Goal: Task Accomplishment & Management: Complete application form

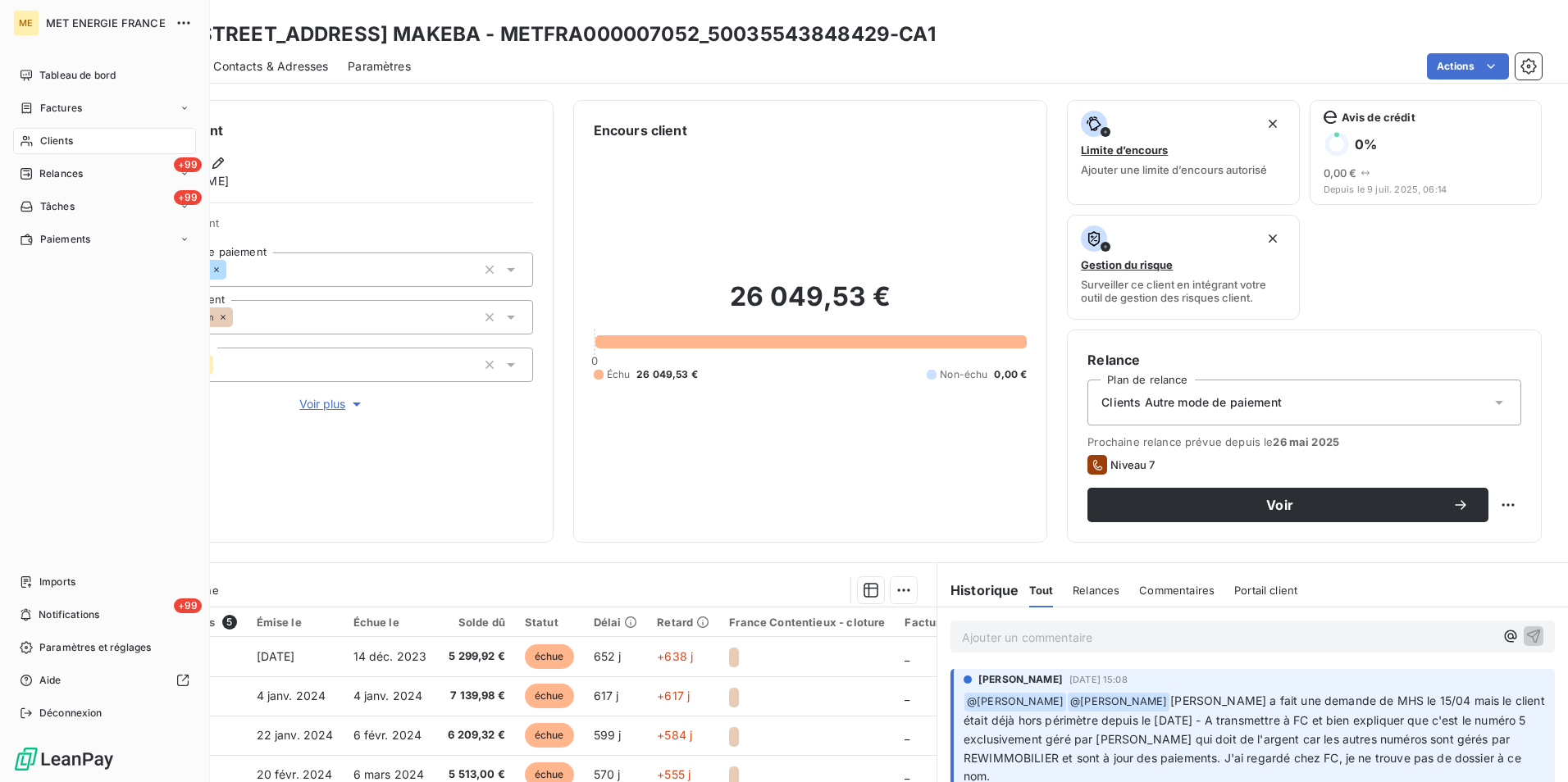
scroll to position [246, 0]
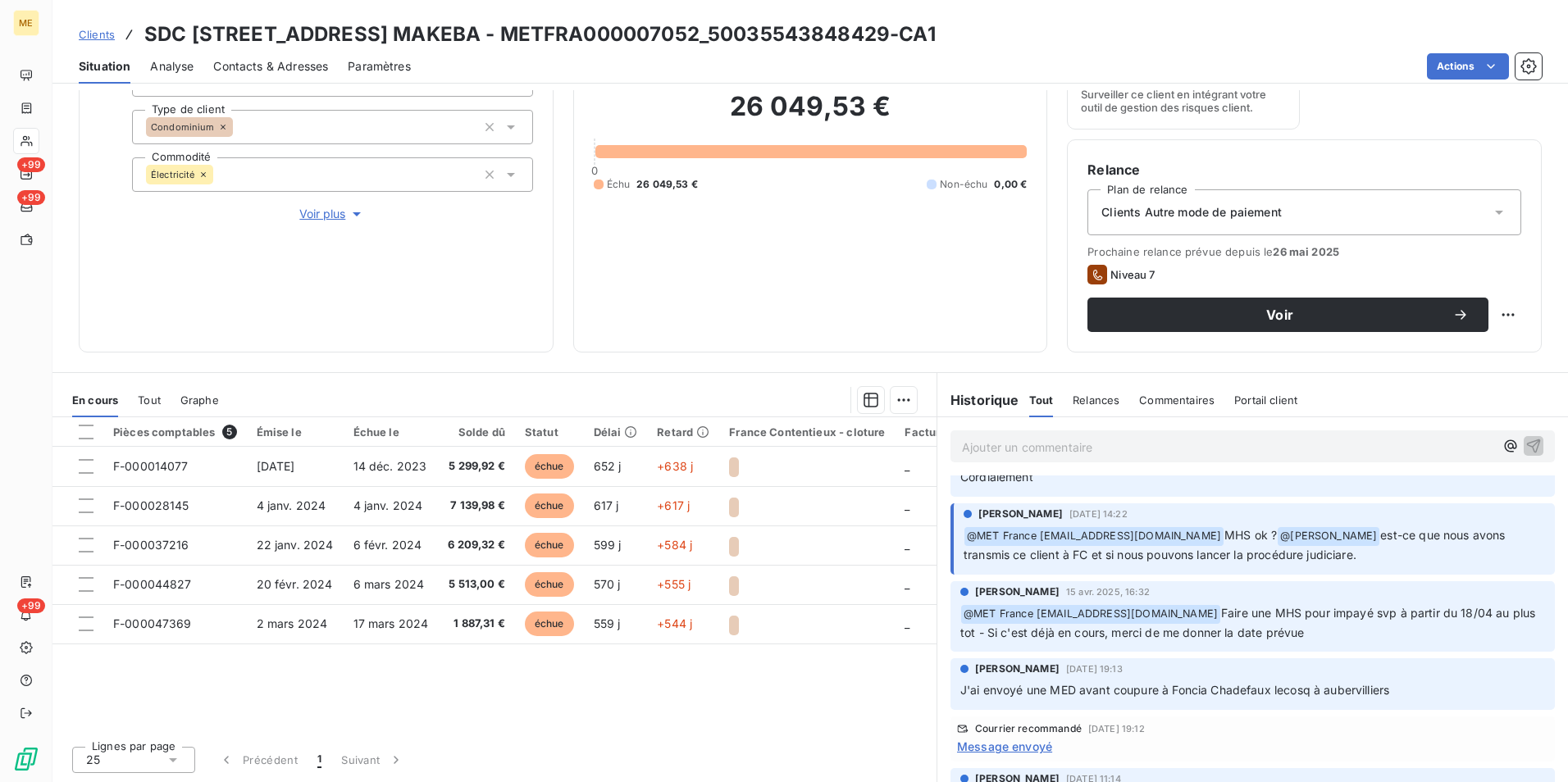
click at [101, 37] on span "Clients" at bounding box center [97, 34] width 36 height 13
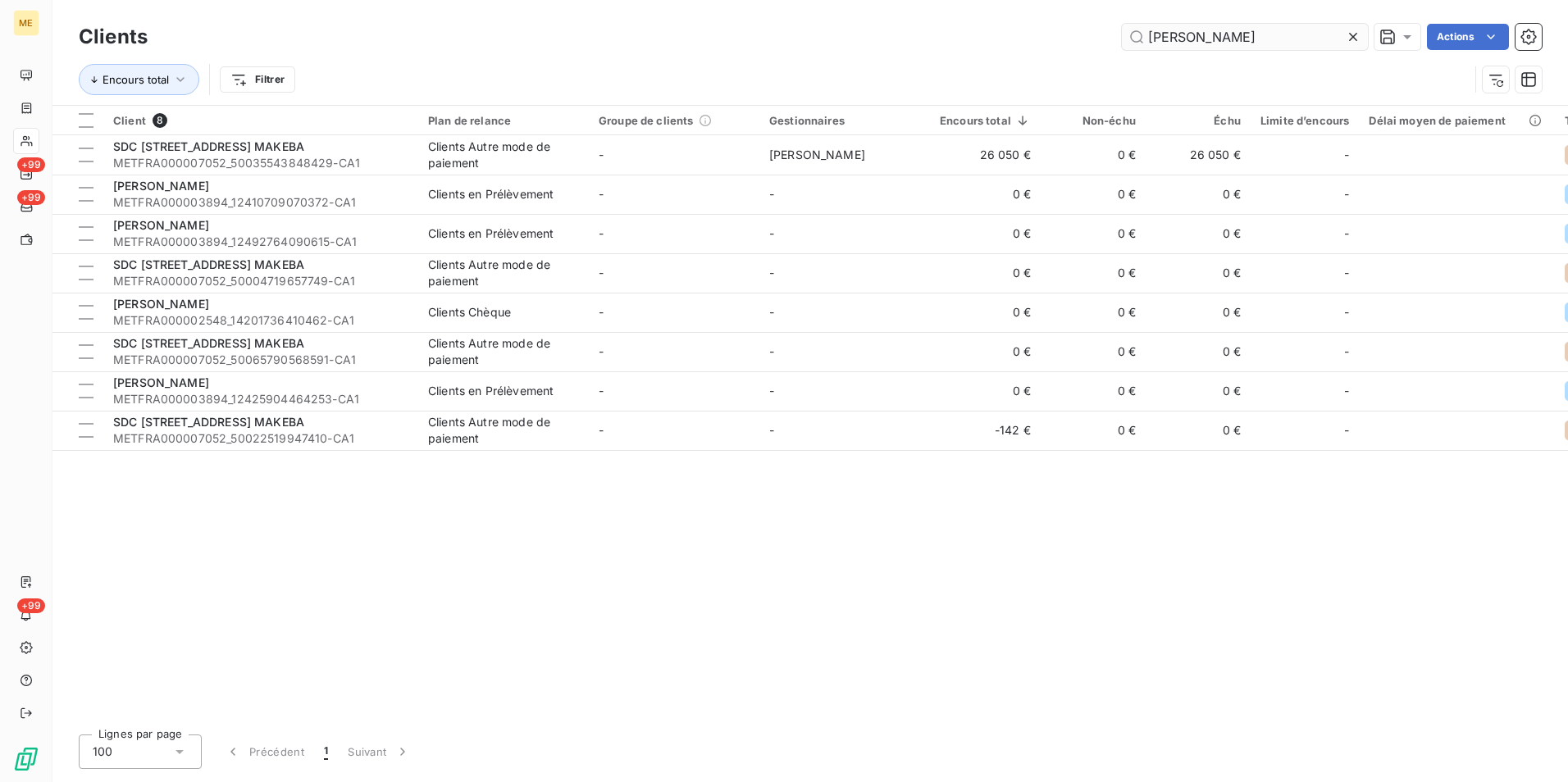
click at [1253, 31] on input "myriam" at bounding box center [1245, 37] width 246 height 27
click at [1244, 43] on input "myriam" at bounding box center [1245, 37] width 246 height 27
paste input "https://eur03.safelinks.protection.outlook.com/?url=https%3A%2F%2Fapp.leanpay.f…"
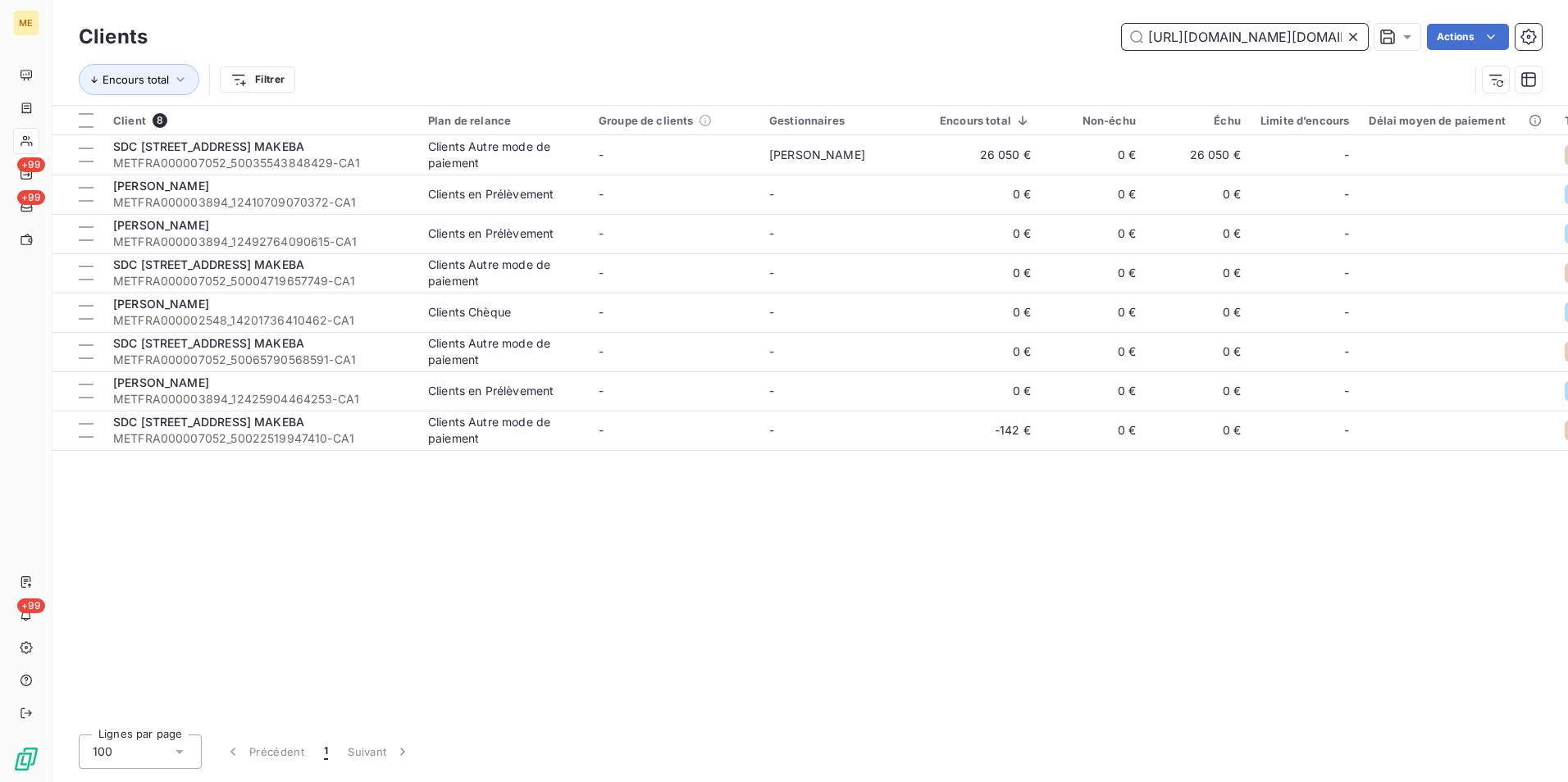
scroll to position [0, 3311]
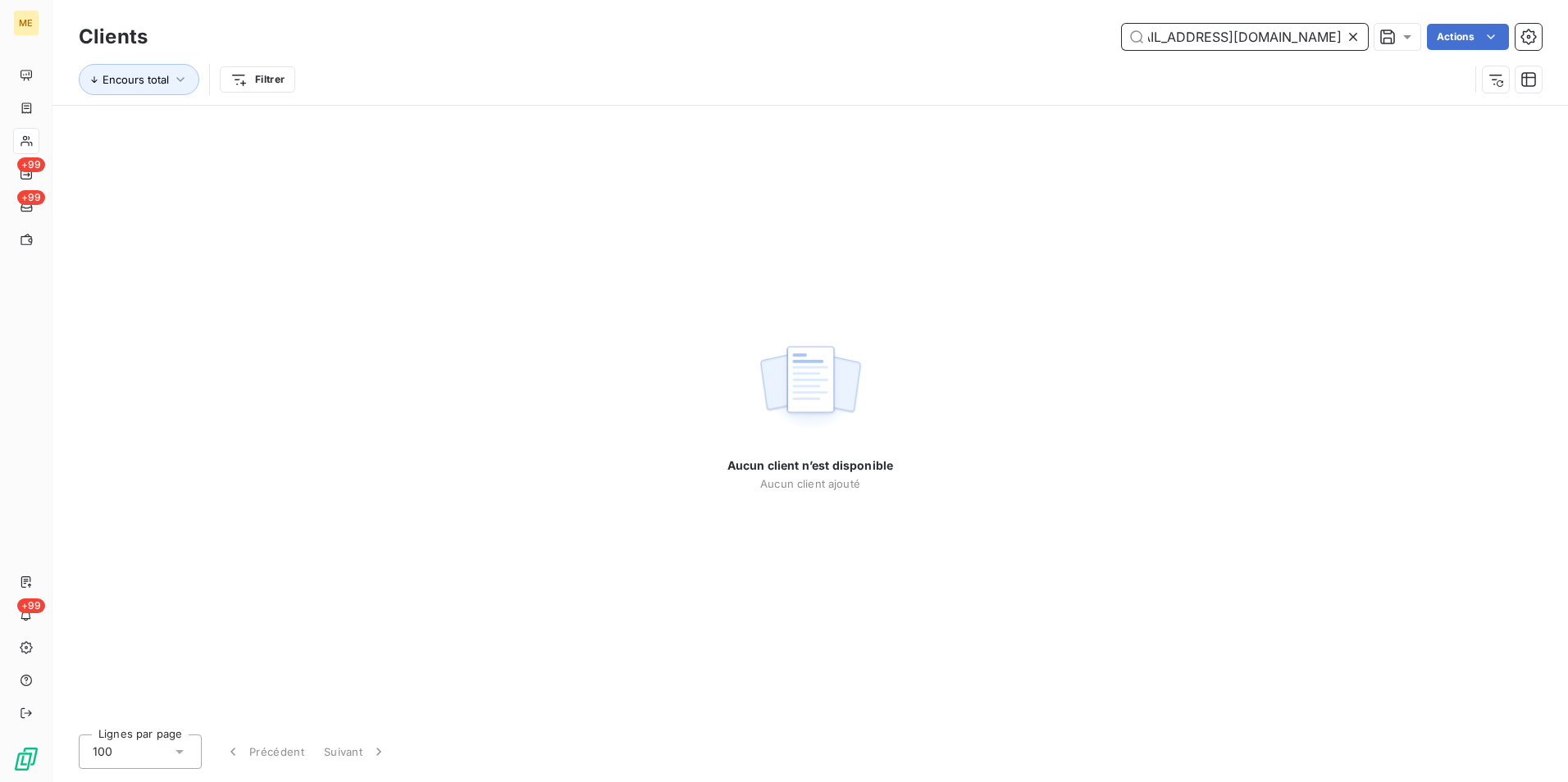
type input "https://eur03.safelinks.protection.outlook.com/?url=https%3A%2F%2Fapp.leanpay.f…"
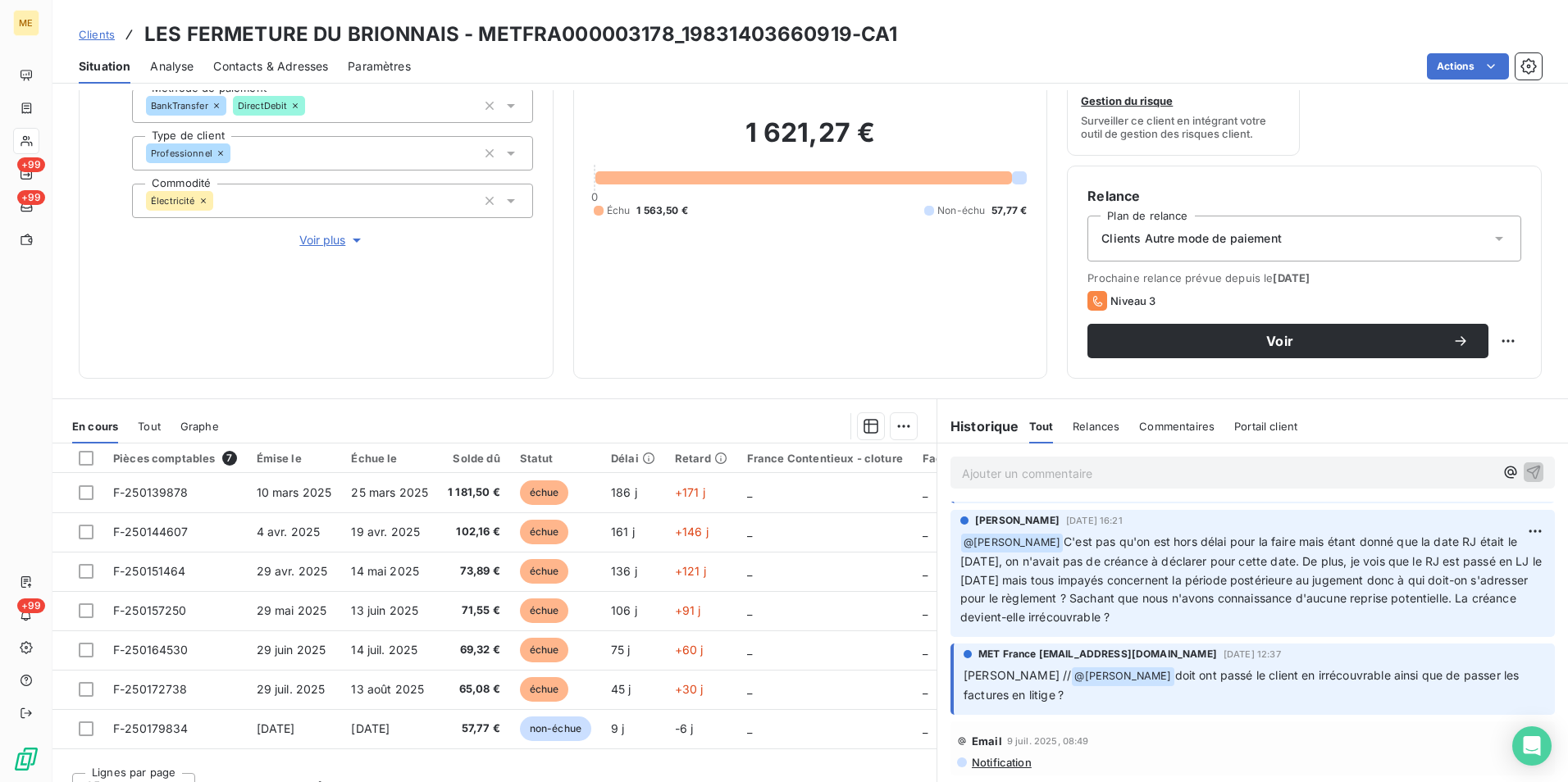
scroll to position [82, 0]
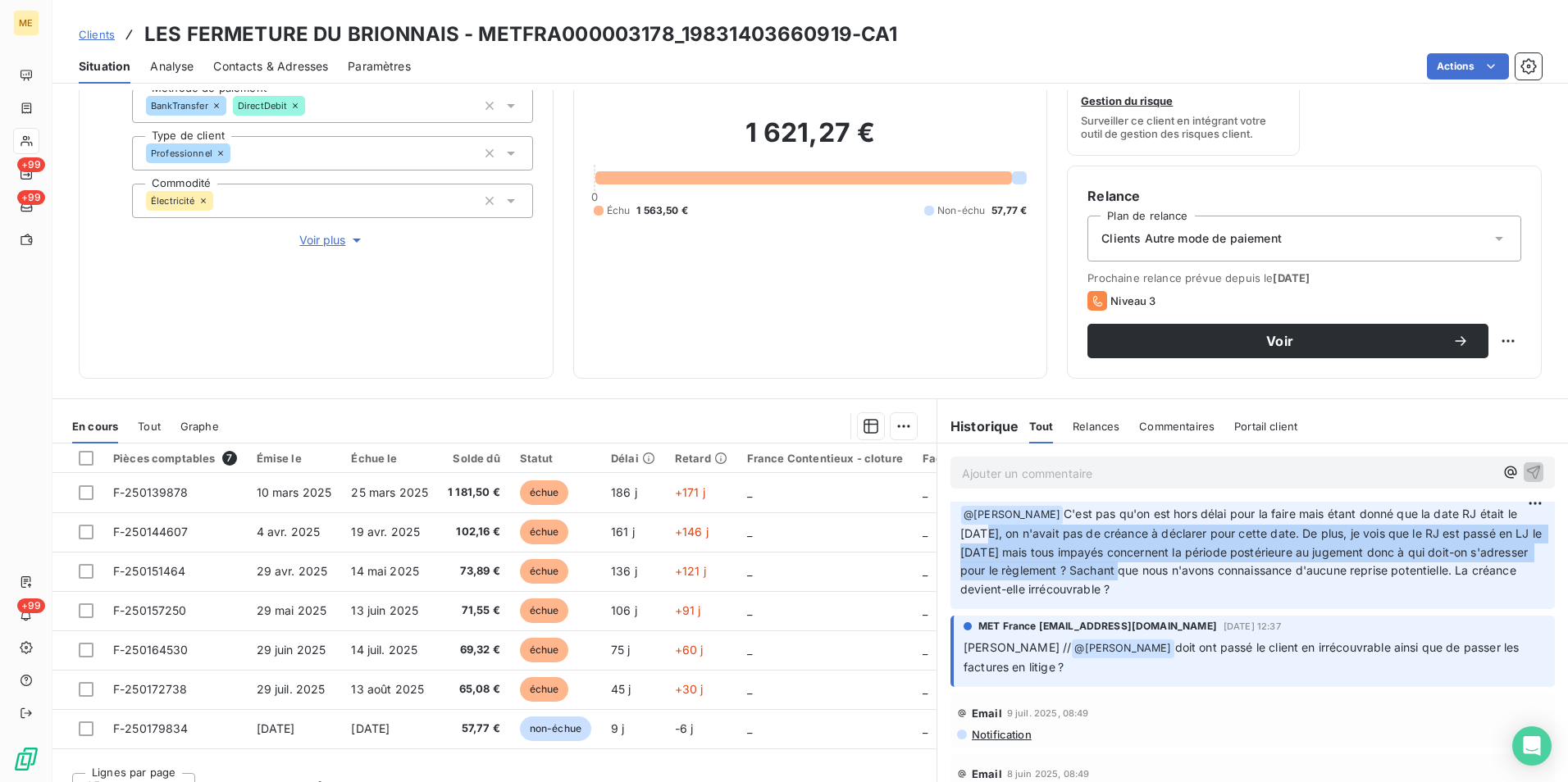
drag, startPoint x: 970, startPoint y: 532, endPoint x: 1163, endPoint y: 567, distance: 196.1
click at [1163, 567] on span "C'est pas qu'on est hors délai pour la faire mais étant donné que la date RJ ét…" at bounding box center [1253, 551] width 585 height 90
drag, startPoint x: 1163, startPoint y: 567, endPoint x: 1155, endPoint y: 571, distance: 8.9
click at [1155, 571] on span "C'est pas qu'on est hors délai pour la faire mais étant donné que la date RJ ét…" at bounding box center [1253, 551] width 585 height 90
drag, startPoint x: 1164, startPoint y: 574, endPoint x: 1035, endPoint y: 505, distance: 146.3
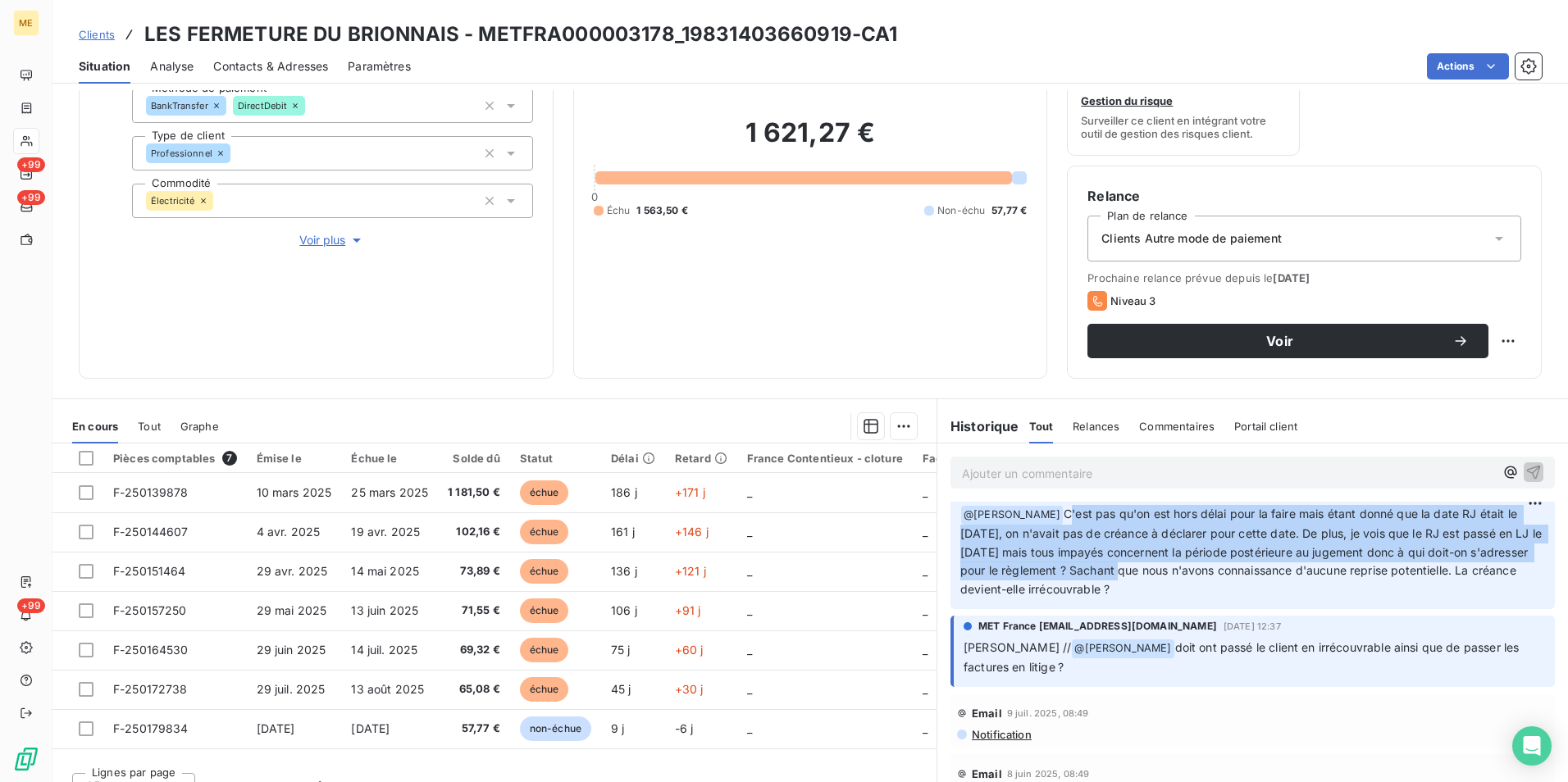
click at [1035, 505] on p "﻿ @ [PERSON_NAME] C'est pas qu'on est hors délai pour la faire mais étant donné…" at bounding box center [1253, 551] width 585 height 94
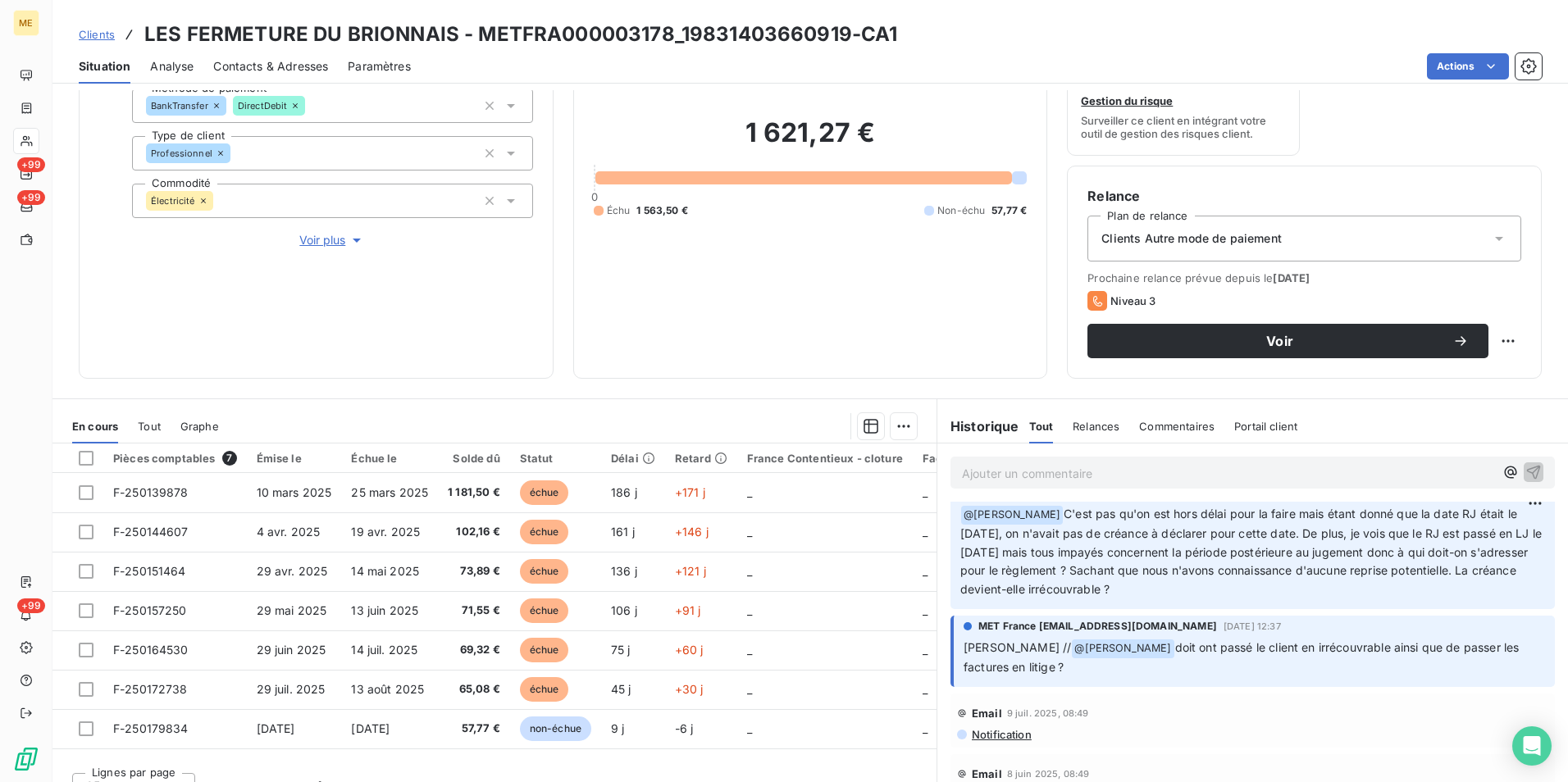
click at [1242, 583] on p "﻿ @ [PERSON_NAME] C'est pas qu'on est hors délai pour la faire mais étant donné…" at bounding box center [1253, 551] width 585 height 94
click at [1247, 585] on p "﻿ @ [PERSON_NAME] C'est pas qu'on est hors délai pour la faire mais étant donné…" at bounding box center [1253, 551] width 585 height 94
drag, startPoint x: 1235, startPoint y: 592, endPoint x: 1035, endPoint y: 514, distance: 214.7
click at [1035, 514] on span "C'est pas qu'on est hors délai pour la faire mais étant donné que la date RJ ét…" at bounding box center [1253, 551] width 585 height 90
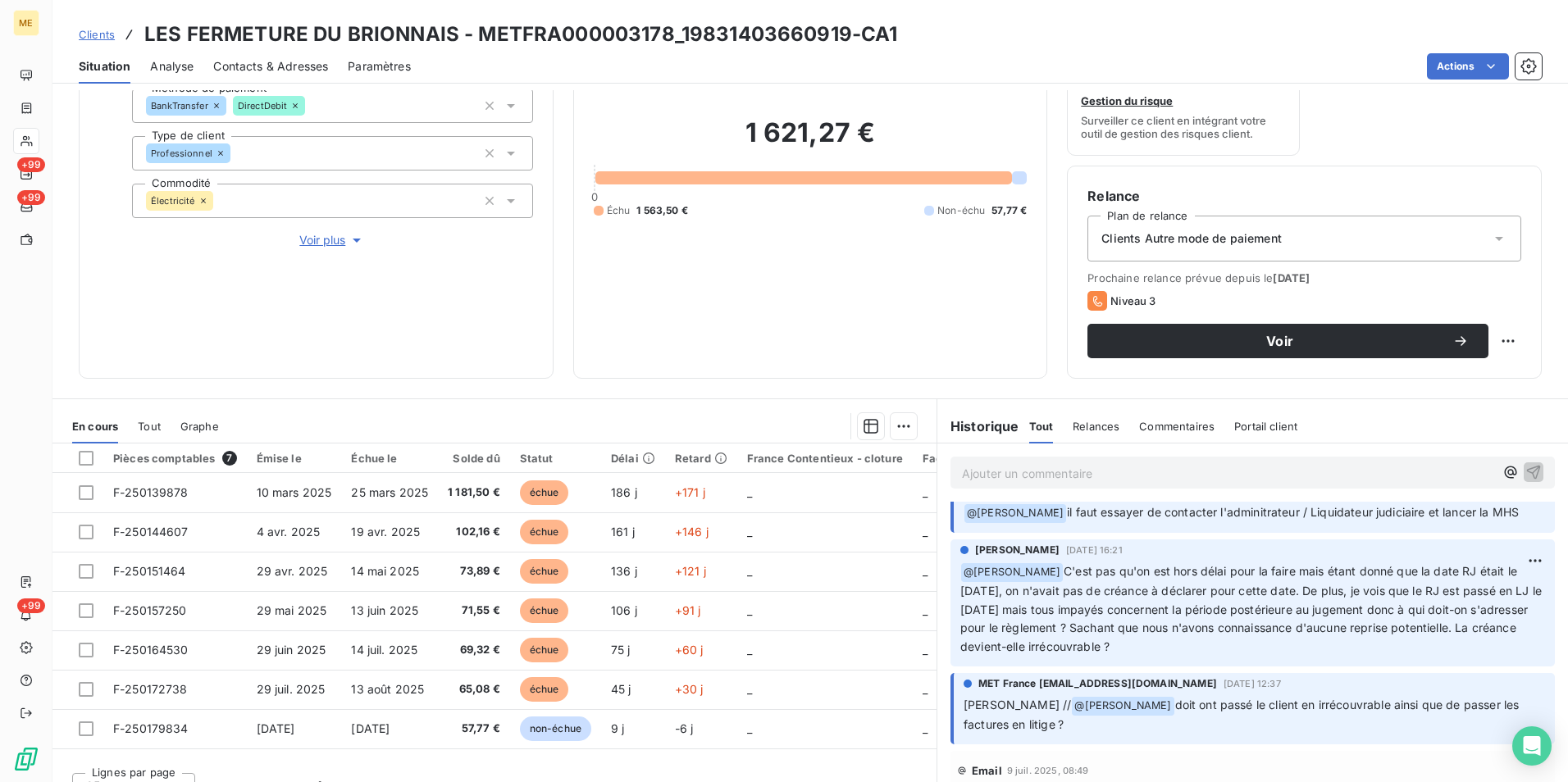
scroll to position [0, 0]
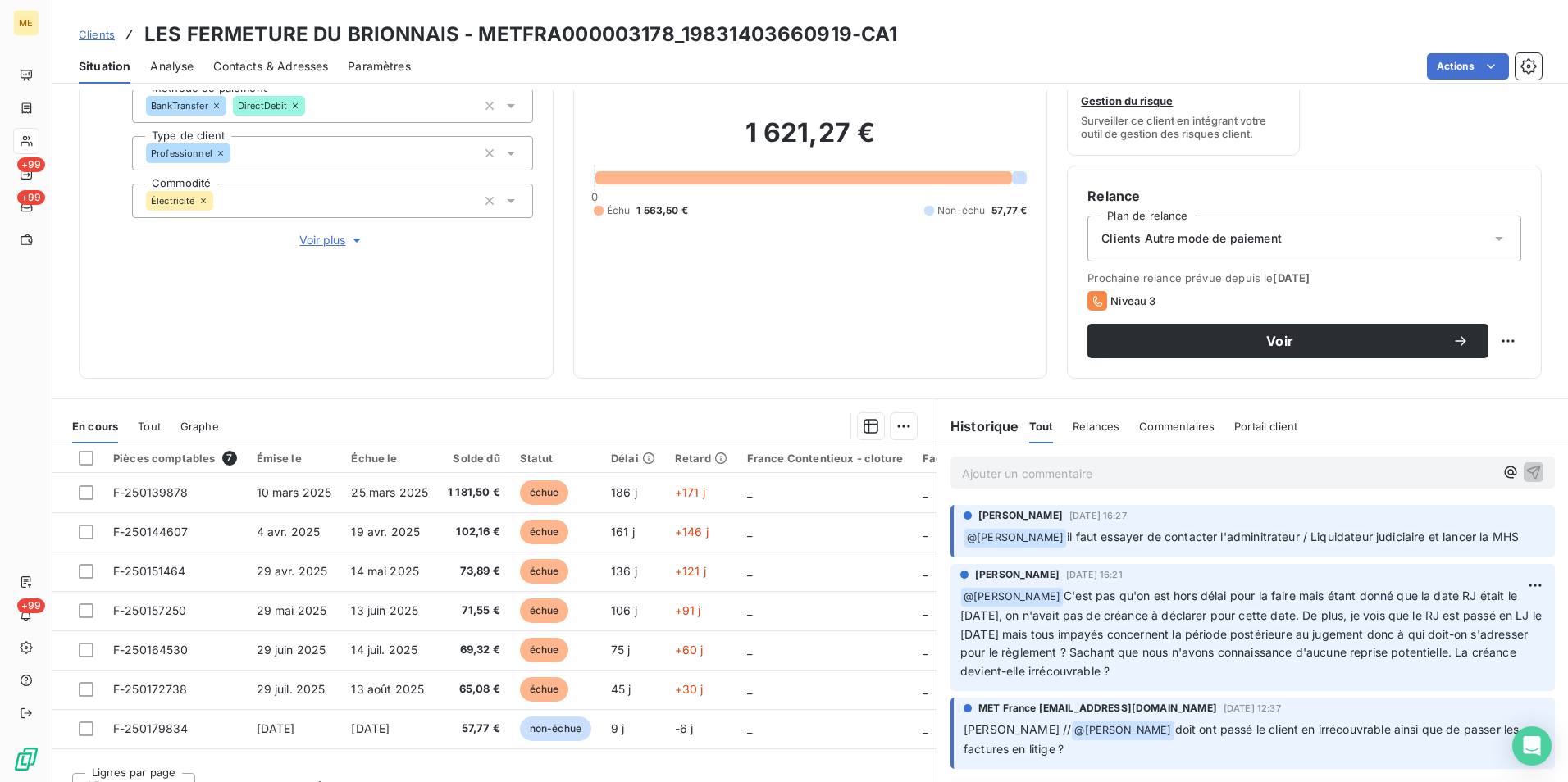
click at [1342, 658] on span "C'est pas qu'on est hors délai pour la faire mais étant donné que la date RJ ét…" at bounding box center [1253, 633] width 585 height 90
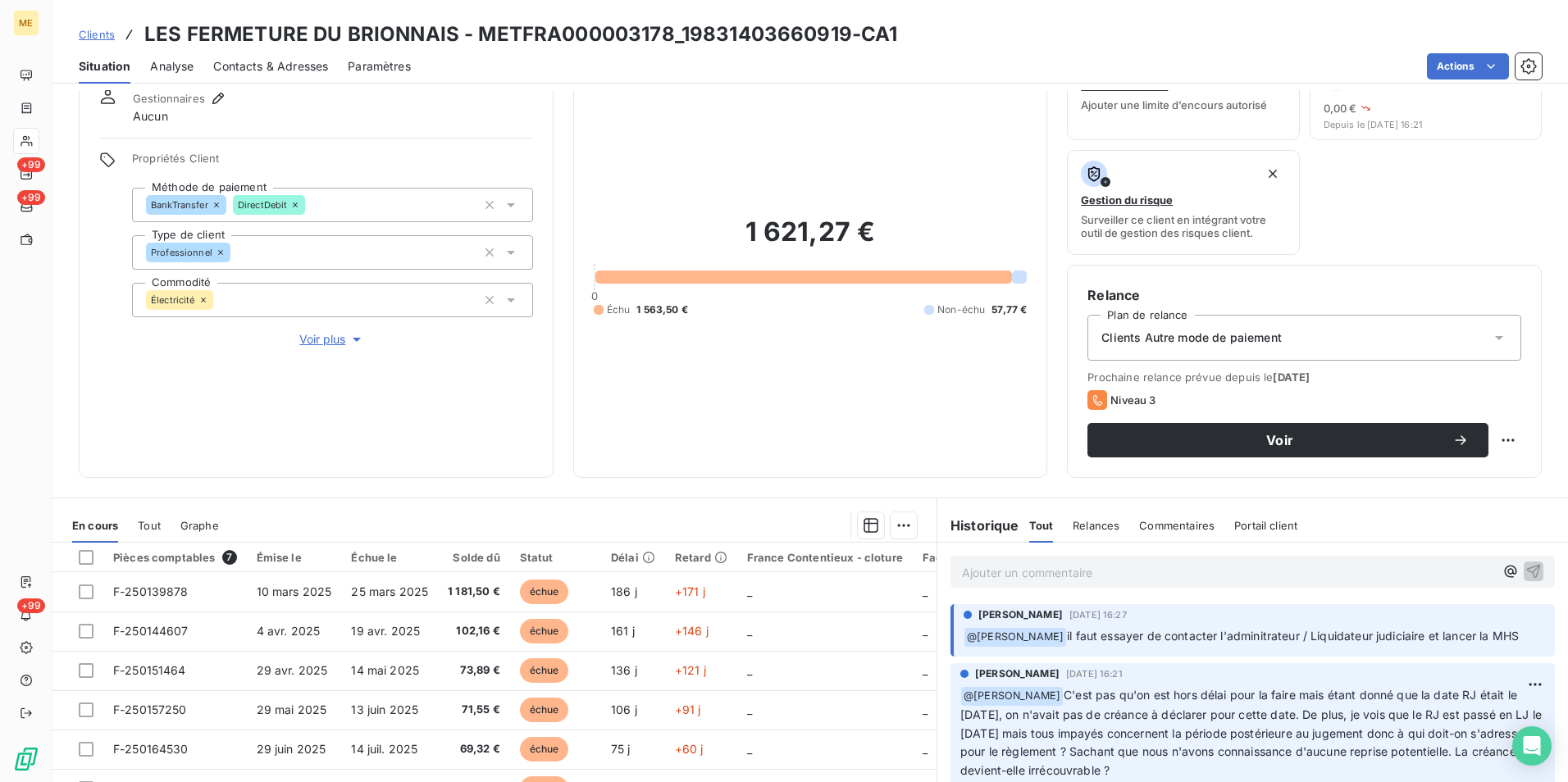
scroll to position [27, 0]
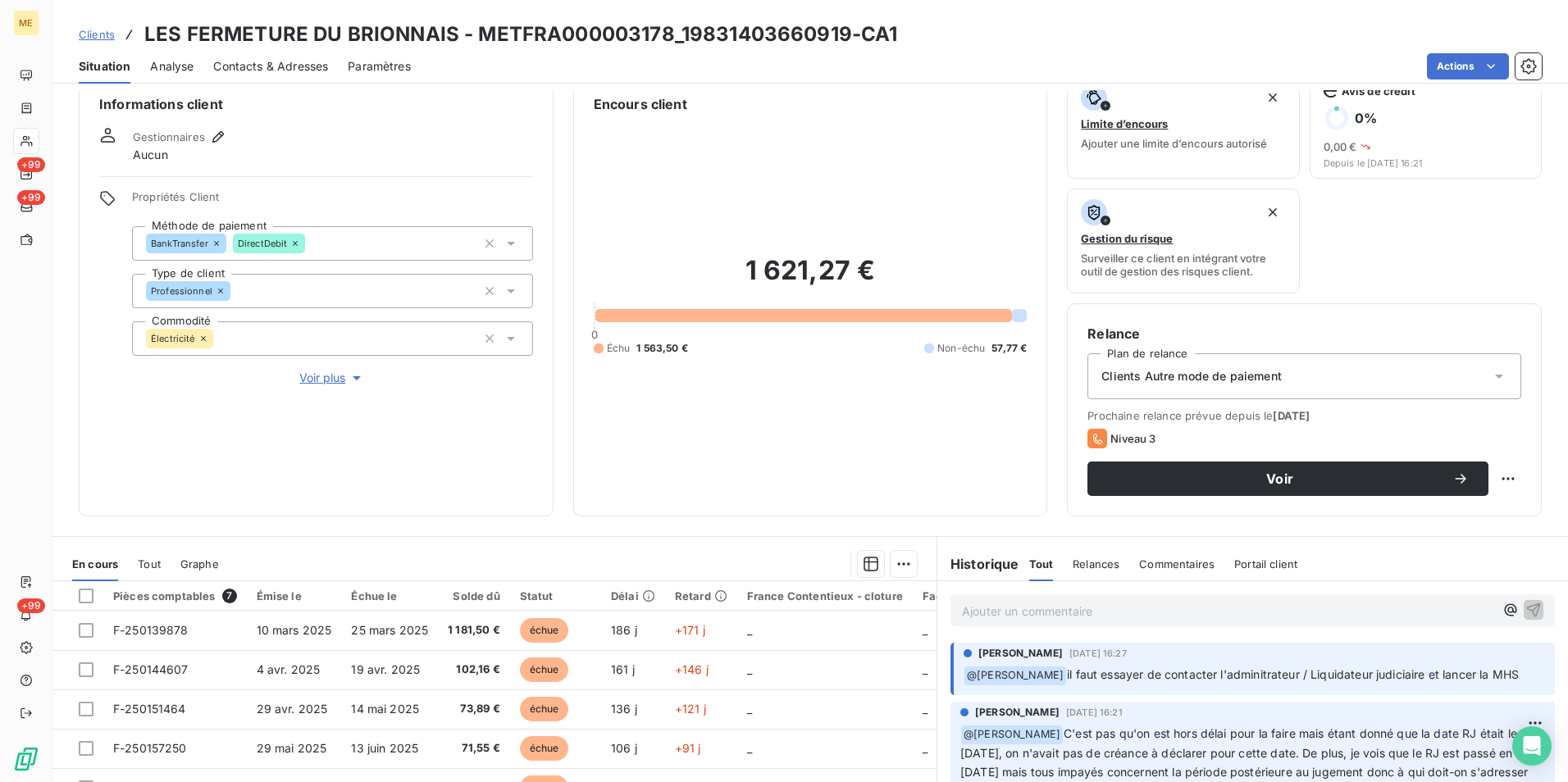
click at [342, 383] on span "Voir plus" at bounding box center [332, 377] width 66 height 16
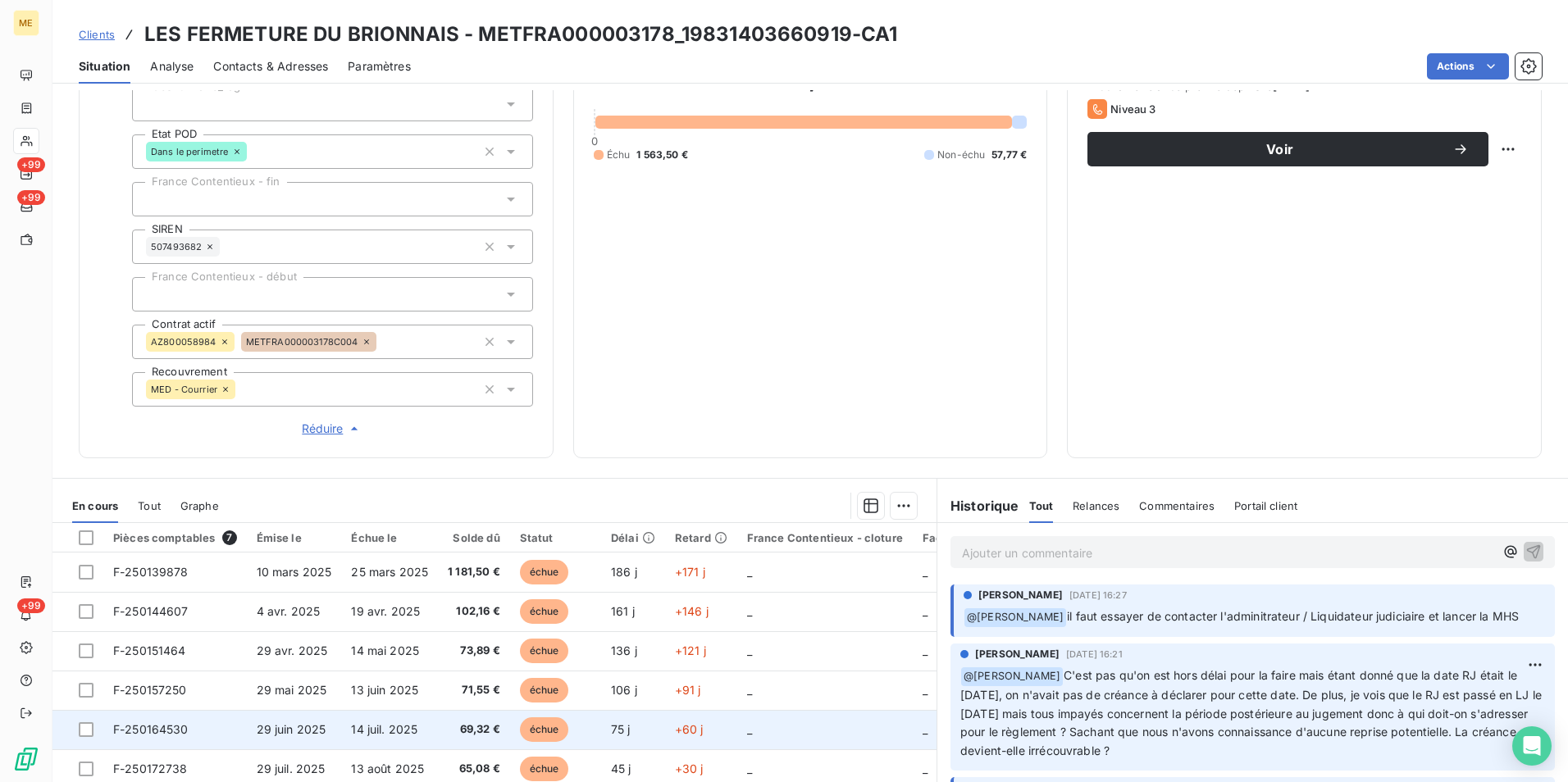
scroll to position [462, 0]
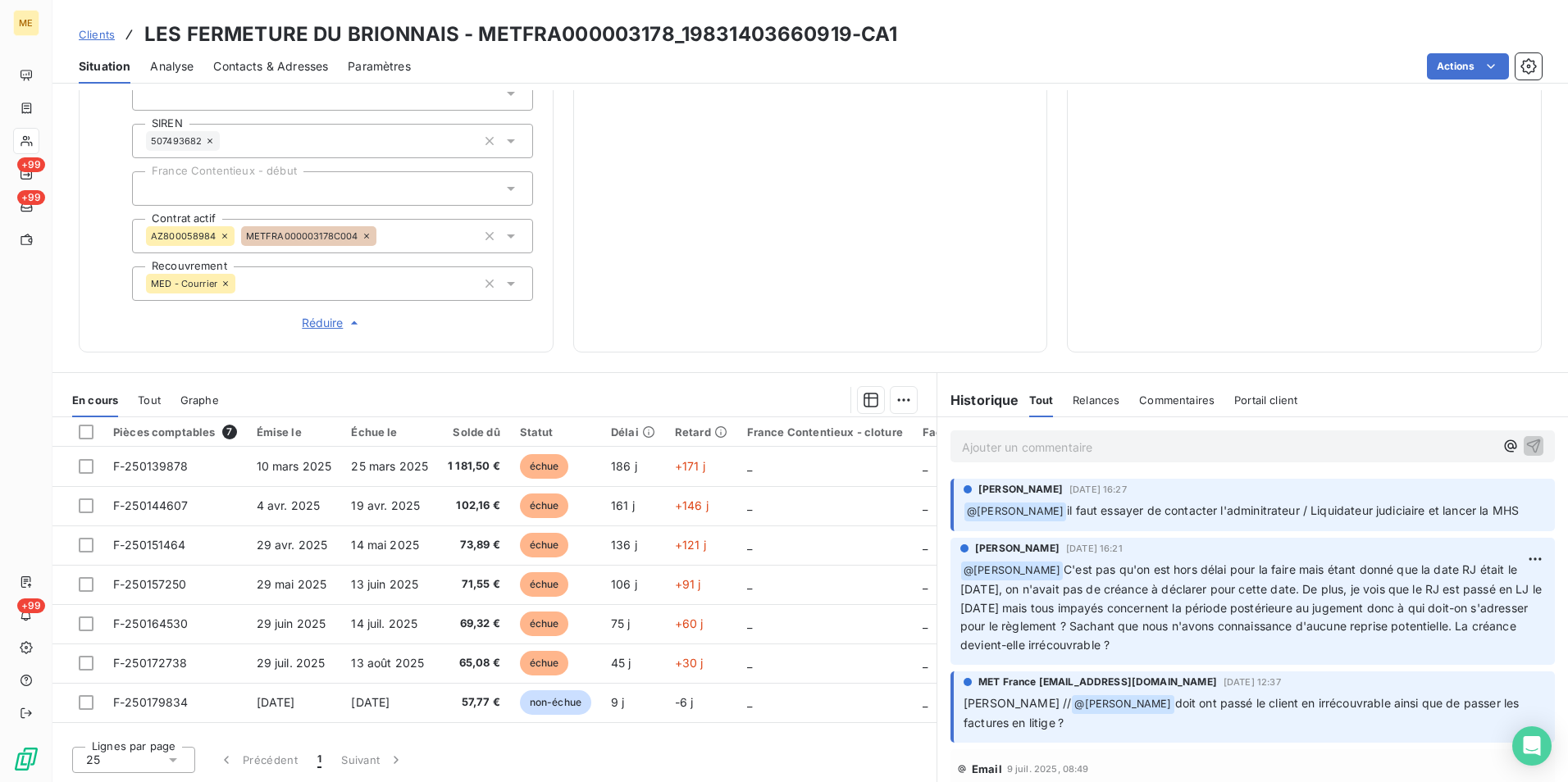
drag, startPoint x: 1113, startPoint y: 580, endPoint x: 1421, endPoint y: 640, distance: 313.8
click at [1421, 640] on p "﻿ @ [PERSON_NAME] C'est pas qu'on est hors délai pour la faire mais étant donné…" at bounding box center [1253, 608] width 585 height 94
click at [1267, 638] on p "﻿ @ [PERSON_NAME] C'est pas qu'on est hors délai pour la faire mais étant donné…" at bounding box center [1253, 608] width 585 height 94
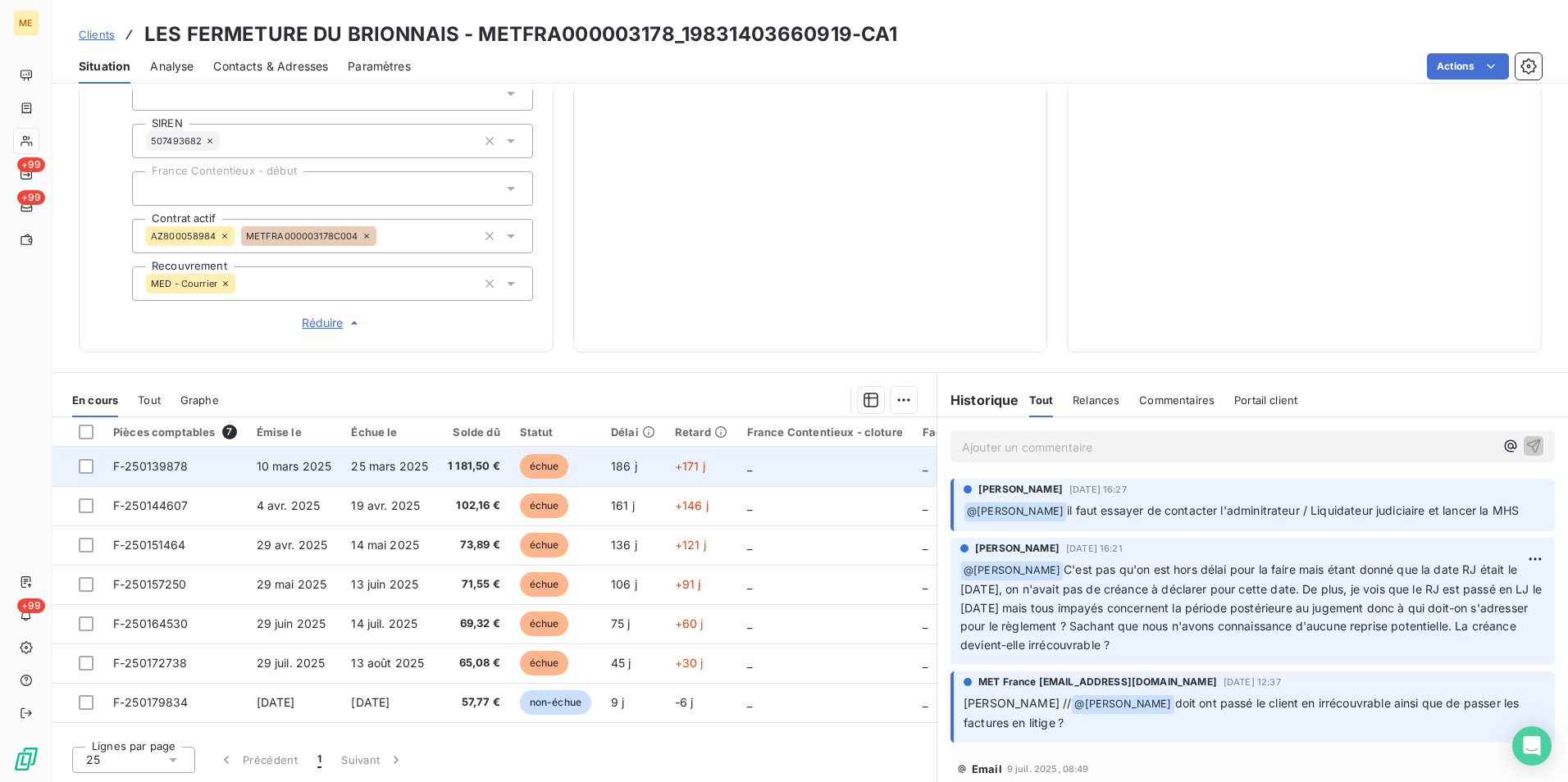
click at [415, 457] on td "25 mars 2025" at bounding box center [390, 466] width 97 height 39
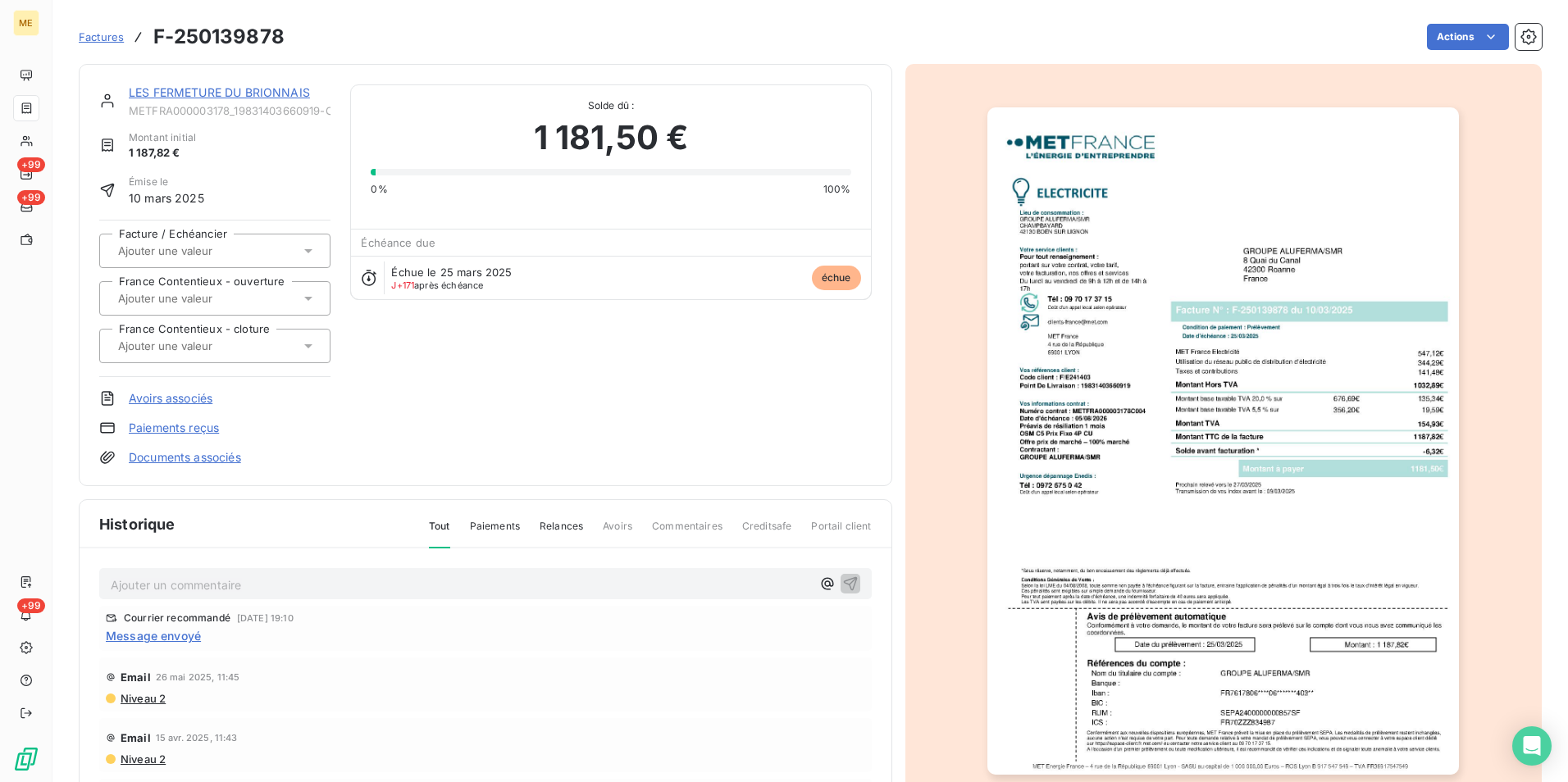
click at [1233, 495] on img "button" at bounding box center [1222, 441] width 472 height 668
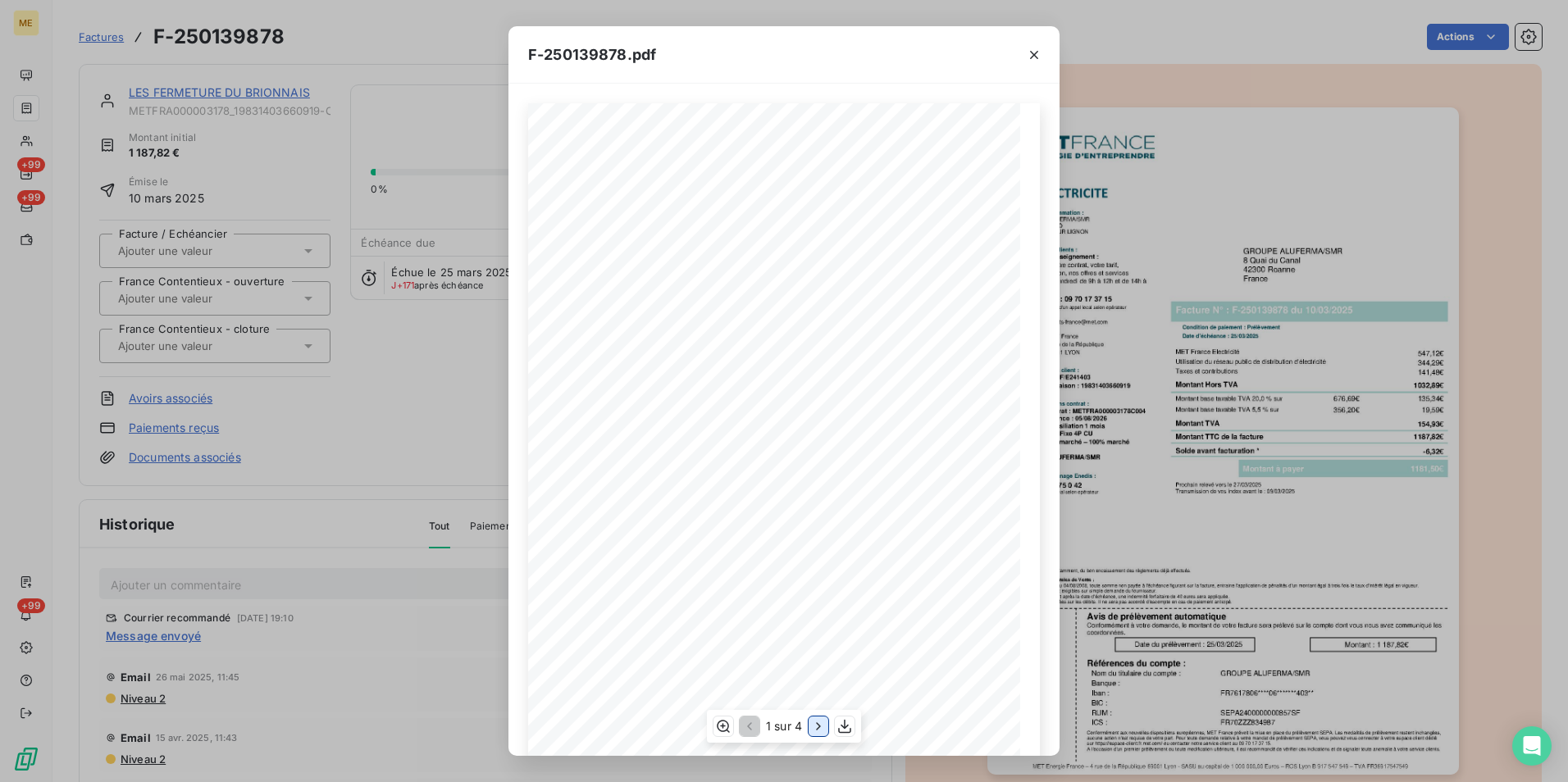
click at [816, 727] on icon "button" at bounding box center [818, 726] width 16 height 16
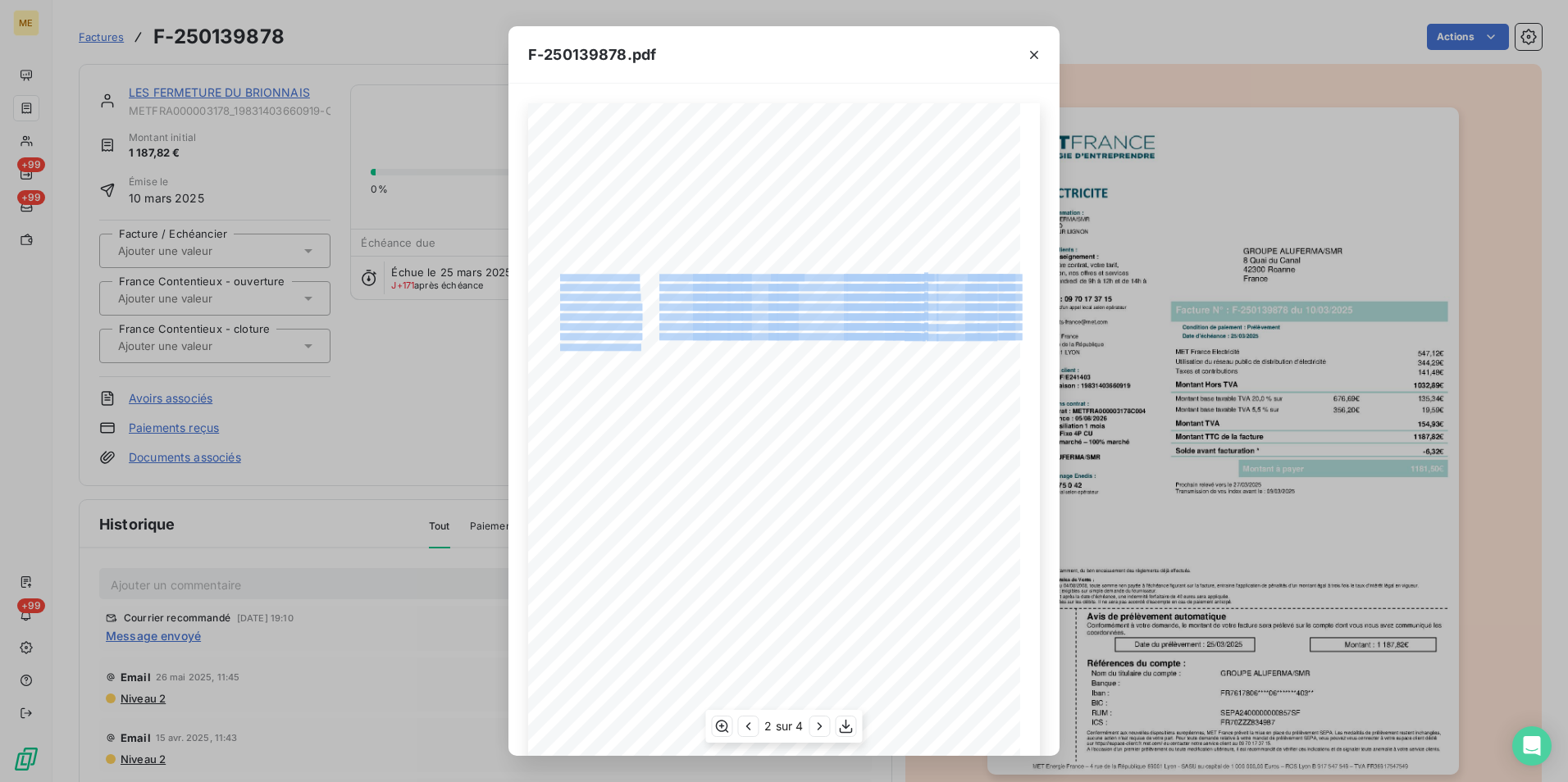
drag, startPoint x: 553, startPoint y: 275, endPoint x: 659, endPoint y: 349, distance: 129.3
click at [659, 349] on div "Détail de votre facture : Document à conserver 10 ans 2/2 Numéro : F-250139878 …" at bounding box center [784, 451] width 493 height 696
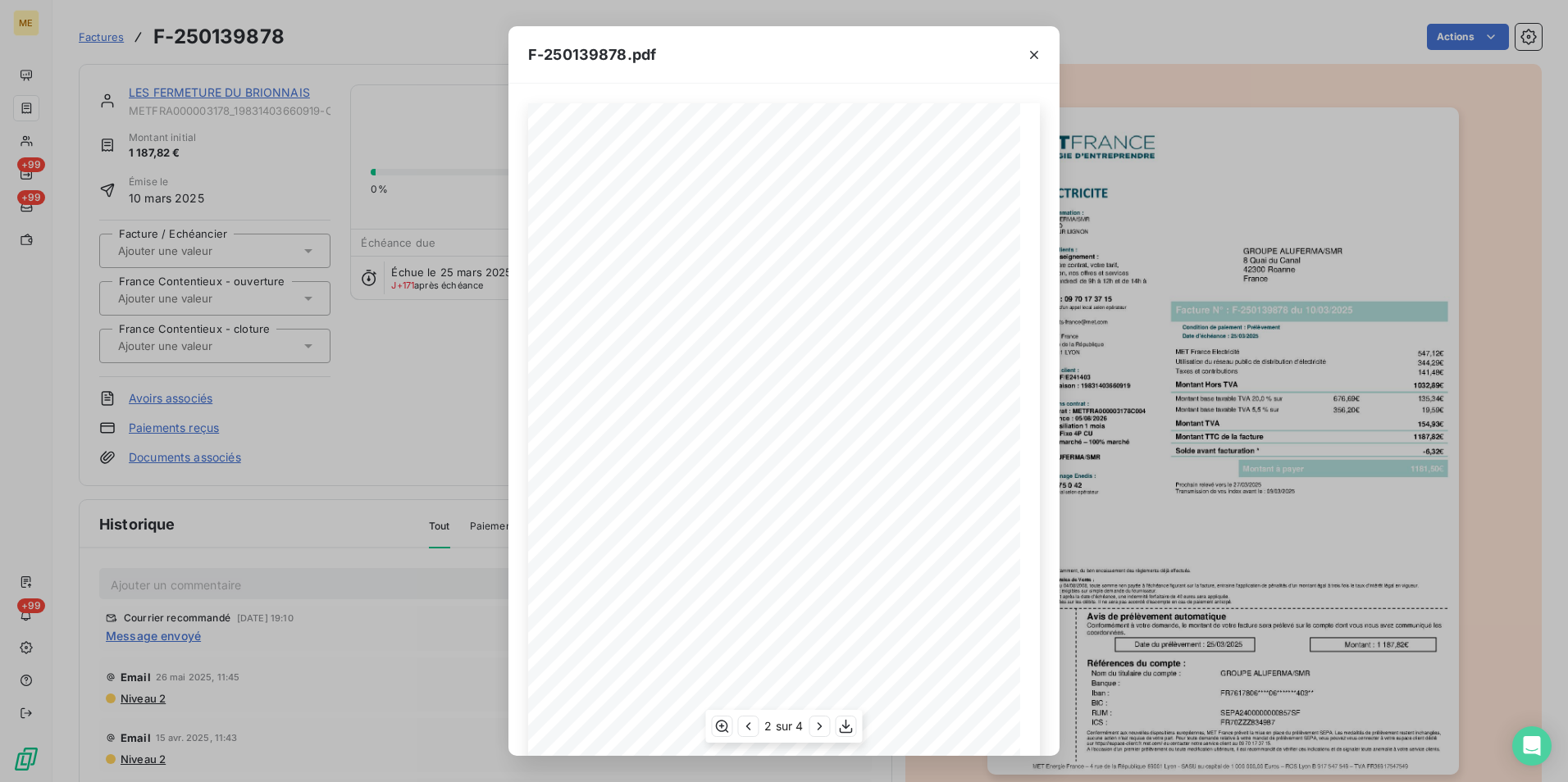
click at [677, 344] on span at bounding box center [678, 346] width 38 height 5
click at [723, 730] on icon "button" at bounding box center [721, 726] width 16 height 16
click at [874, 491] on span at bounding box center [831, 491] width 118 height 9
drag, startPoint x: 890, startPoint y: 508, endPoint x: 567, endPoint y: 510, distance: 323.0
click at [567, 510] on div "Détail de votre facture : Document à conserver 10 ans 2/2 Numéro : F-250139878 …" at bounding box center [784, 682] width 820 height 1159
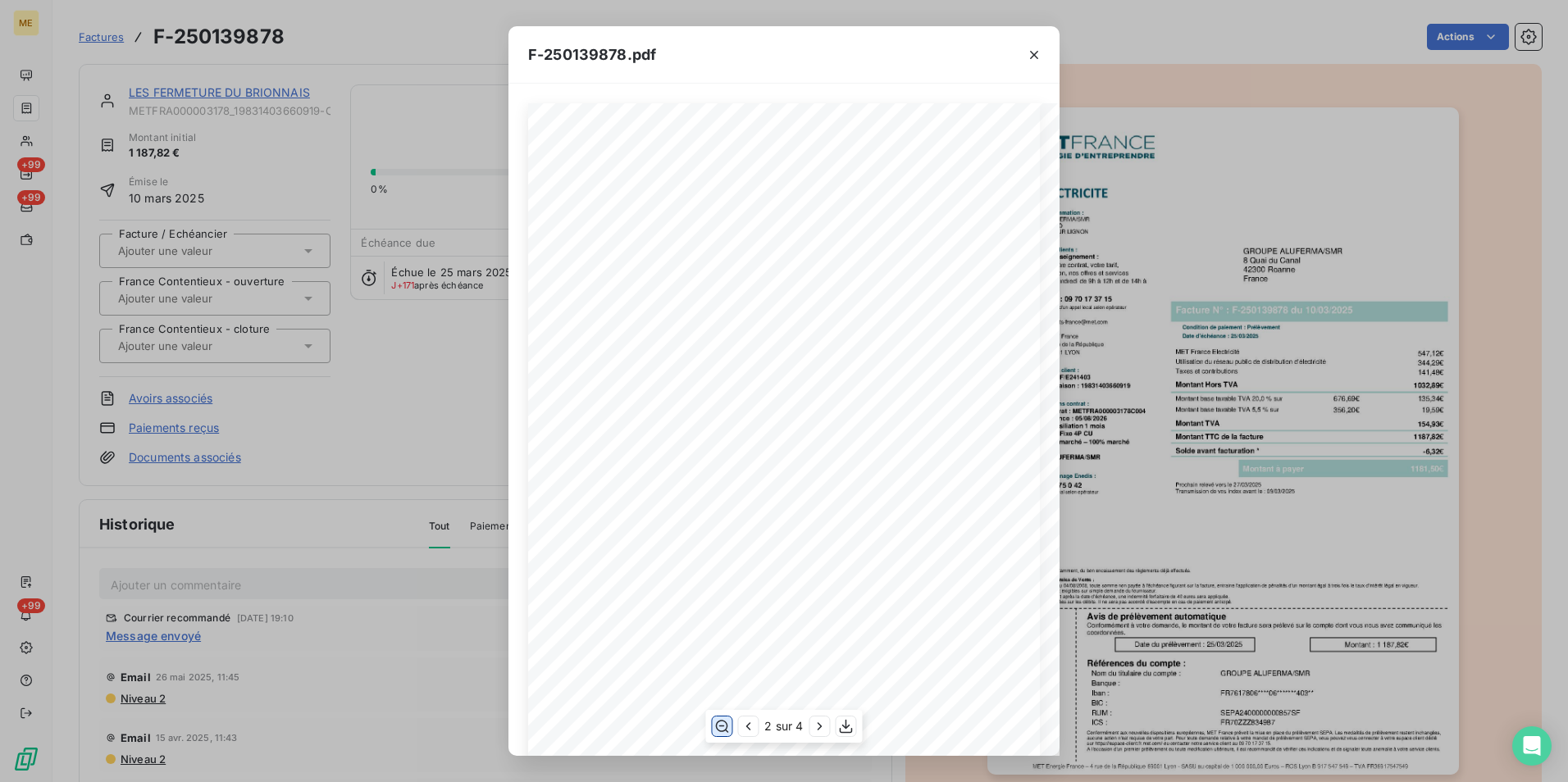
scroll to position [164, 0]
click at [828, 486] on span at bounding box center [722, 484] width 518 height 9
drag, startPoint x: 639, startPoint y: 341, endPoint x: 734, endPoint y: 342, distance: 95.0
click at [734, 342] on div "Détail de votre facture : Document à conserver 10 ans 2/2 Numéro : F-250139878 …" at bounding box center [784, 518] width 820 height 1159
click at [1029, 50] on icon "button" at bounding box center [1034, 54] width 16 height 16
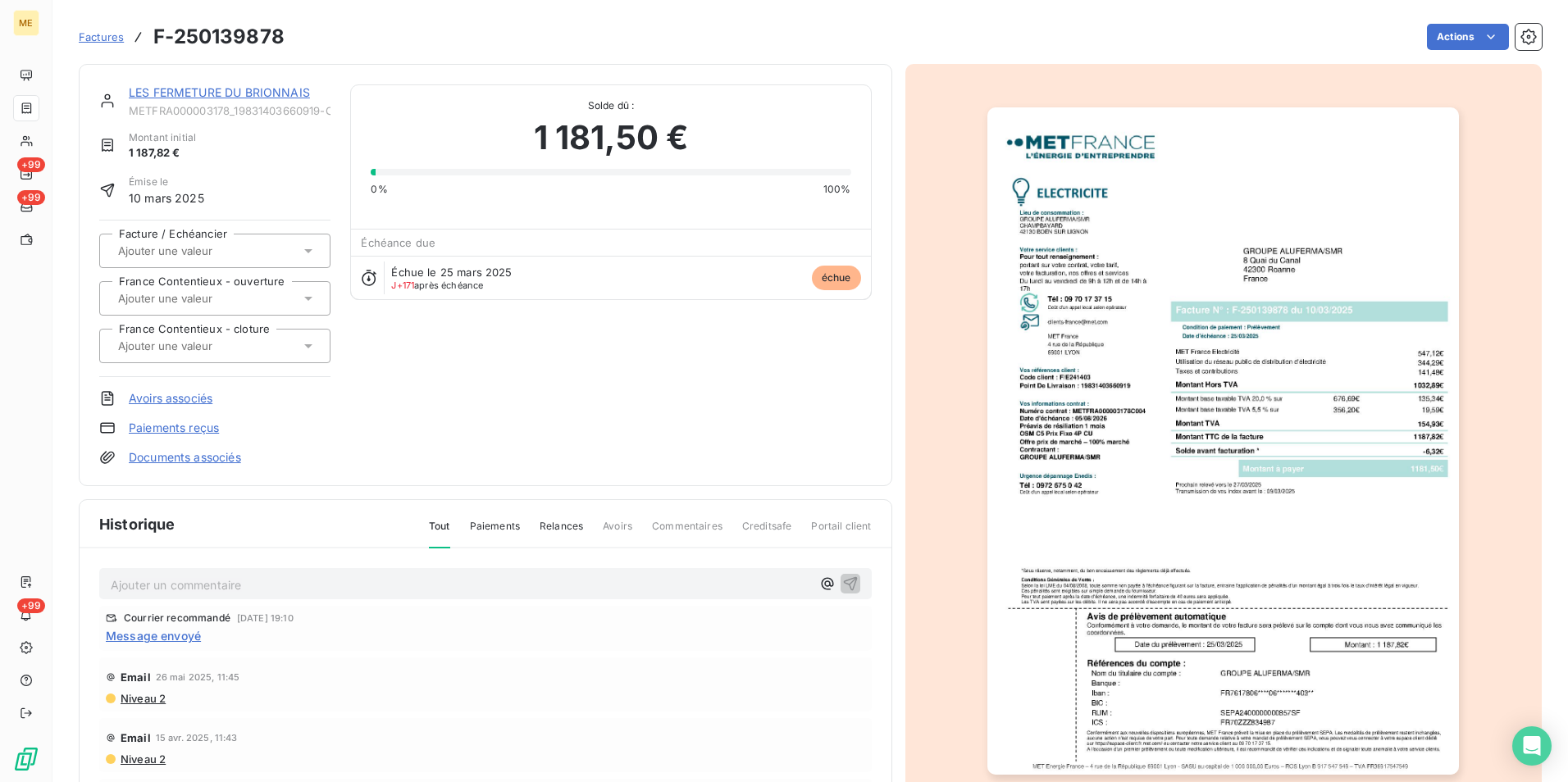
click at [1096, 38] on div "F-250139878.pdf Détail de votre facture : Document à conserver 10 ans 2/2 Numér…" at bounding box center [784, 391] width 1568 height 782
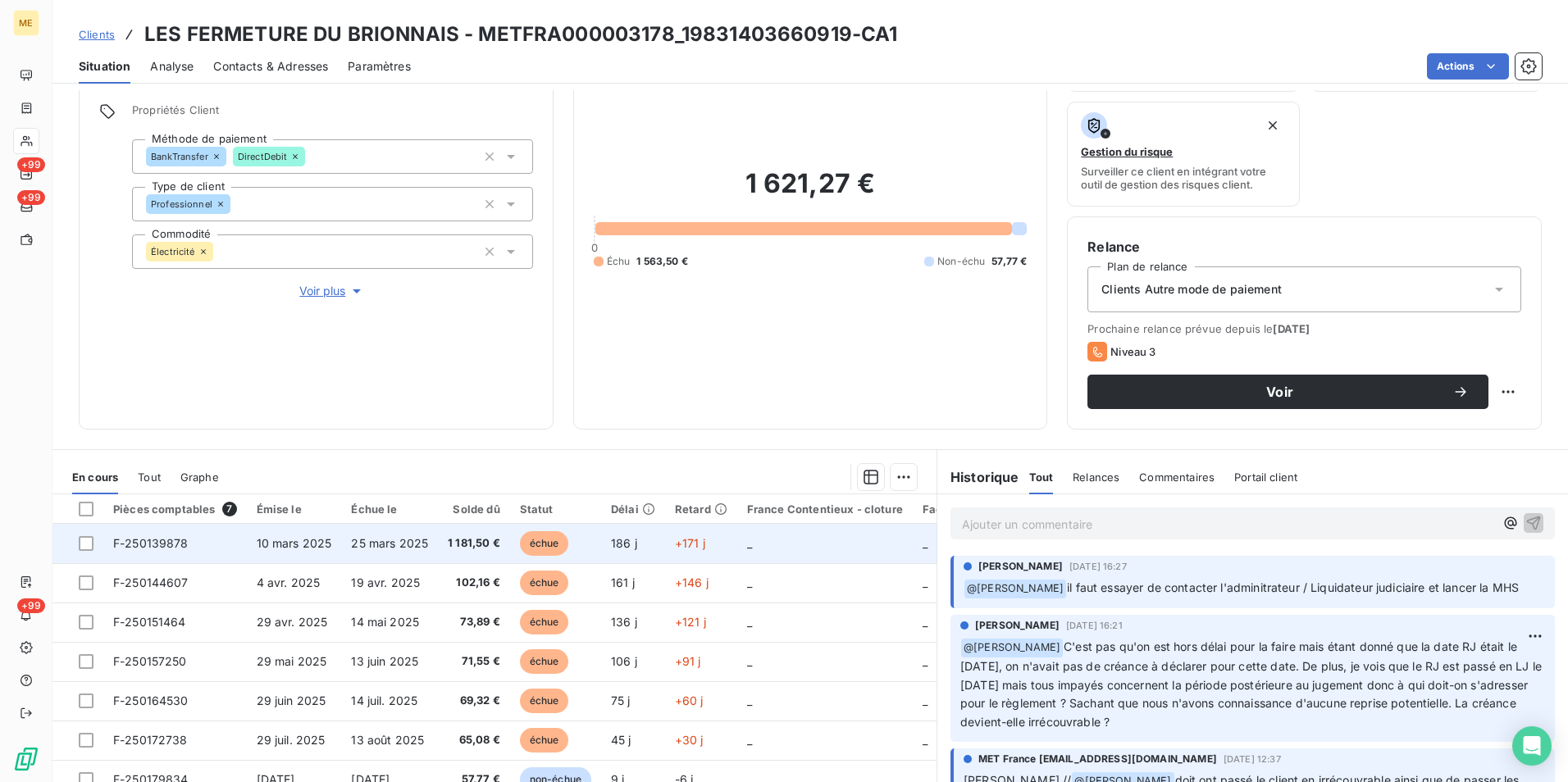
scroll to position [164, 0]
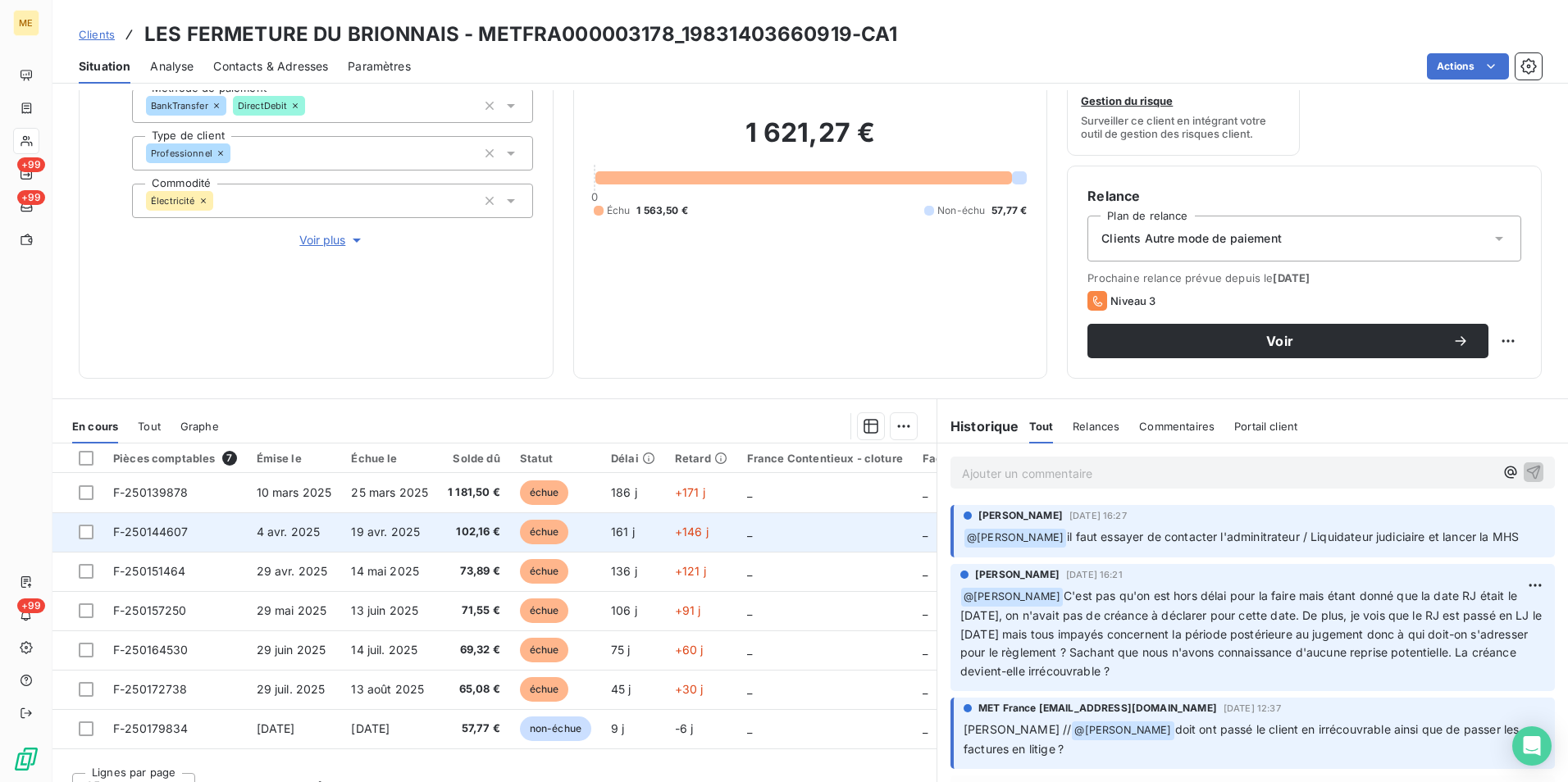
click at [666, 525] on td "+146 j" at bounding box center [701, 531] width 72 height 39
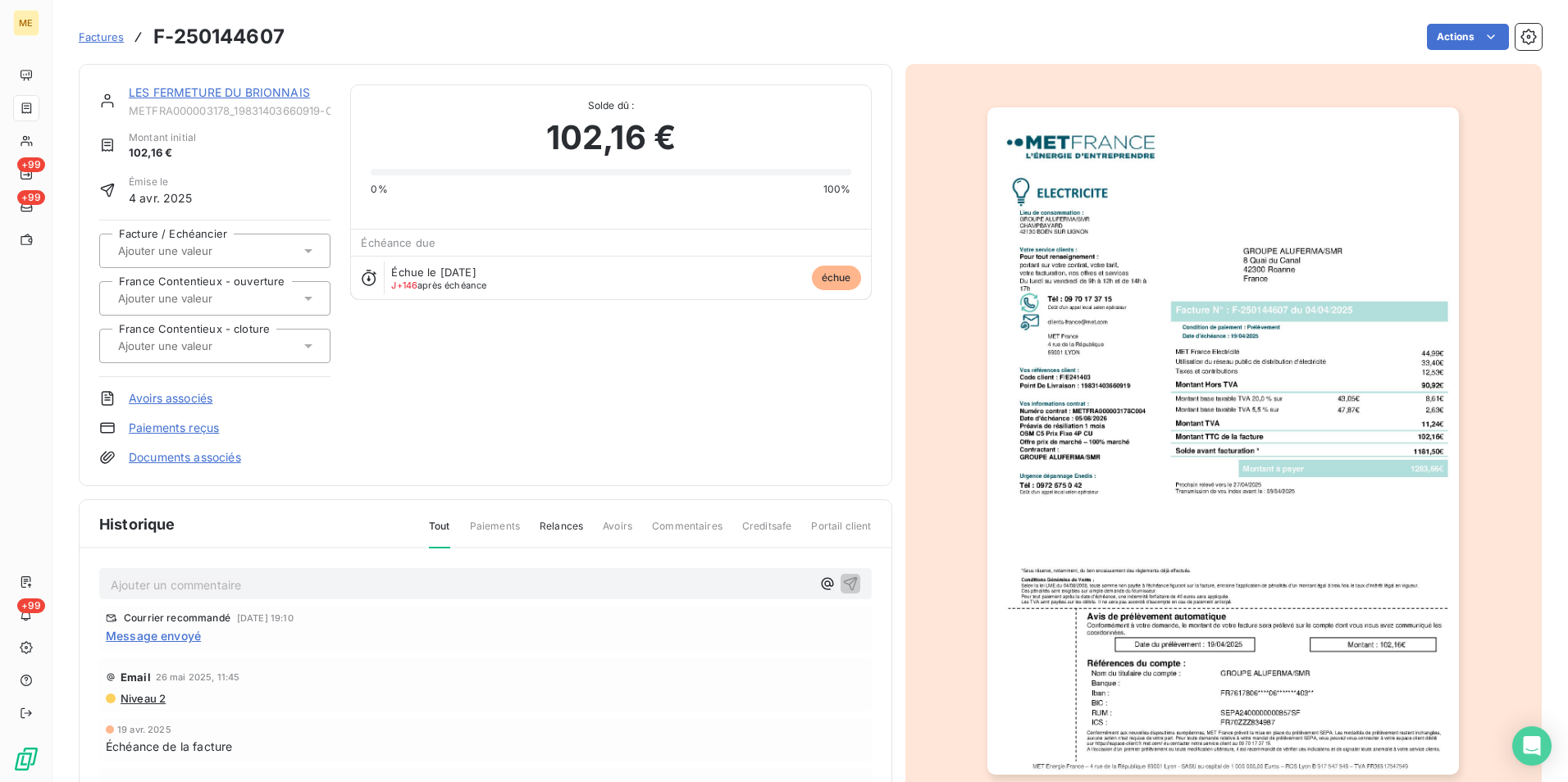
click at [1117, 374] on img "button" at bounding box center [1222, 441] width 472 height 668
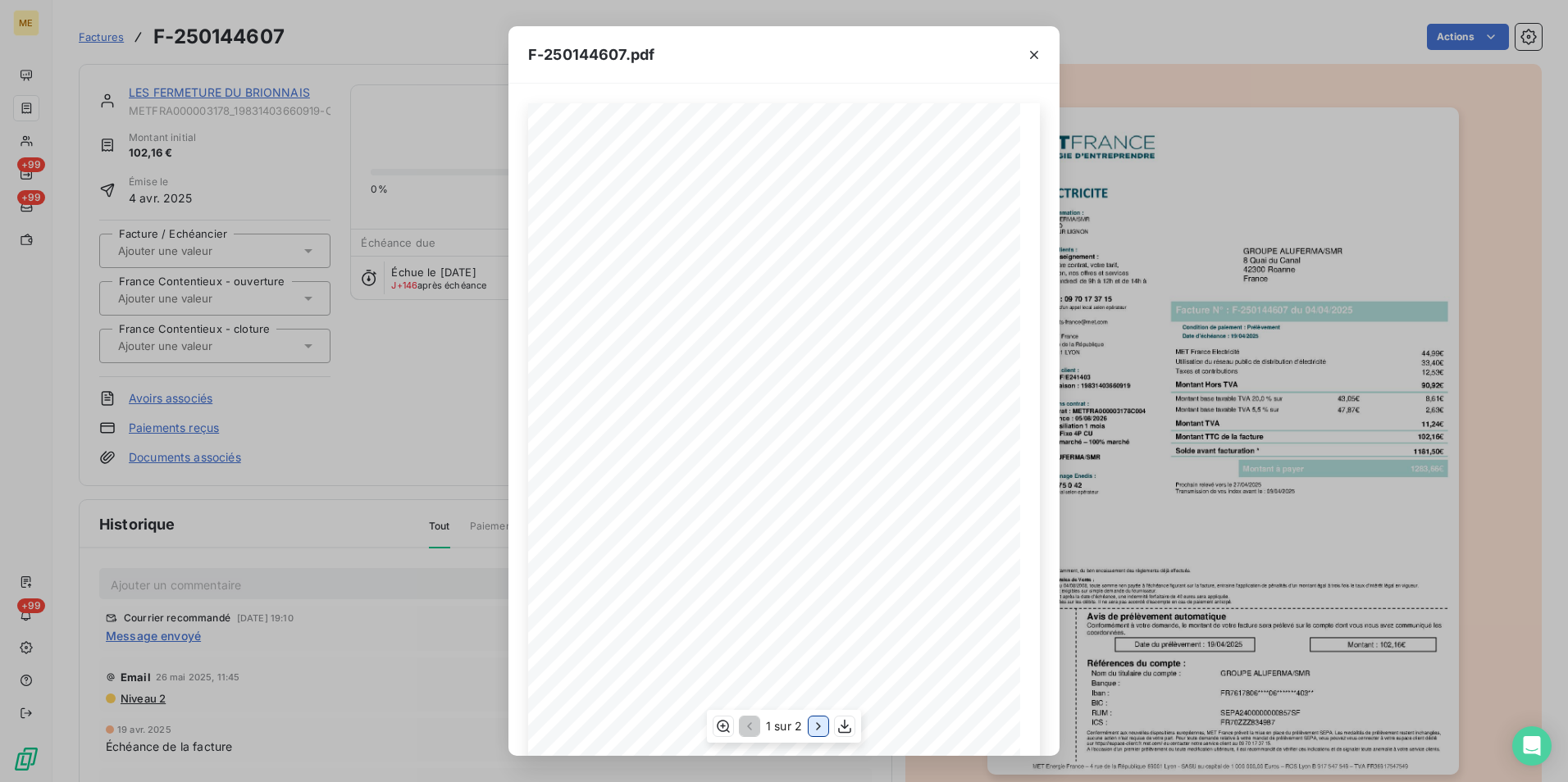
click at [811, 733] on icon "button" at bounding box center [818, 726] width 16 height 16
click at [1035, 56] on icon "button" at bounding box center [1034, 54] width 9 height 9
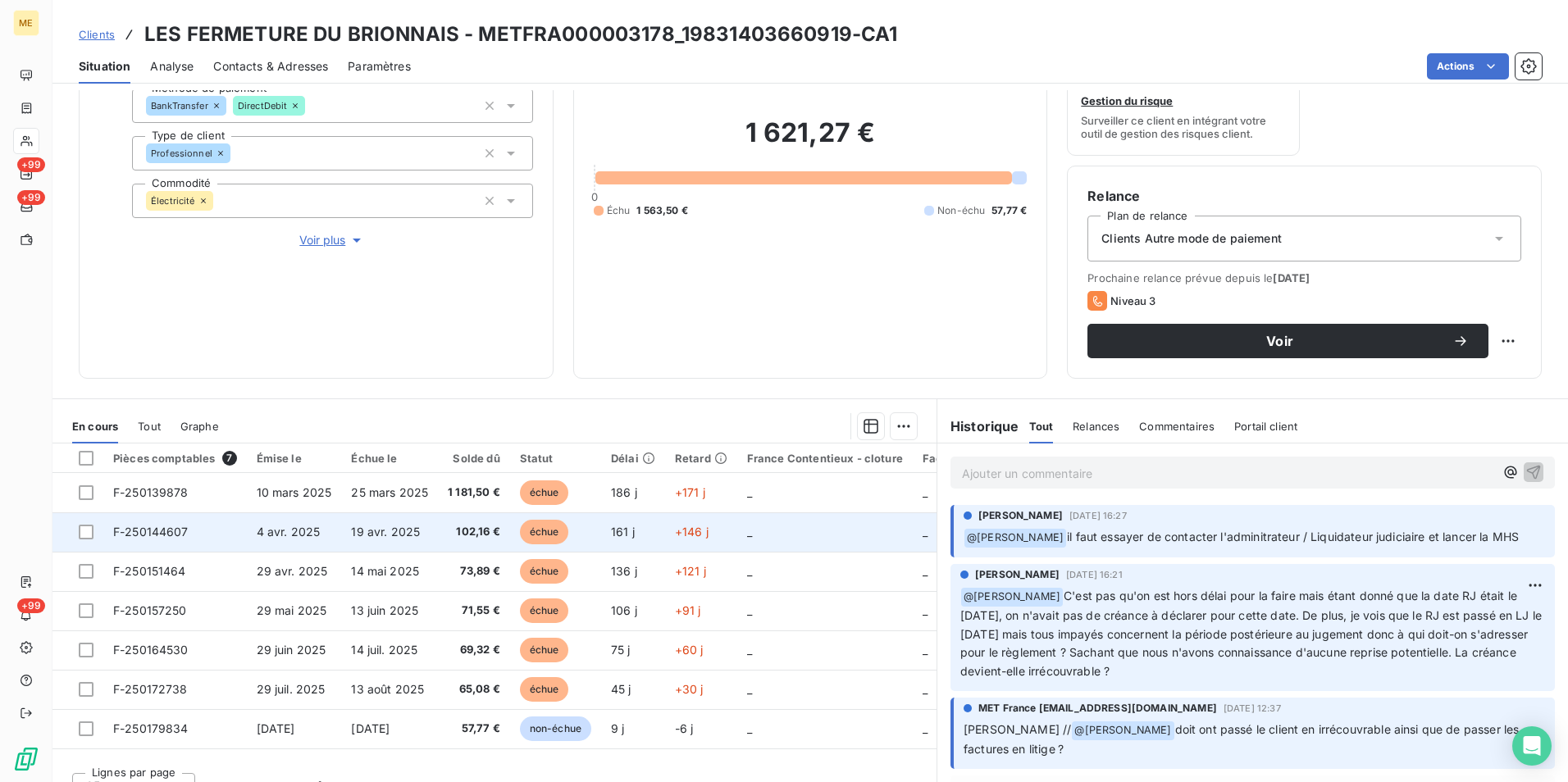
scroll to position [190, 0]
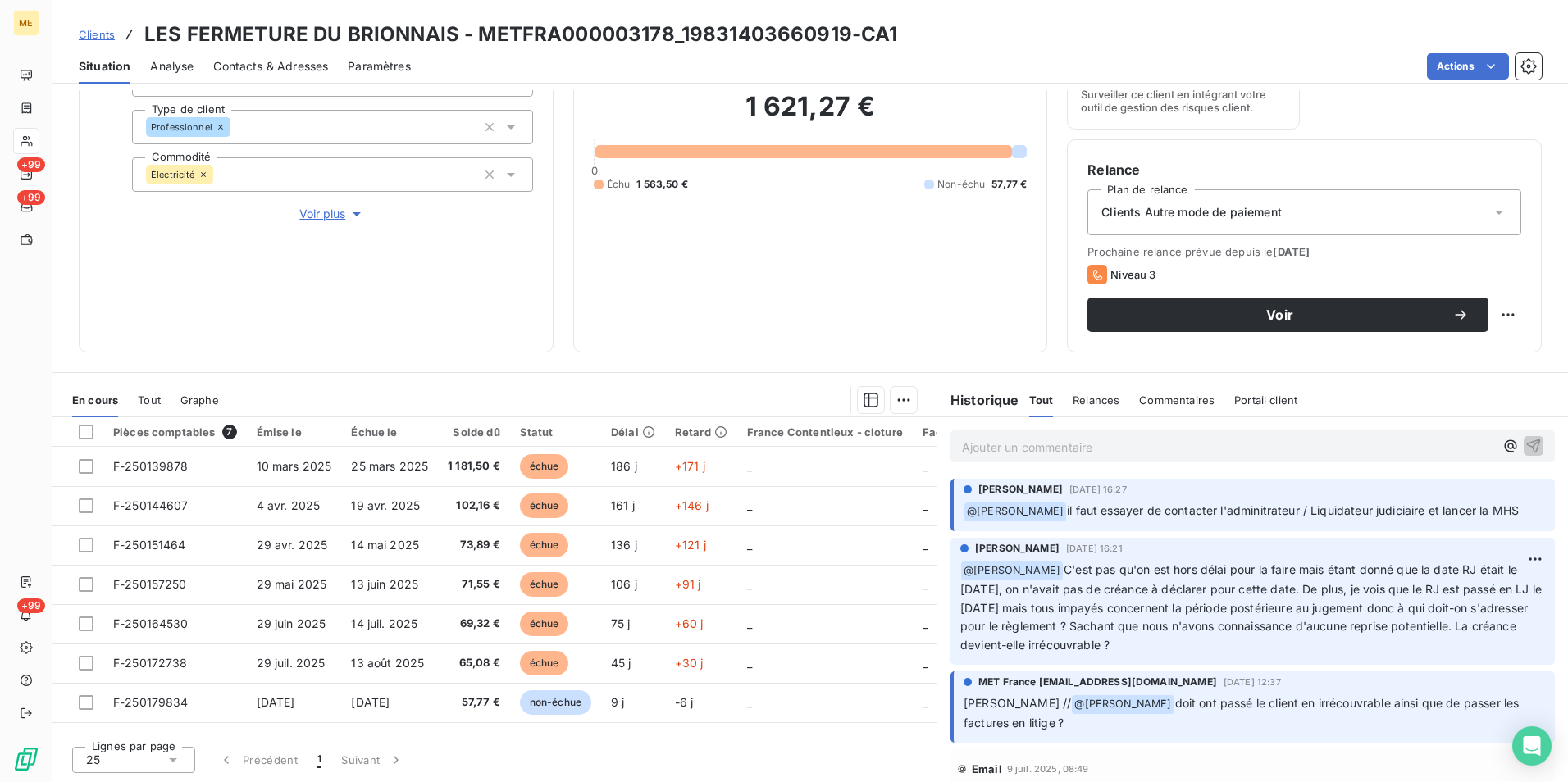
click at [1212, 445] on p "Ajouter un commentaire ﻿" at bounding box center [1228, 448] width 533 height 21
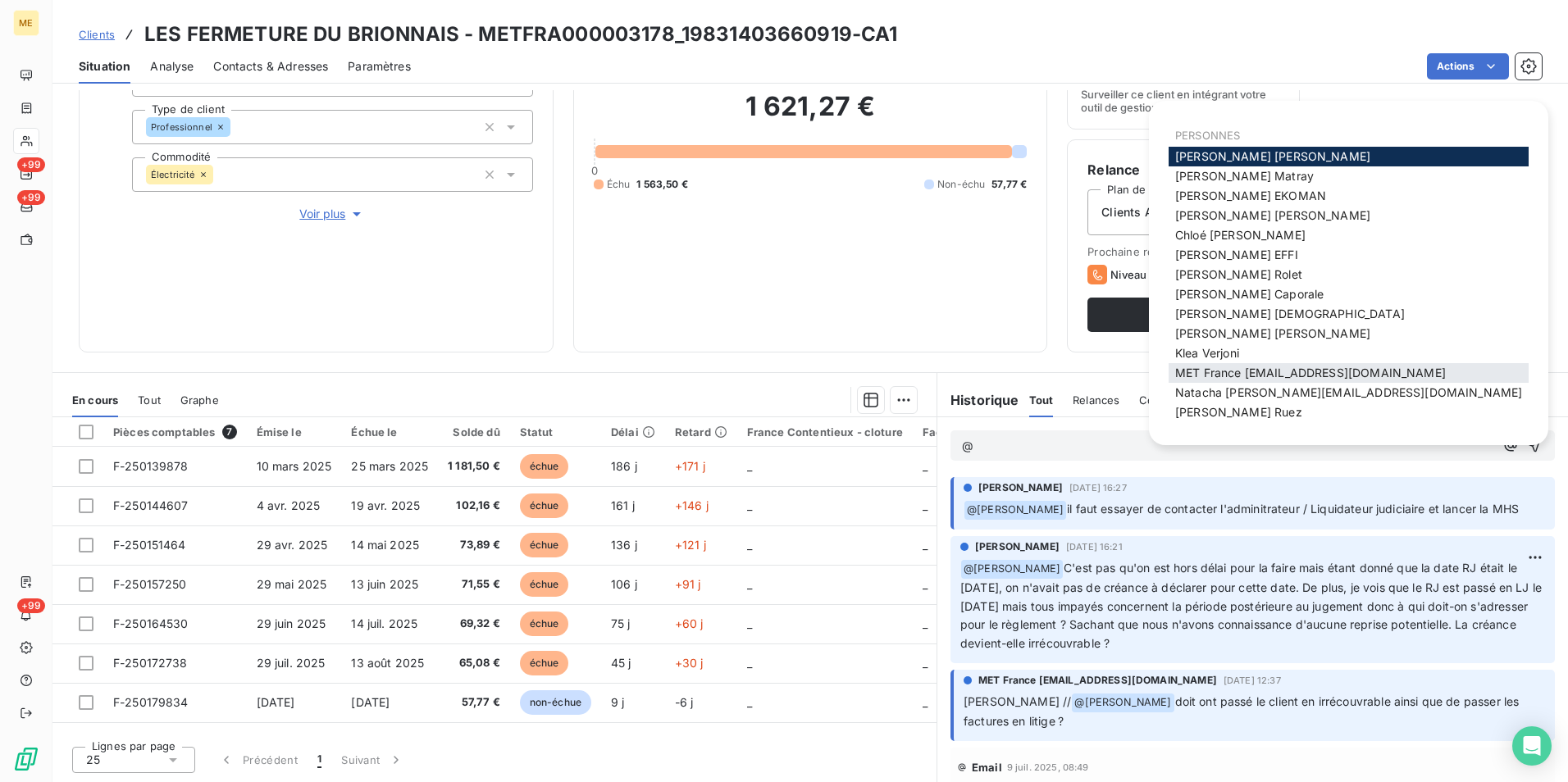
click at [1306, 364] on div "MET France [EMAIL_ADDRESS][DOMAIN_NAME]" at bounding box center [1349, 372] width 360 height 20
click at [1343, 367] on span "MET France [EMAIL_ADDRESS][DOMAIN_NAME]" at bounding box center [1311, 372] width 271 height 14
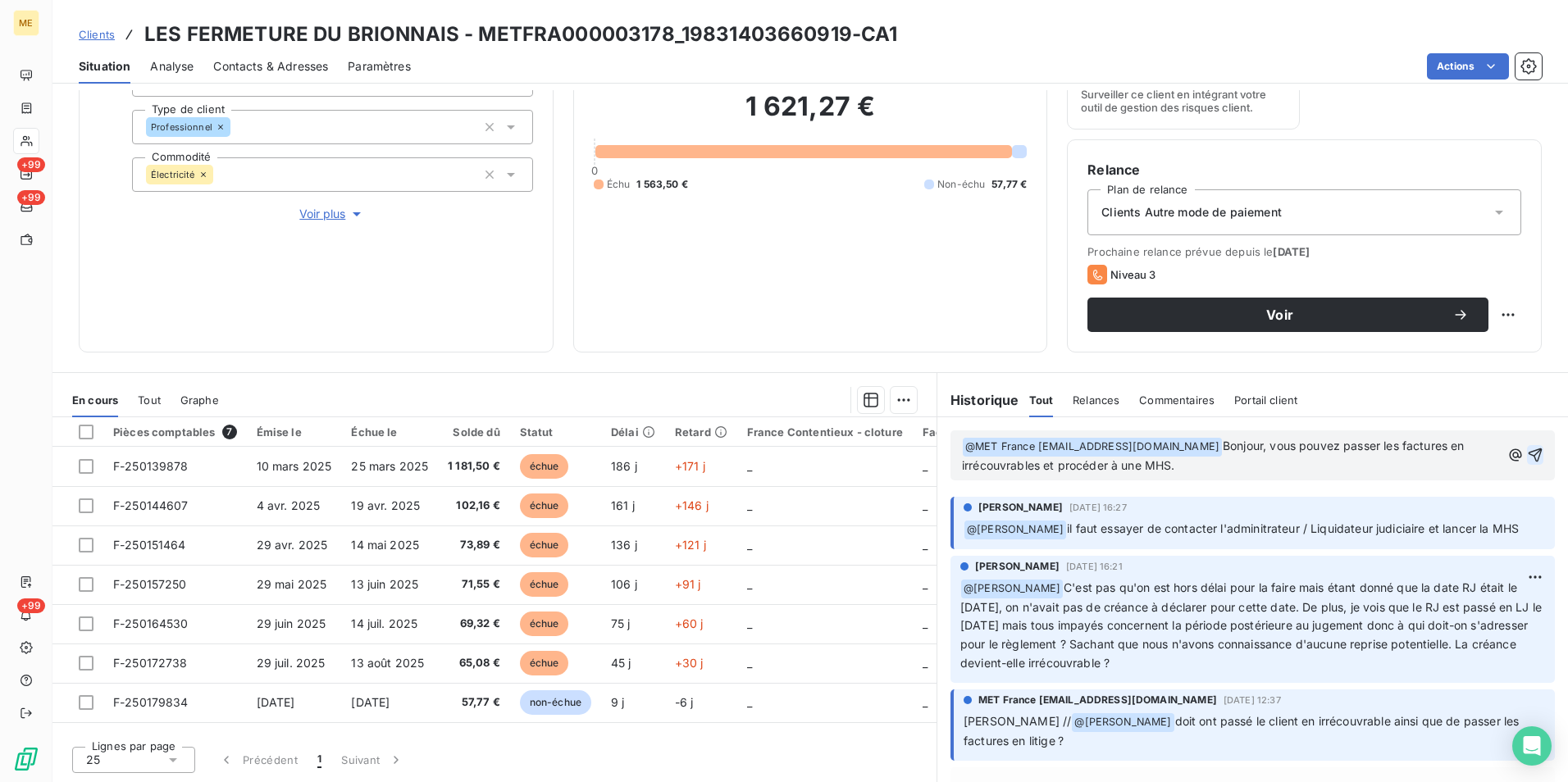
click at [1527, 457] on icon "button" at bounding box center [1535, 454] width 16 height 16
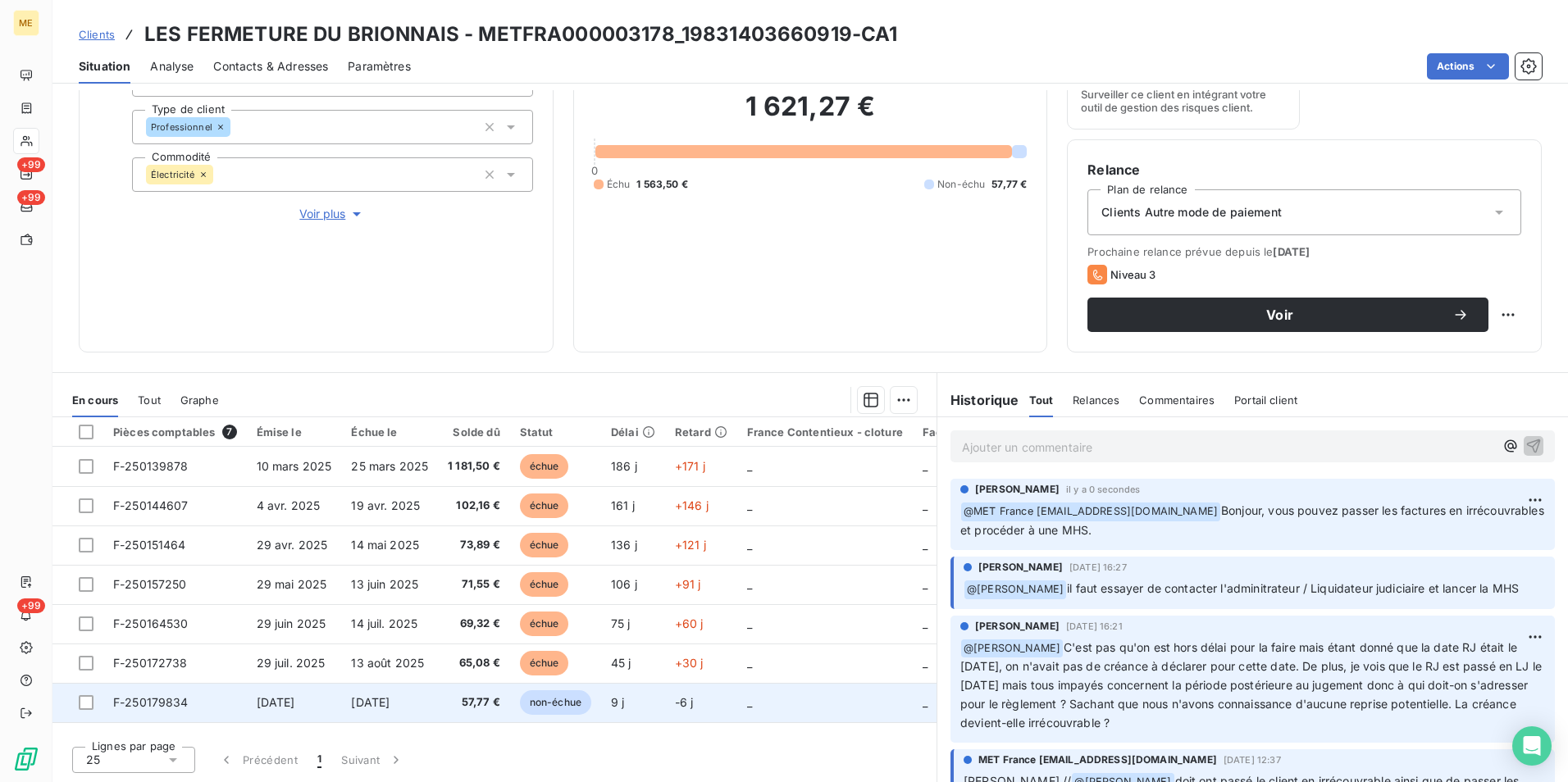
click at [649, 706] on td "9 j" at bounding box center [633, 702] width 64 height 39
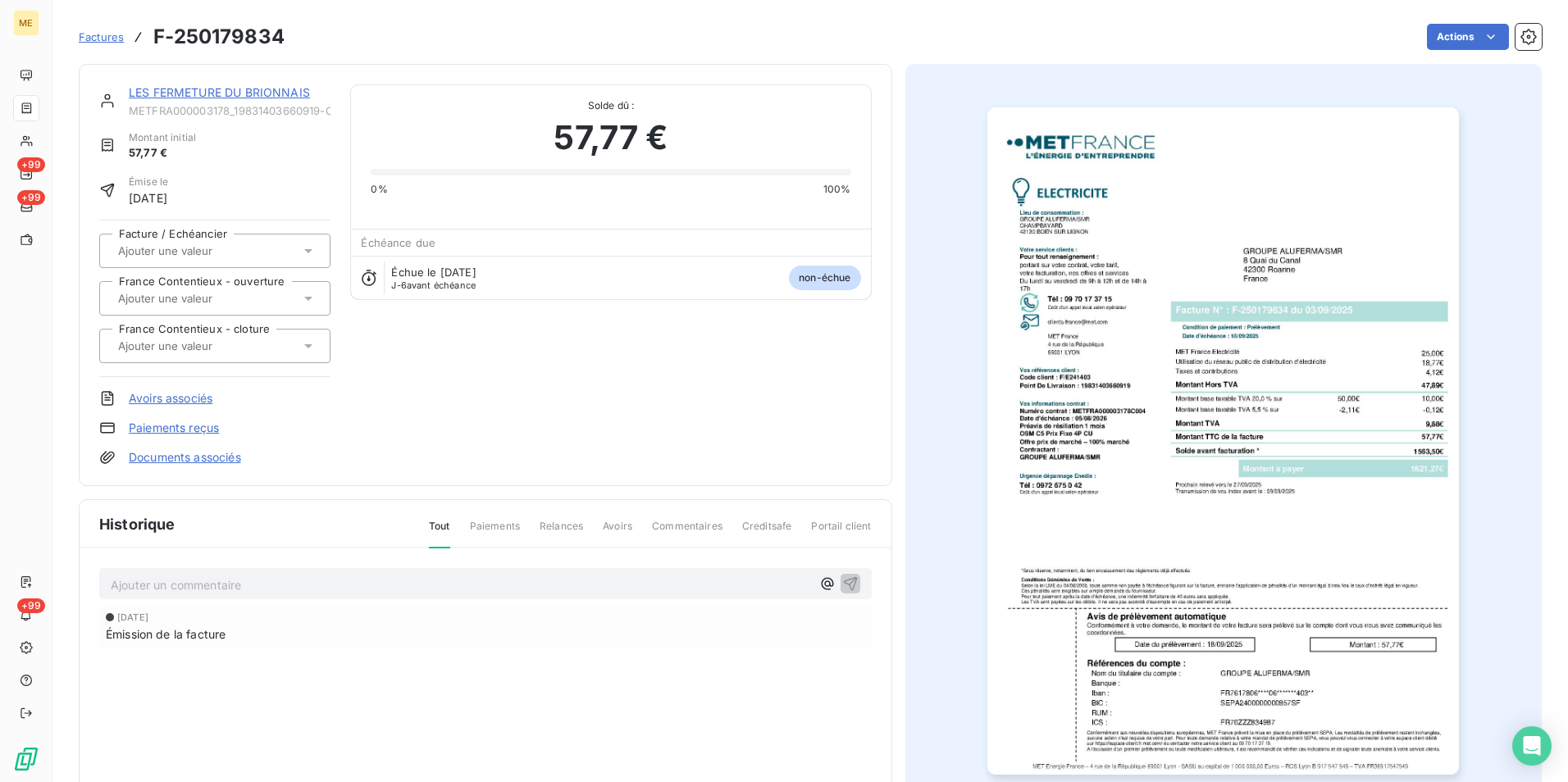
click at [1260, 454] on img "button" at bounding box center [1222, 441] width 472 height 668
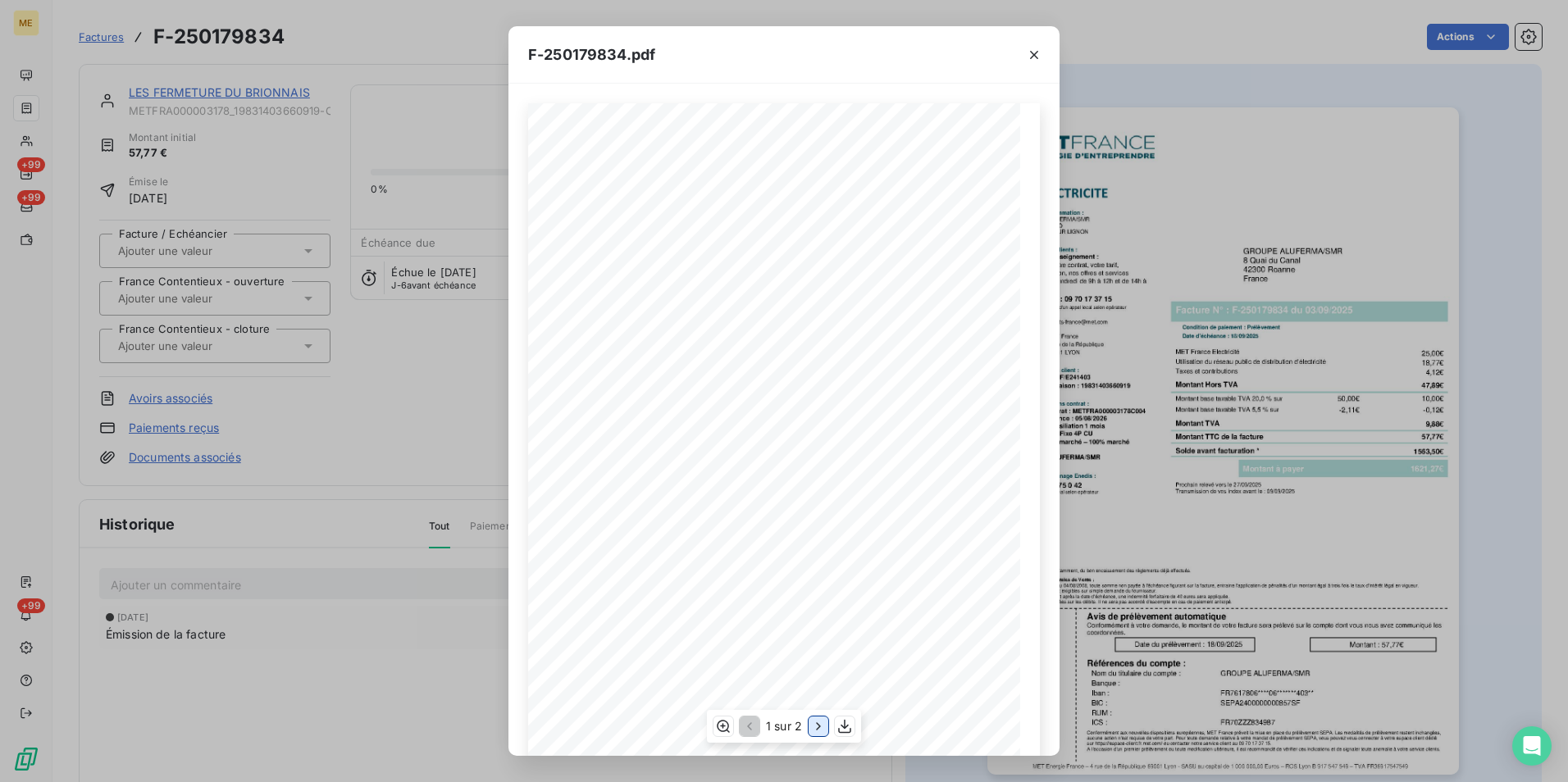
click at [816, 719] on icon "button" at bounding box center [818, 726] width 16 height 16
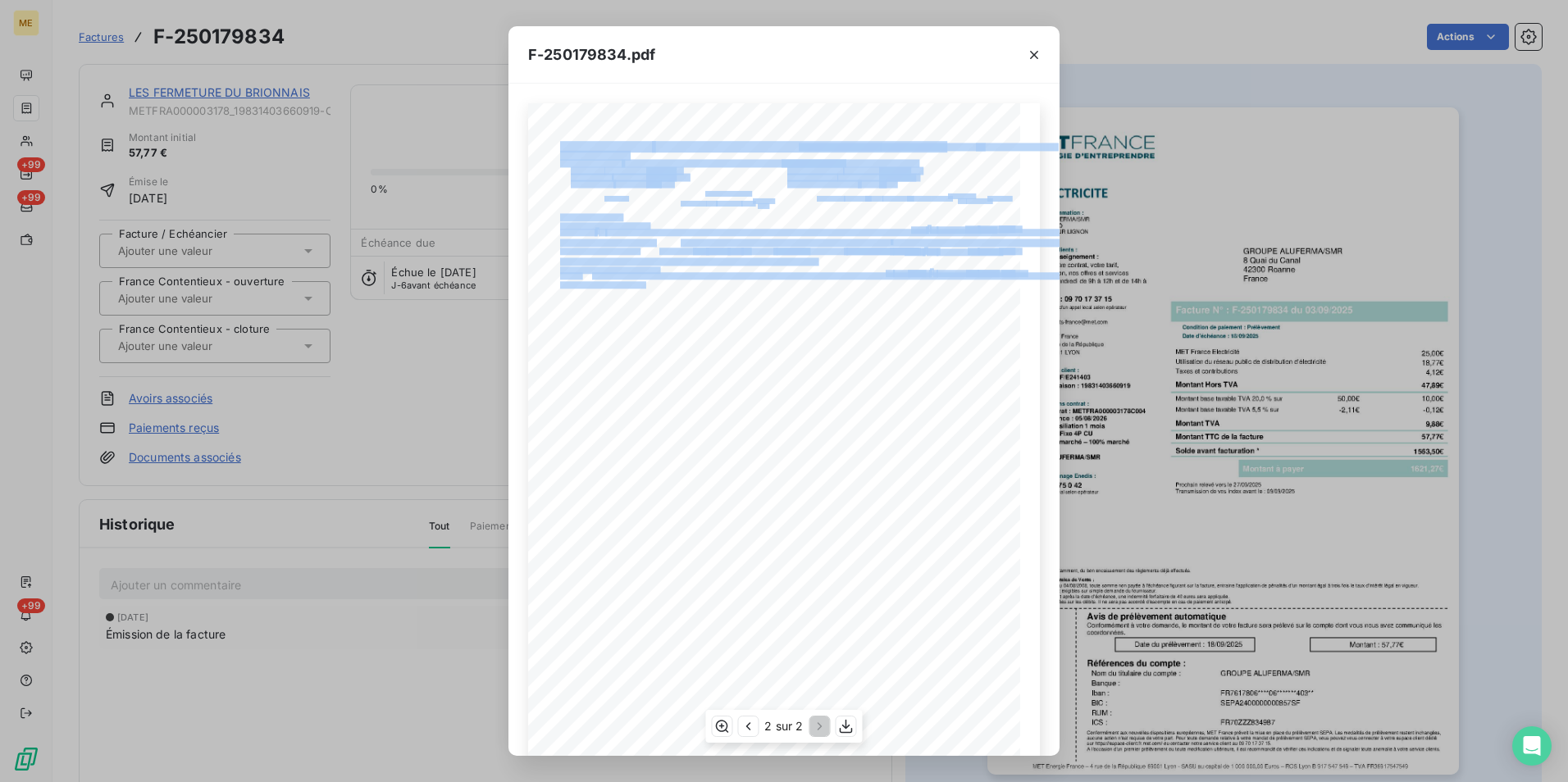
click at [656, 339] on div "Détail de votre facture : Document à conserver 10 ans 2/2 Numéro : F-250179834 …" at bounding box center [783, 451] width 512 height 695
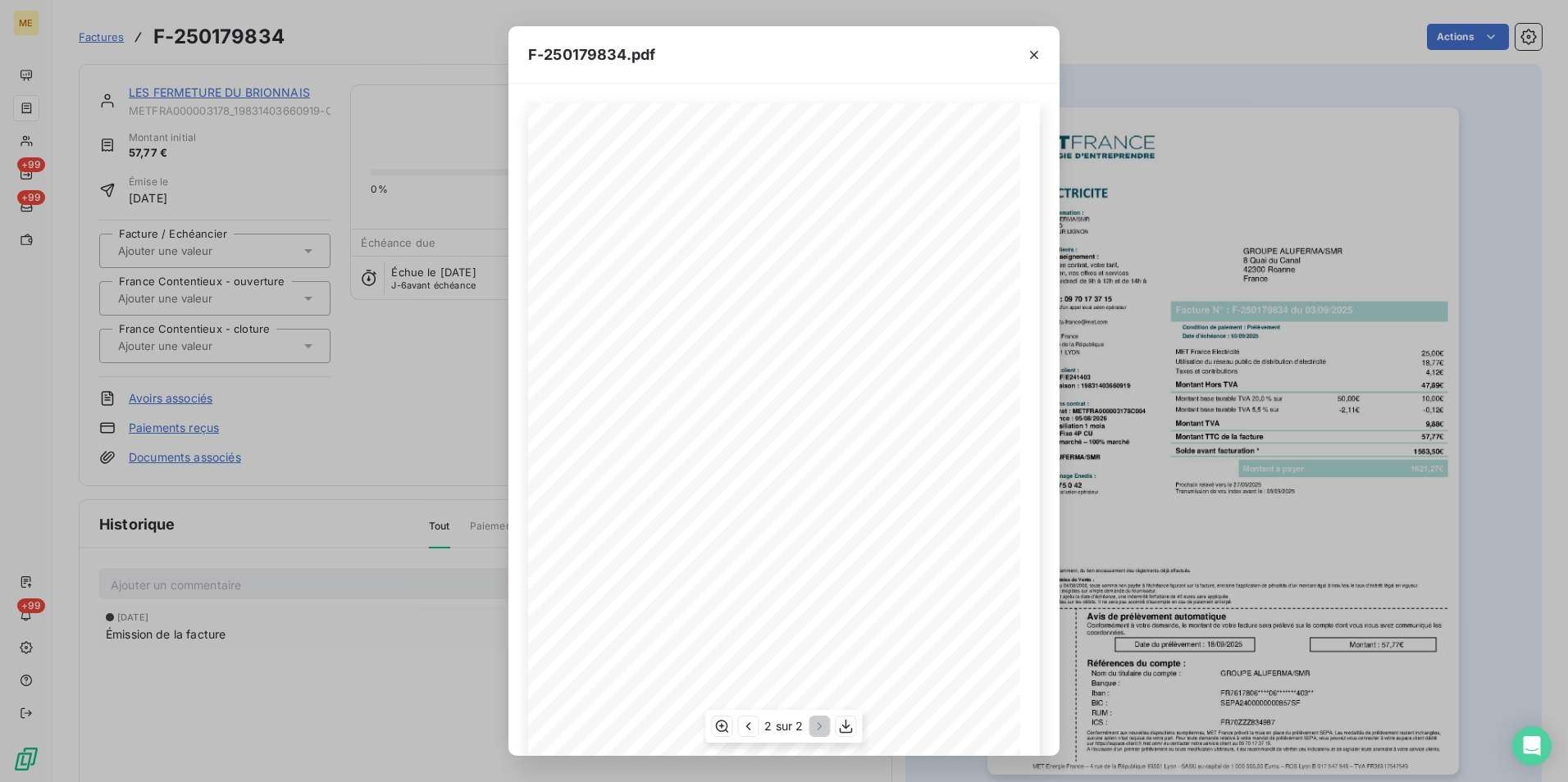
click at [828, 348] on span at bounding box center [772, 349] width 308 height 5
click at [1032, 44] on button "button" at bounding box center [1035, 55] width 27 height 27
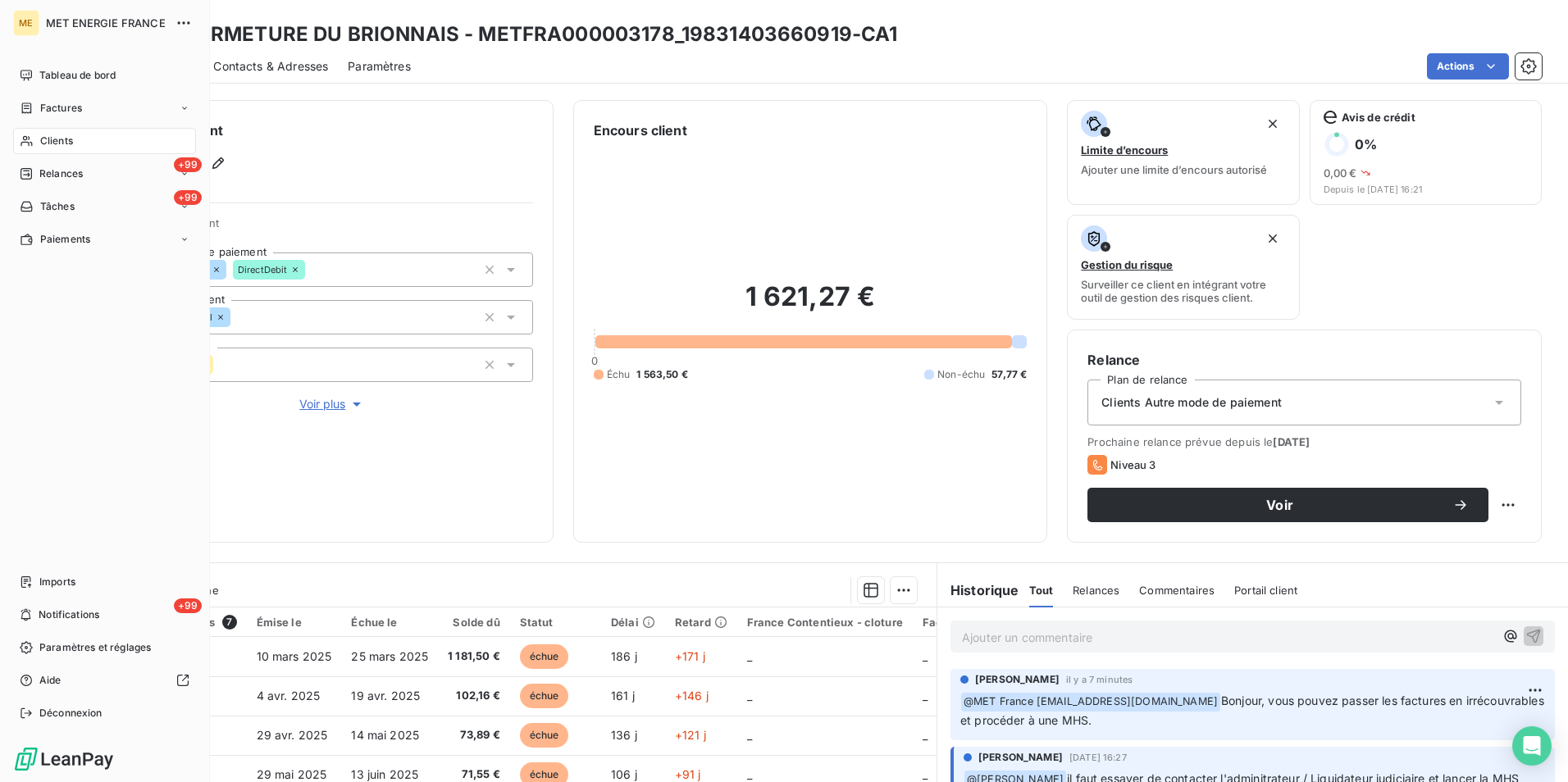
click at [50, 133] on span "Clients" at bounding box center [56, 140] width 32 height 14
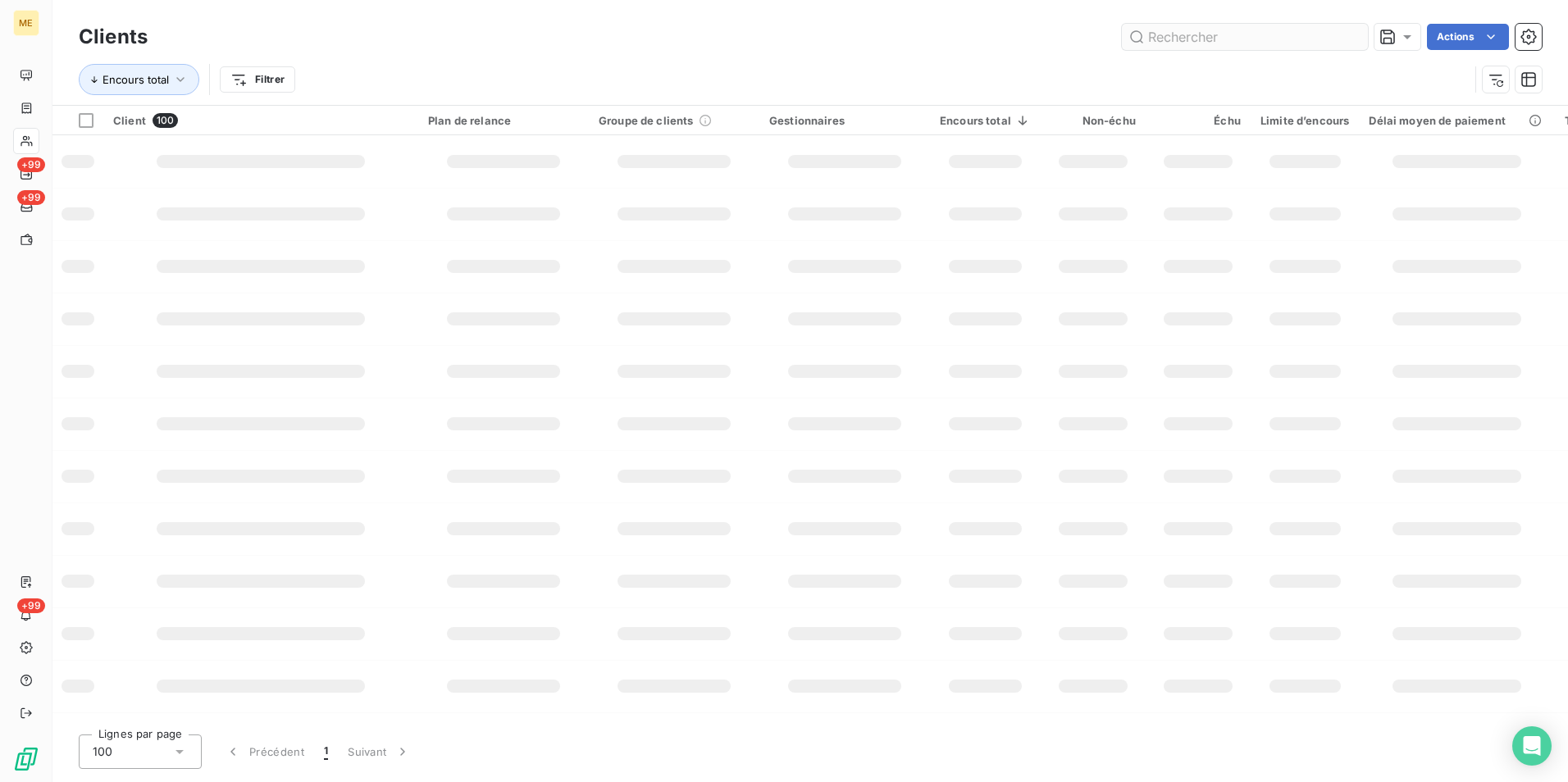
click at [1200, 43] on input "text" at bounding box center [1245, 37] width 246 height 27
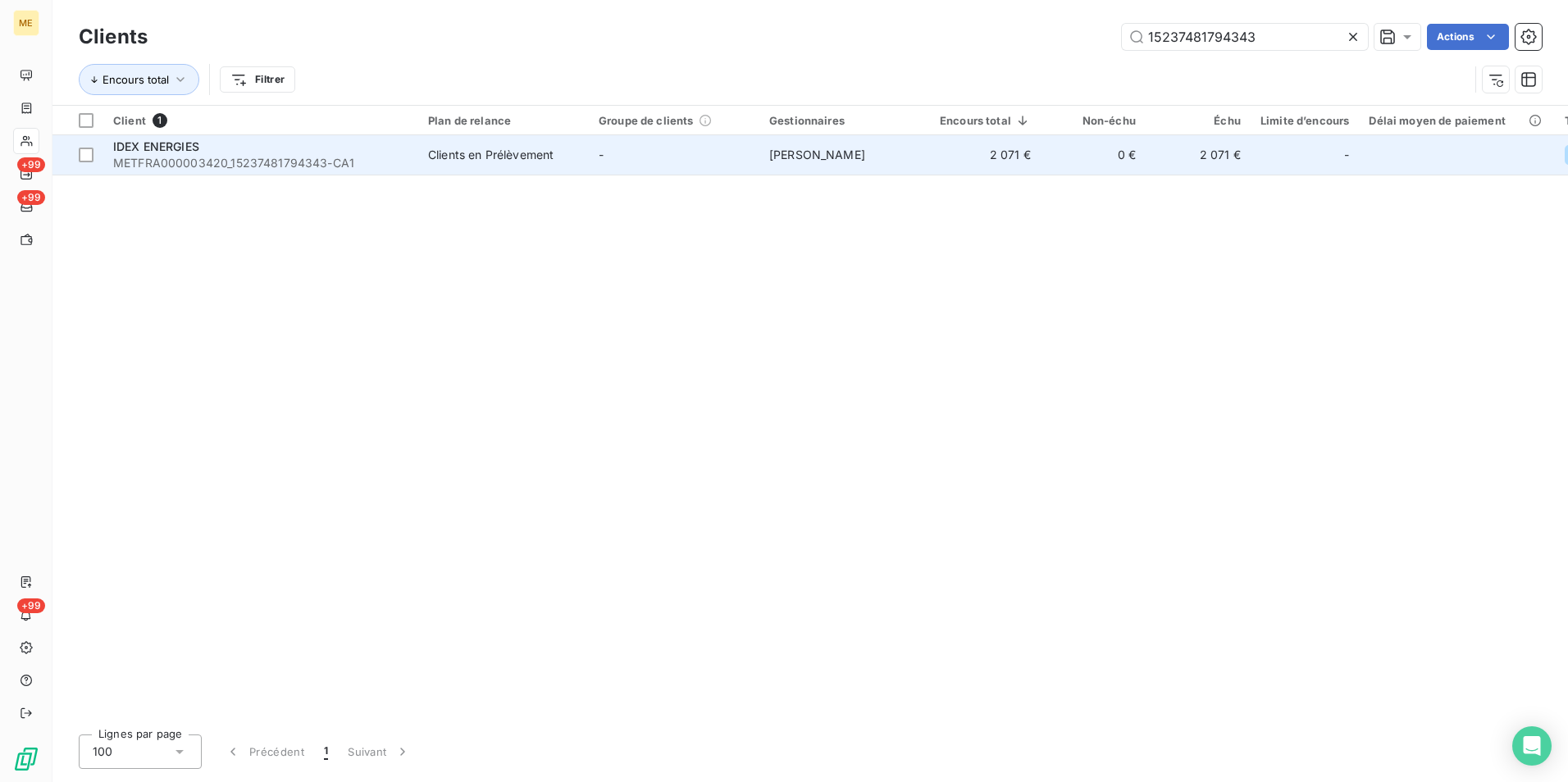
type input "15237481794343"
click at [206, 156] on span "METFRA000003420_15237481794343-CA1" at bounding box center [261, 163] width 295 height 16
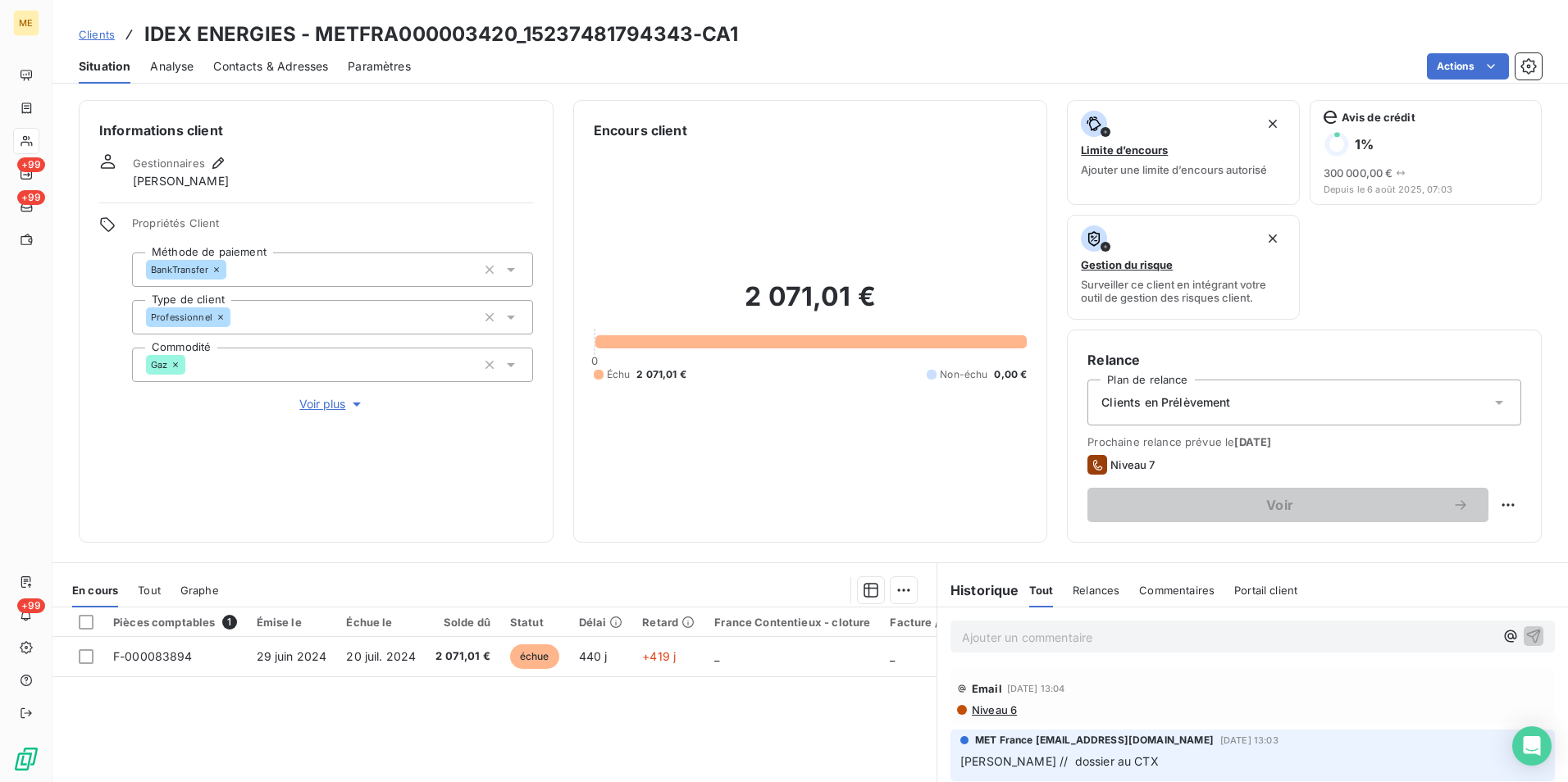
click at [258, 59] on span "Contacts & Adresses" at bounding box center [271, 66] width 115 height 16
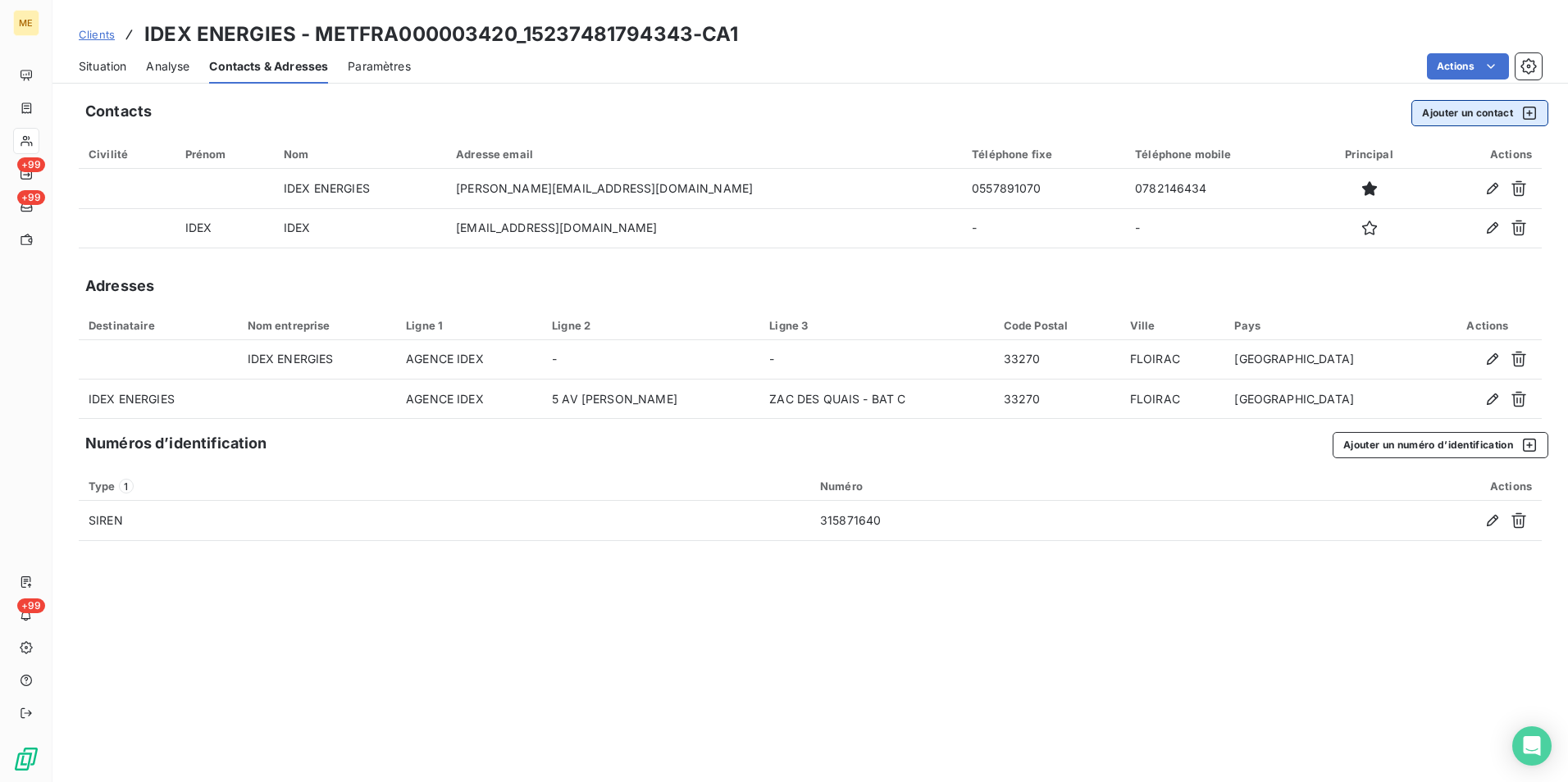
click at [1457, 117] on button "Ajouter un contact" at bounding box center [1480, 113] width 137 height 27
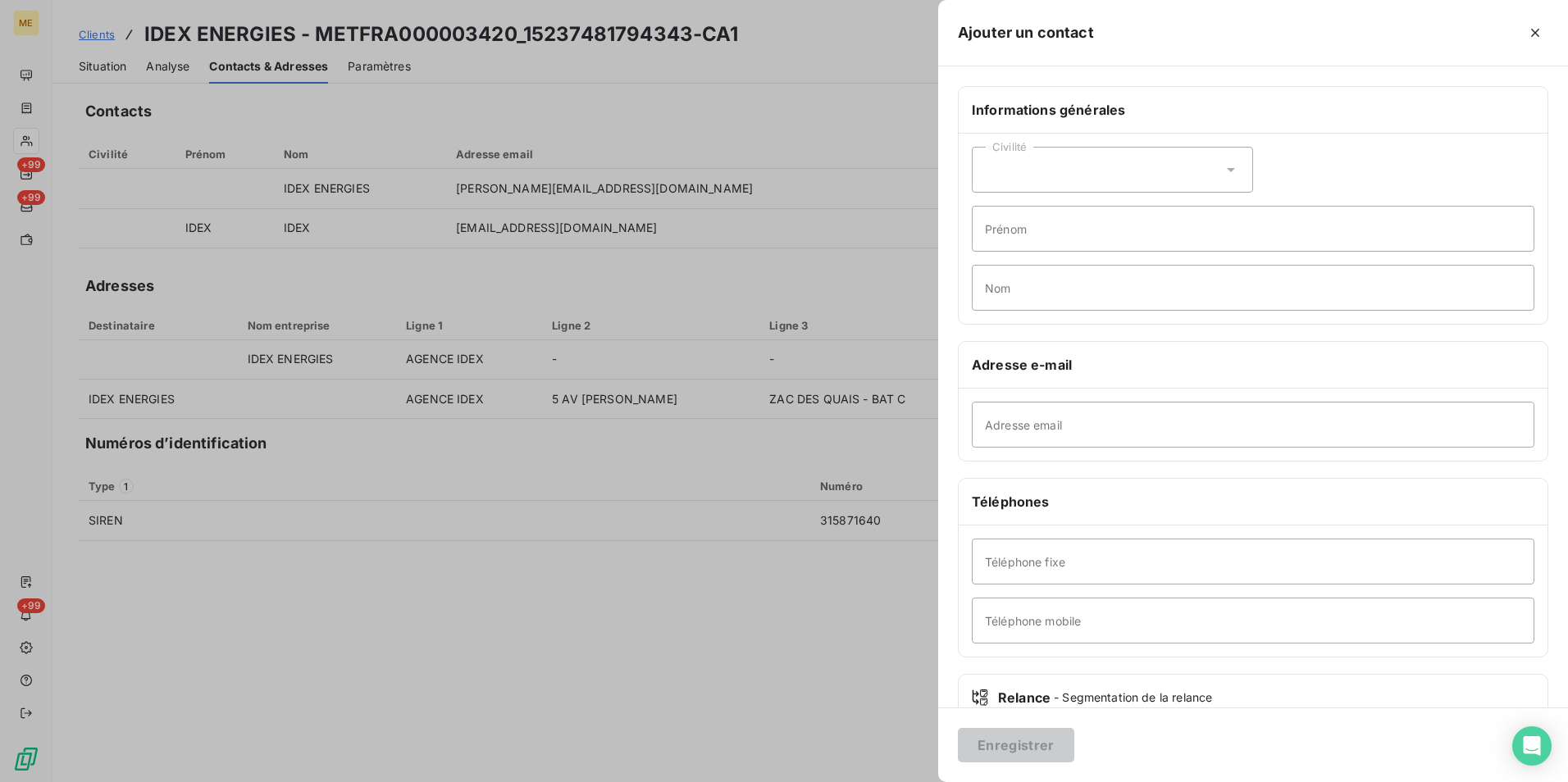
click at [1104, 174] on div "Civilité" at bounding box center [1112, 170] width 281 height 46
click at [1109, 198] on li "Madame" at bounding box center [1112, 211] width 281 height 30
click at [1118, 241] on input "Prénom" at bounding box center [1253, 229] width 563 height 46
type input "[PERSON_NAME]"
click at [1247, 280] on input "Nom" at bounding box center [1253, 288] width 563 height 46
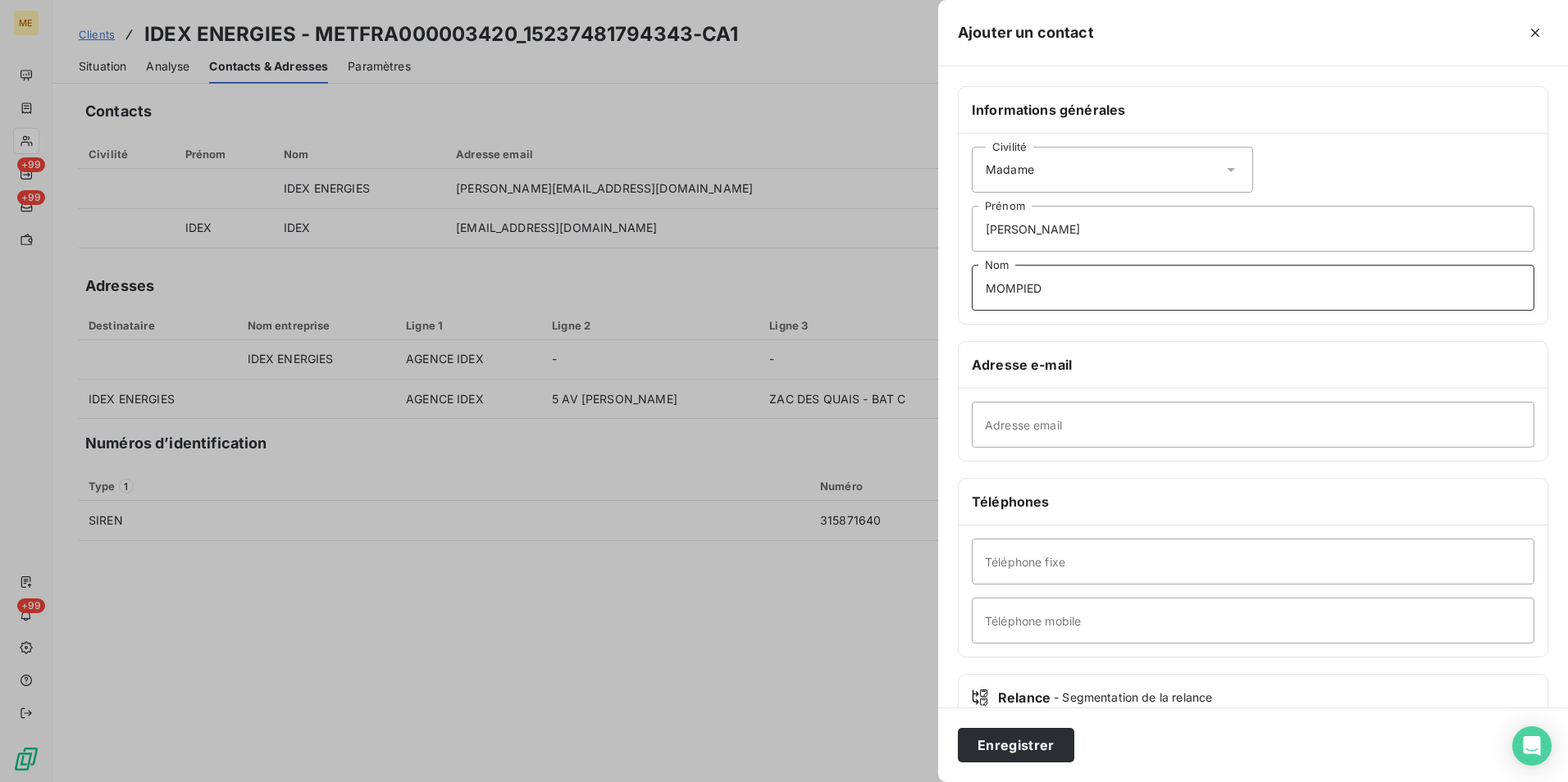
type input "MOMPIED"
click at [1183, 427] on input "Adresse email" at bounding box center [1253, 425] width 563 height 46
click at [1133, 426] on input "Adresse email" at bounding box center [1253, 425] width 563 height 46
paste input "[PERSON_NAME][EMAIL_ADDRESS][DOMAIN_NAME]"
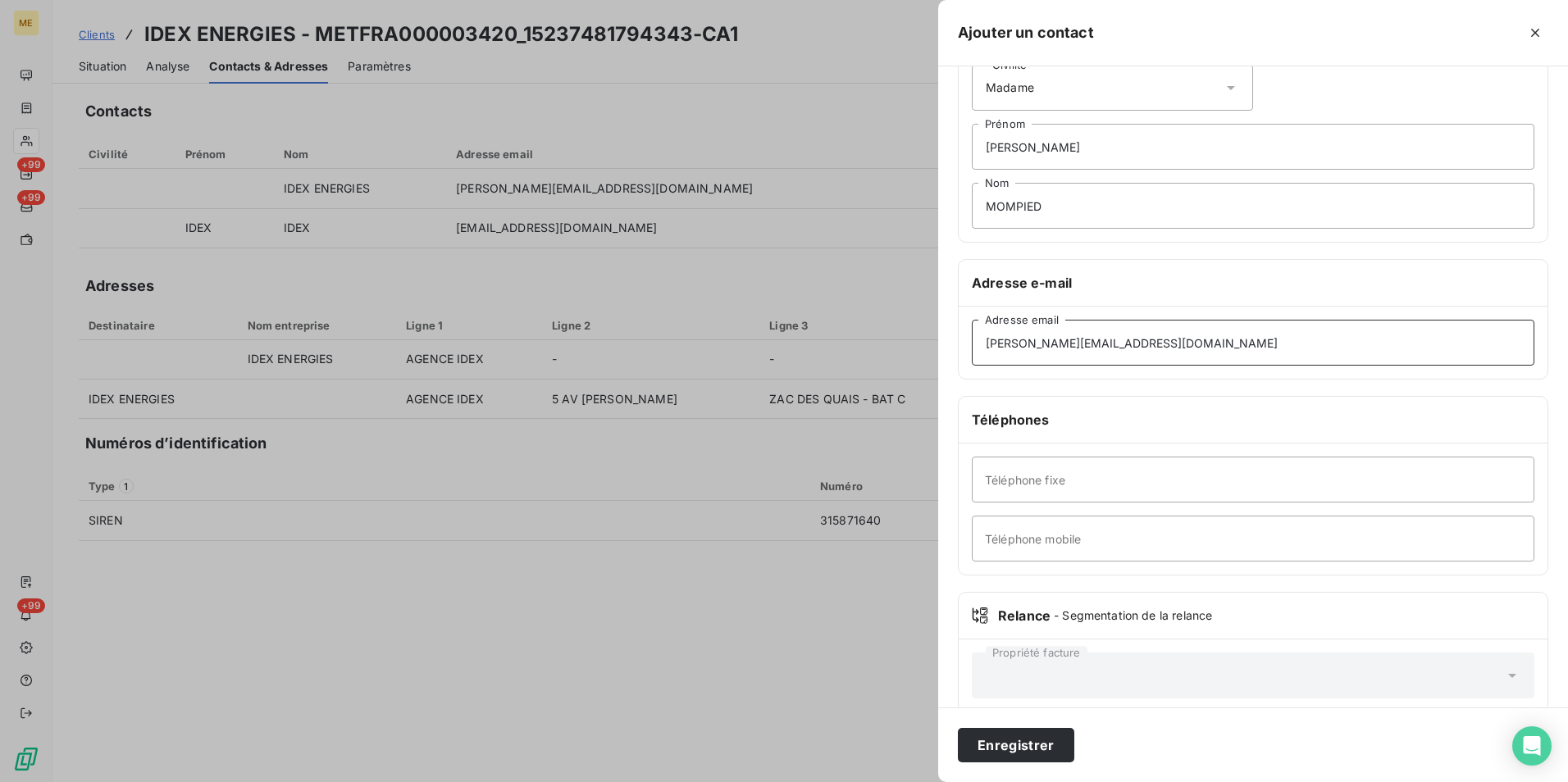
scroll to position [107, 0]
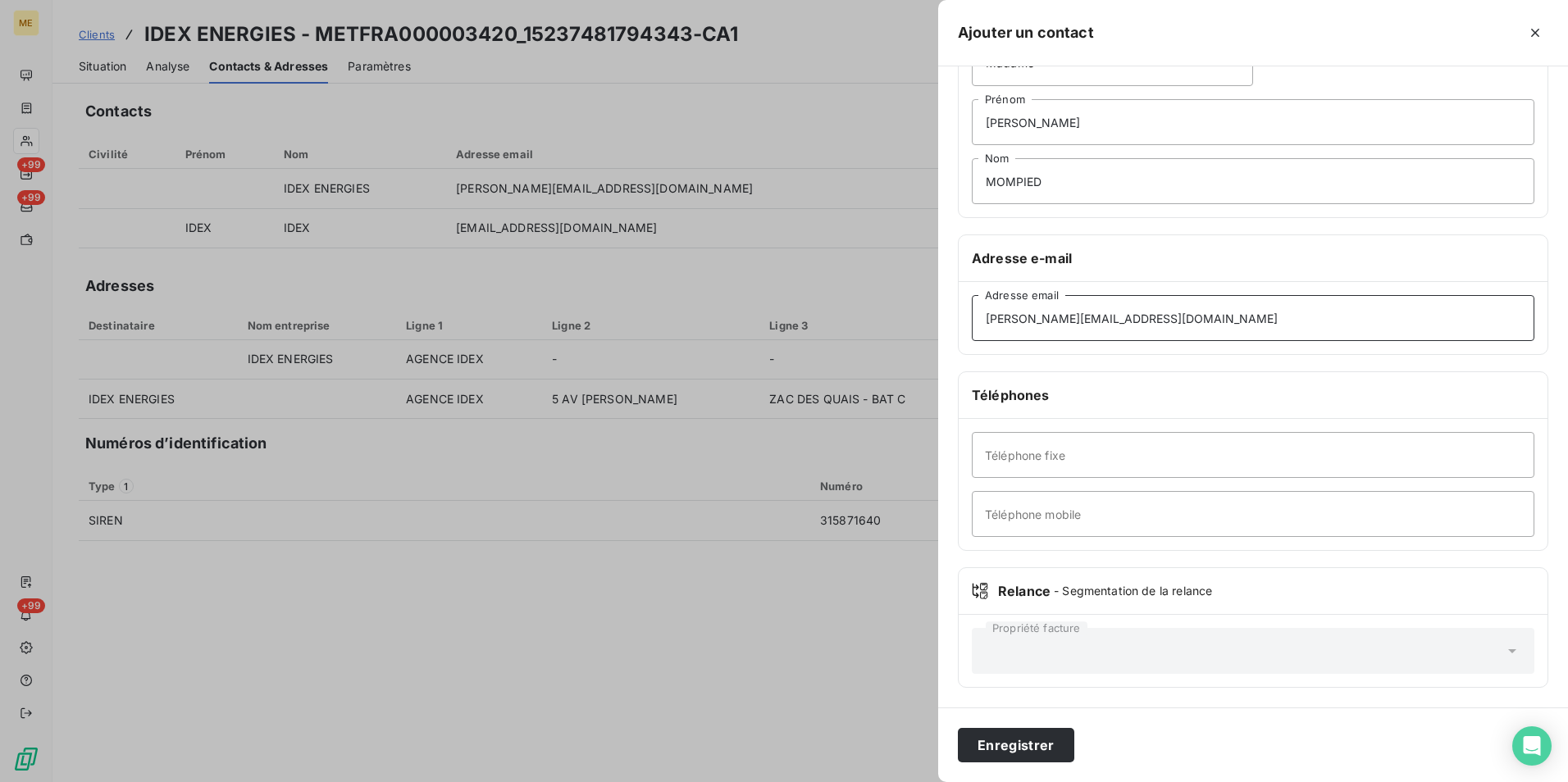
type input "[PERSON_NAME][EMAIL_ADDRESS][DOMAIN_NAME]"
click at [1035, 511] on input "Téléphone mobile" at bounding box center [1253, 514] width 563 height 46
click at [1046, 467] on input "Téléphone fixe" at bounding box center [1253, 455] width 563 height 46
paste input "05 57 89 10 70"
type input "05 57 89 10 70"
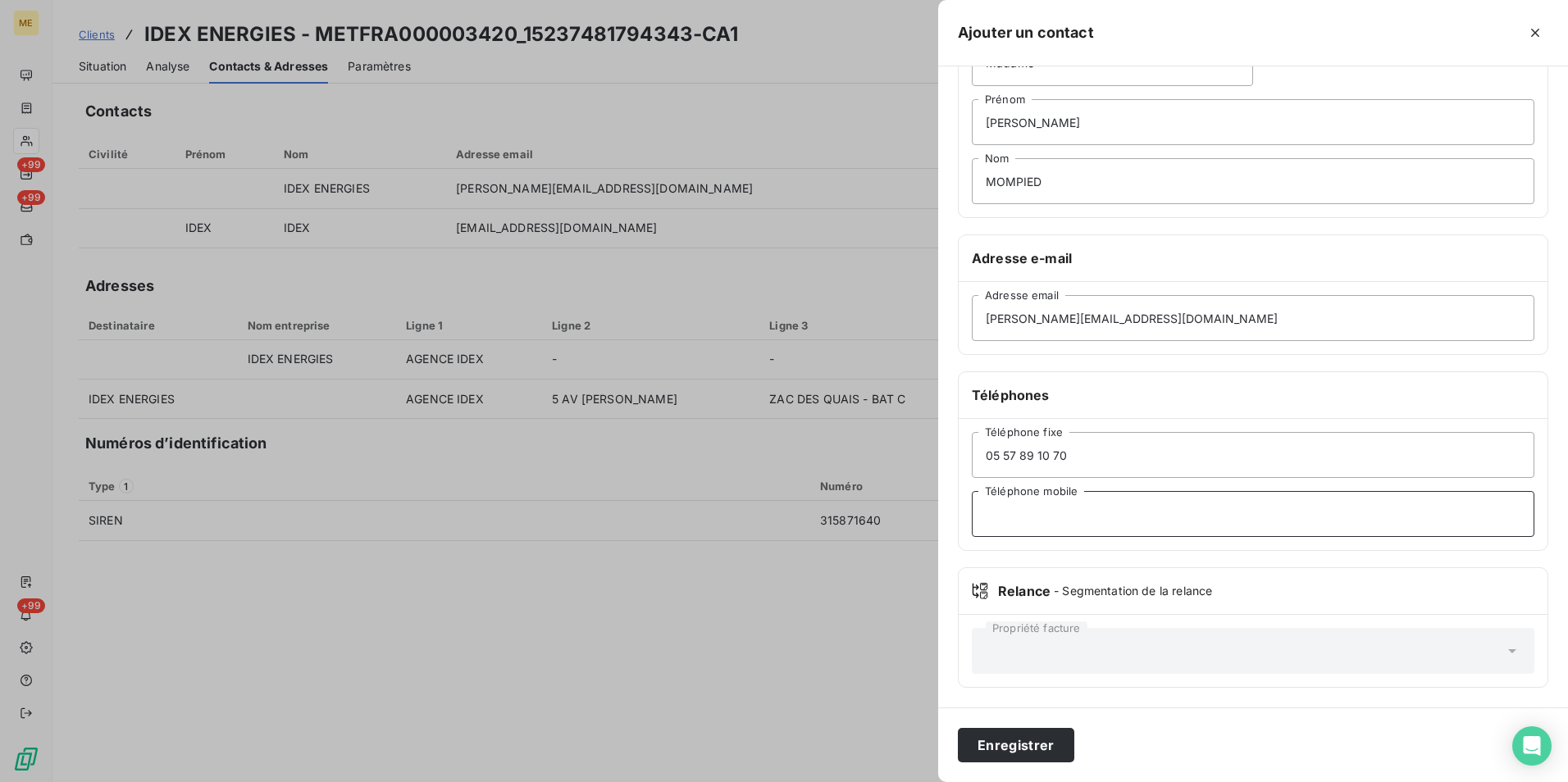
click at [1010, 506] on input "Téléphone mobile" at bounding box center [1253, 514] width 563 height 46
paste input "06 70 27 18 30"
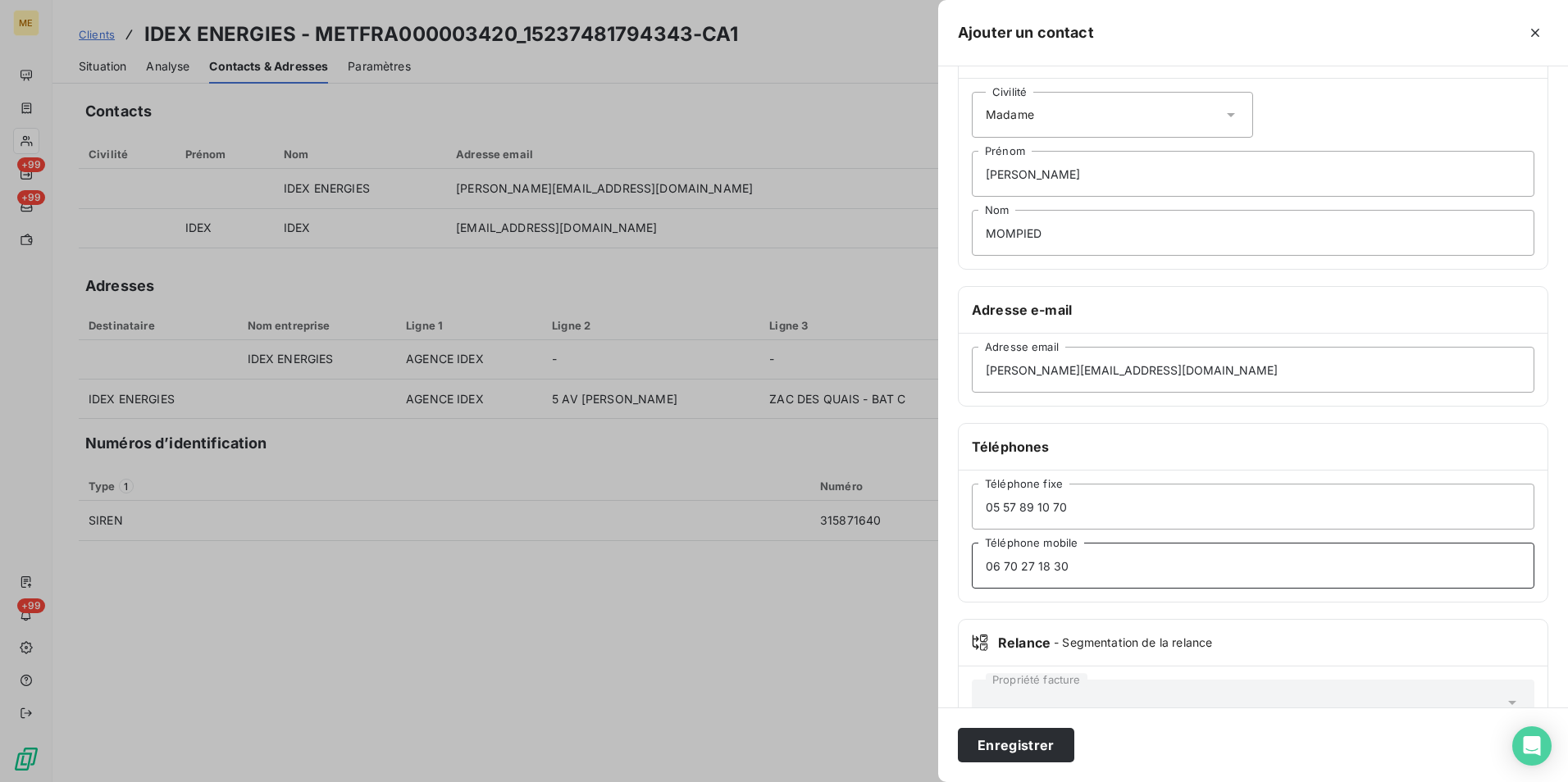
scroll to position [0, 0]
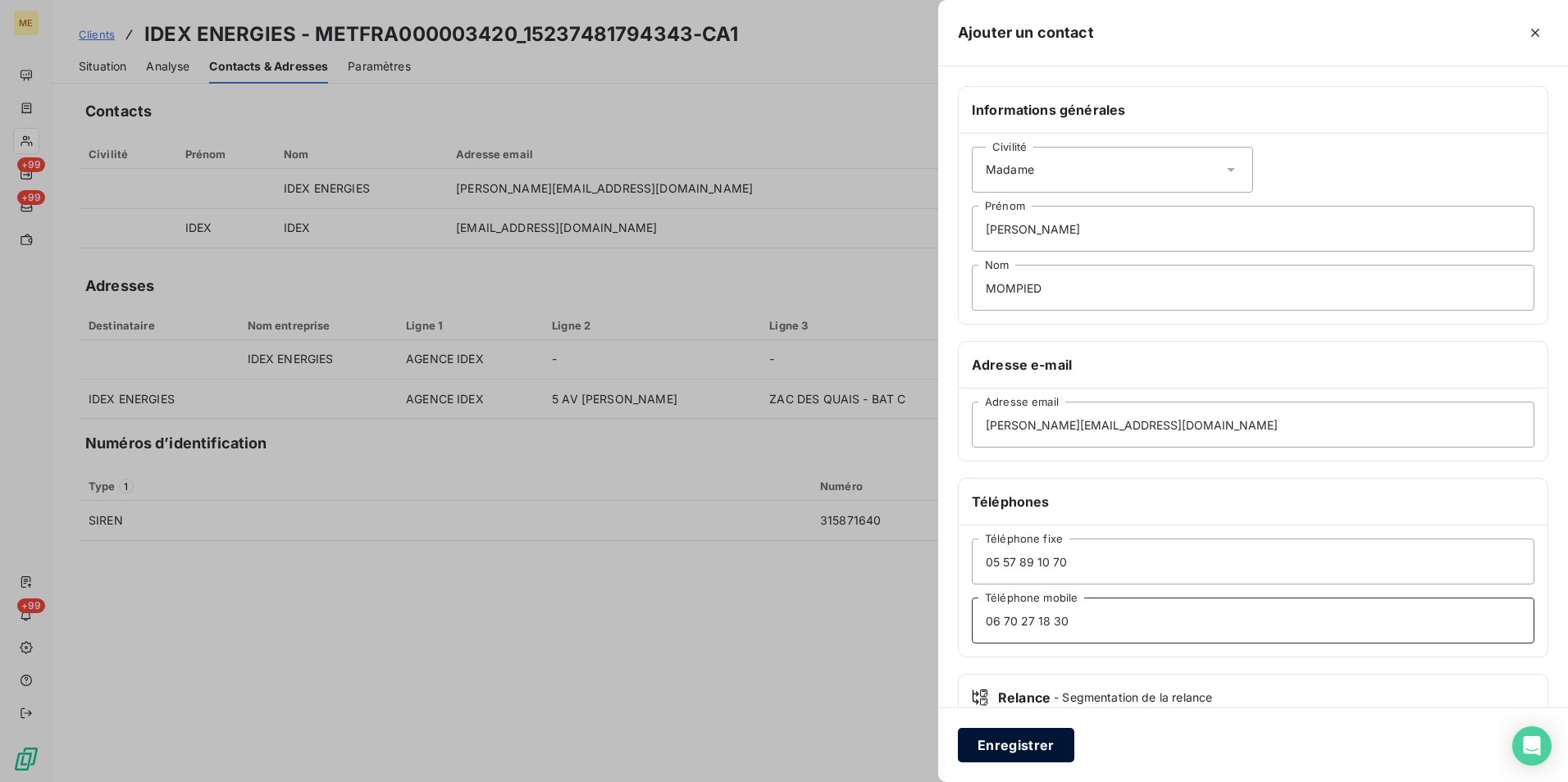
type input "06 70 27 18 30"
click at [999, 746] on button "Enregistrer" at bounding box center [1015, 745] width 116 height 34
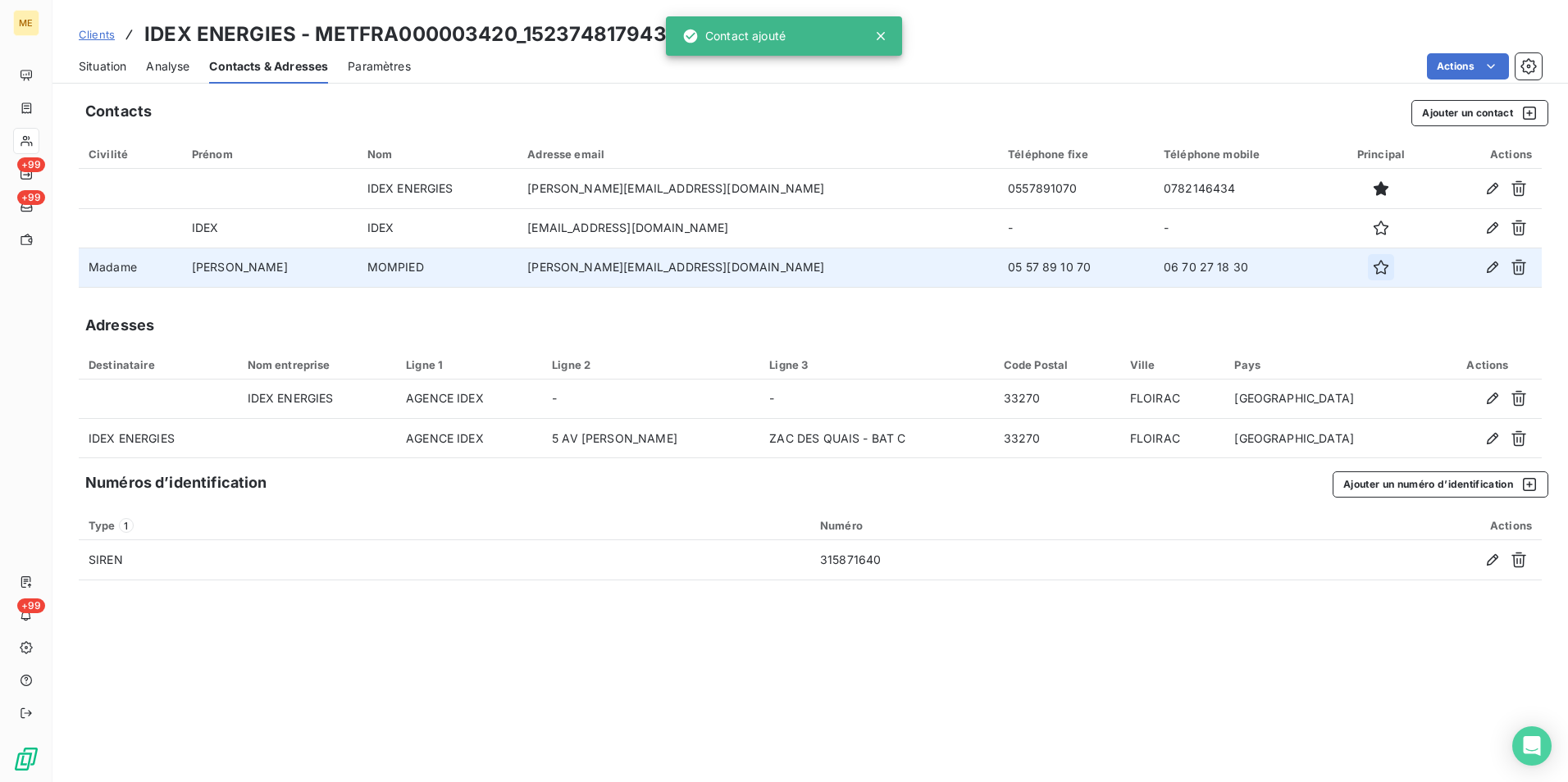
click at [1368, 262] on button "button" at bounding box center [1381, 268] width 27 height 27
click at [94, 32] on span "Clients" at bounding box center [97, 34] width 36 height 13
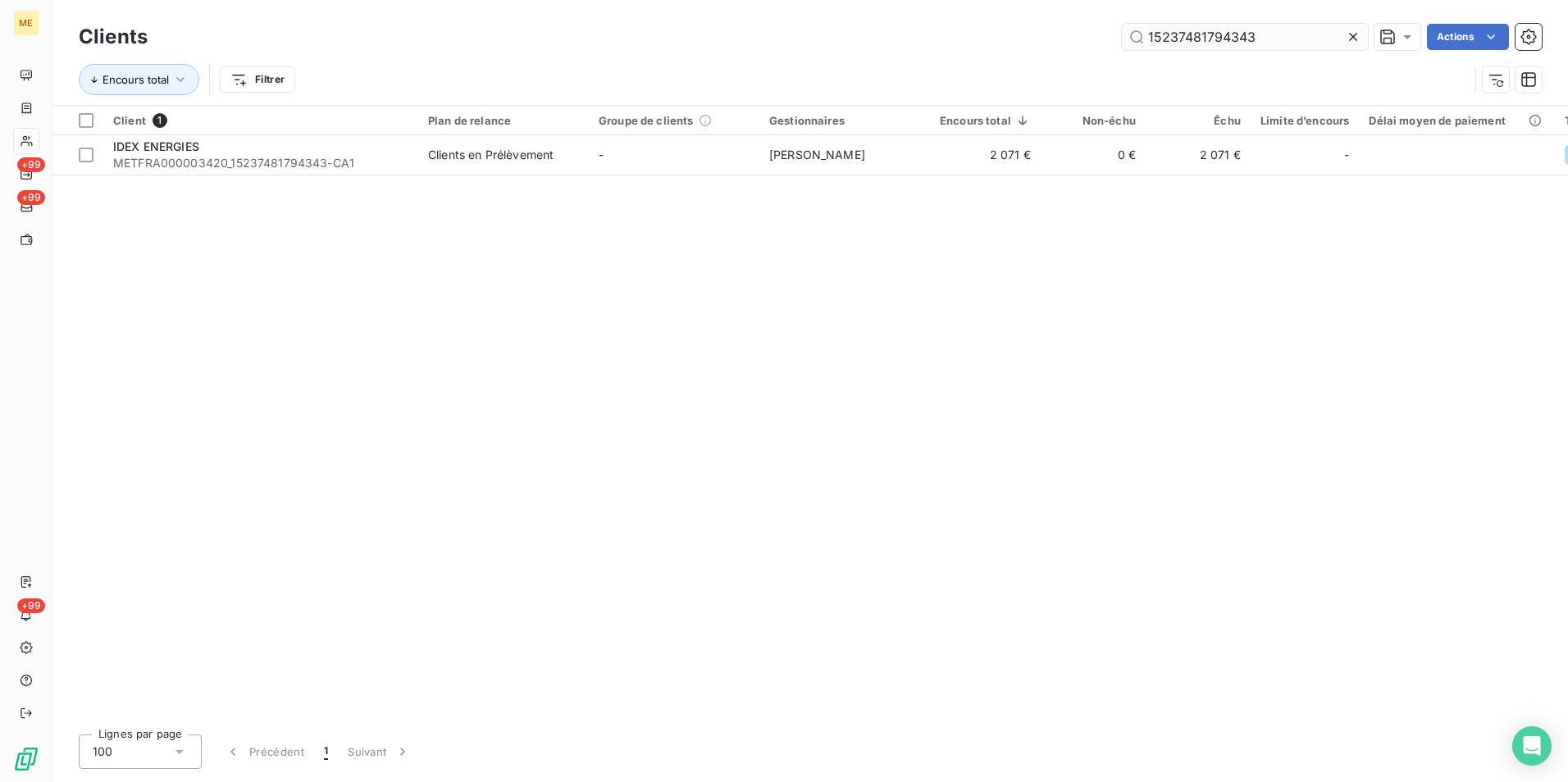
click at [1290, 44] on input "15237481794343" at bounding box center [1245, 37] width 246 height 27
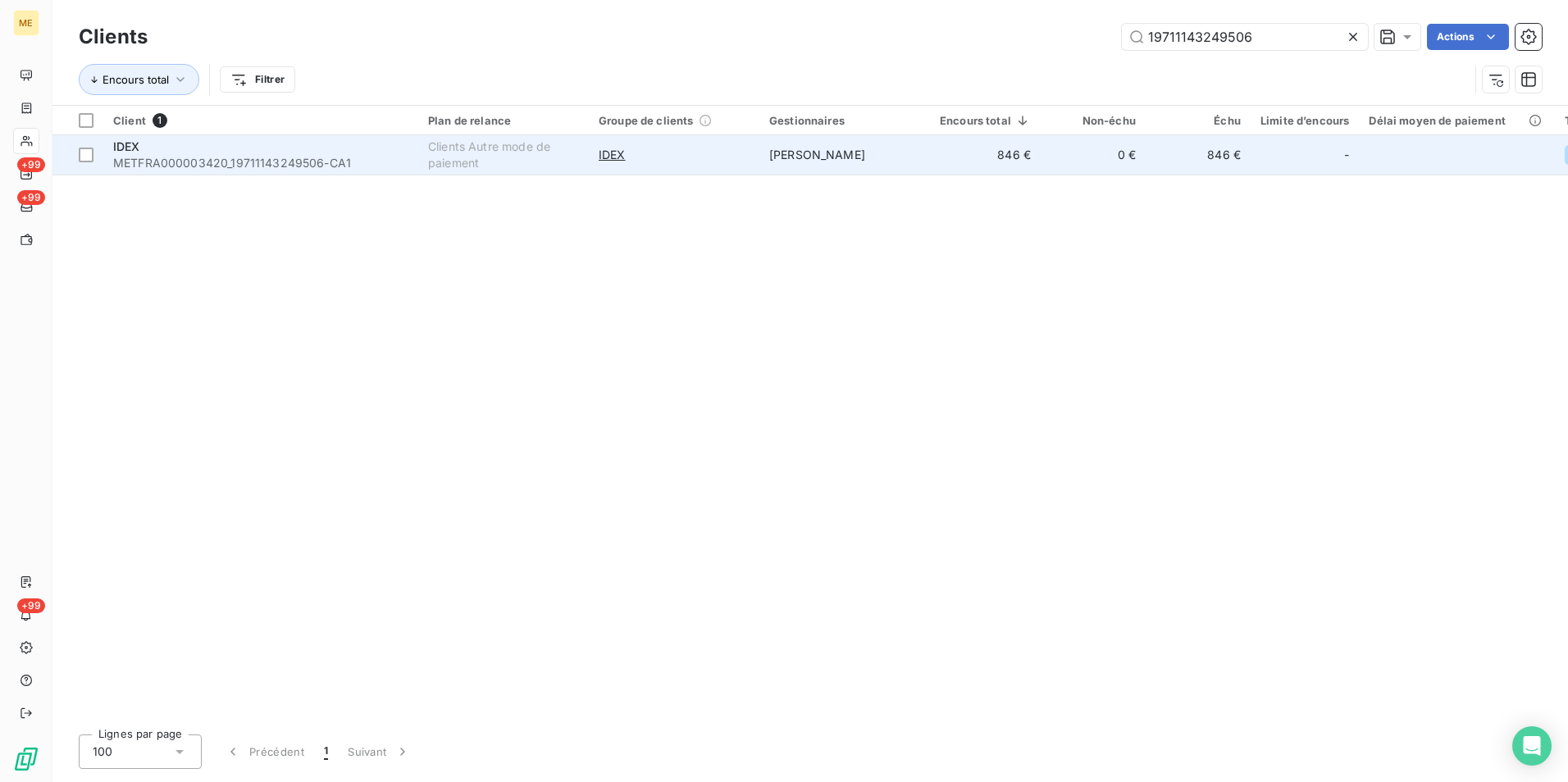
type input "19711143249506"
click at [535, 163] on div "Clients Autre mode de paiement" at bounding box center [503, 154] width 151 height 32
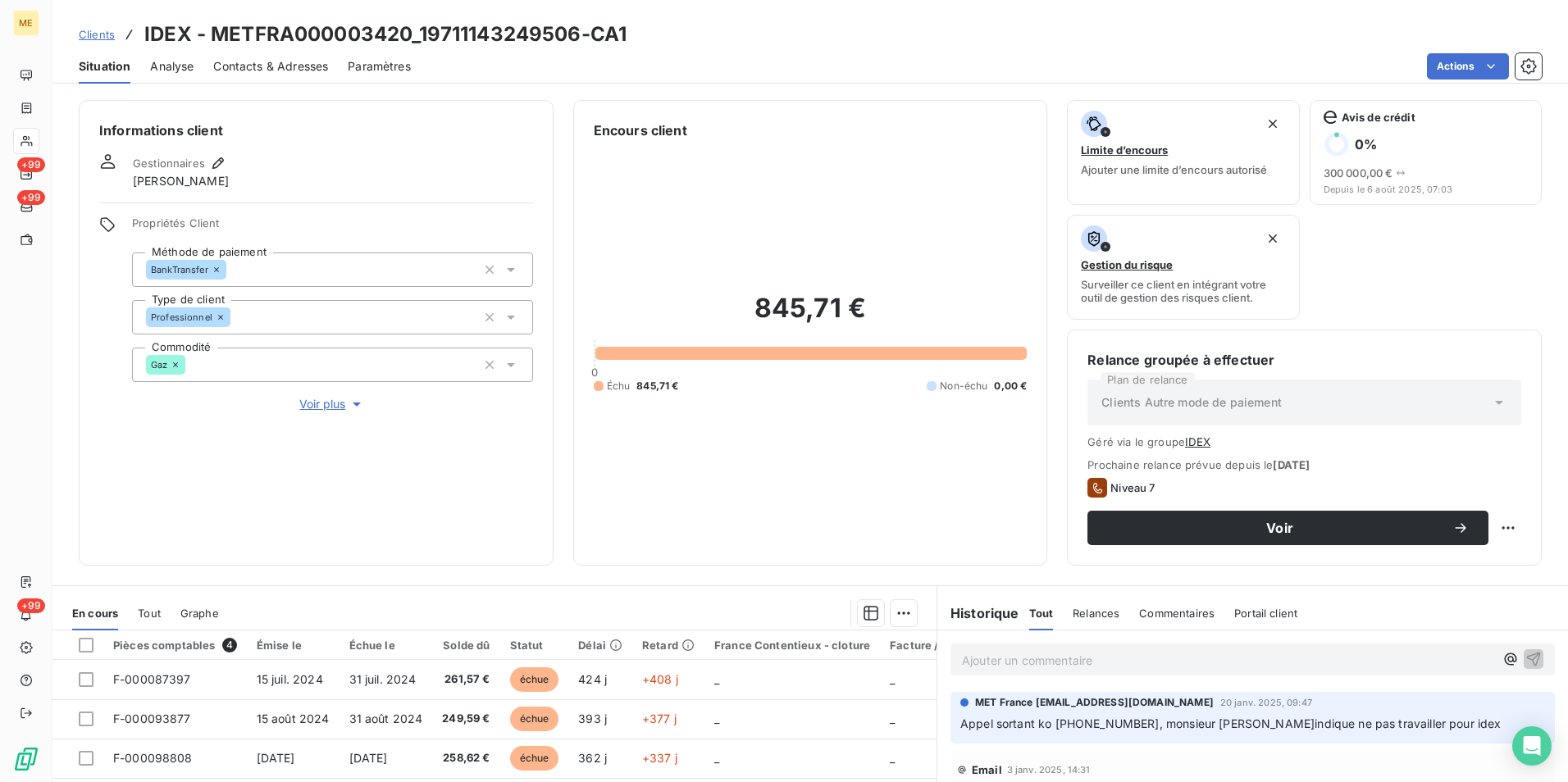
click at [275, 59] on span "Contacts & Adresses" at bounding box center [271, 66] width 115 height 16
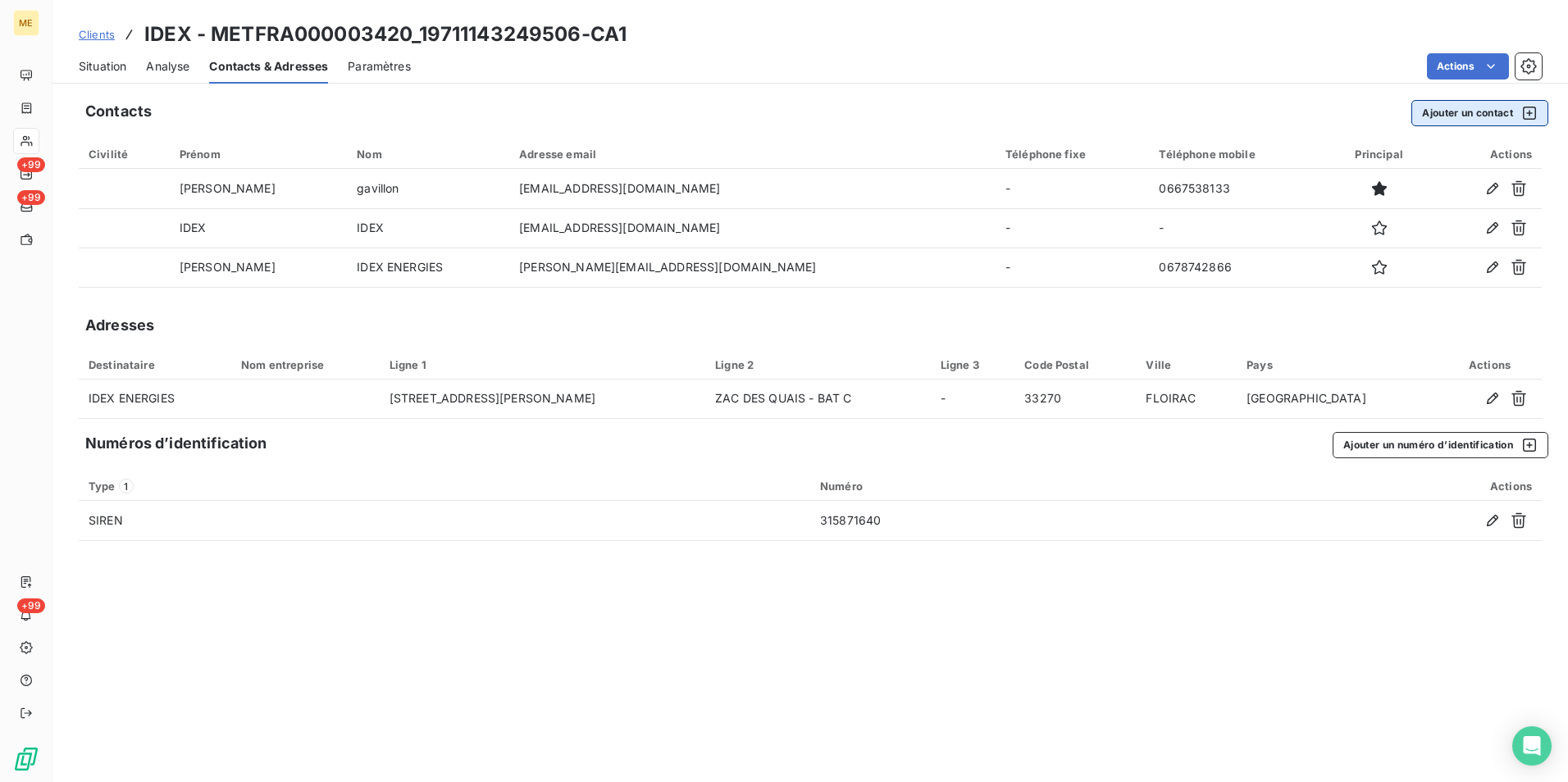
click at [1424, 121] on button "Ajouter un contact" at bounding box center [1480, 113] width 137 height 27
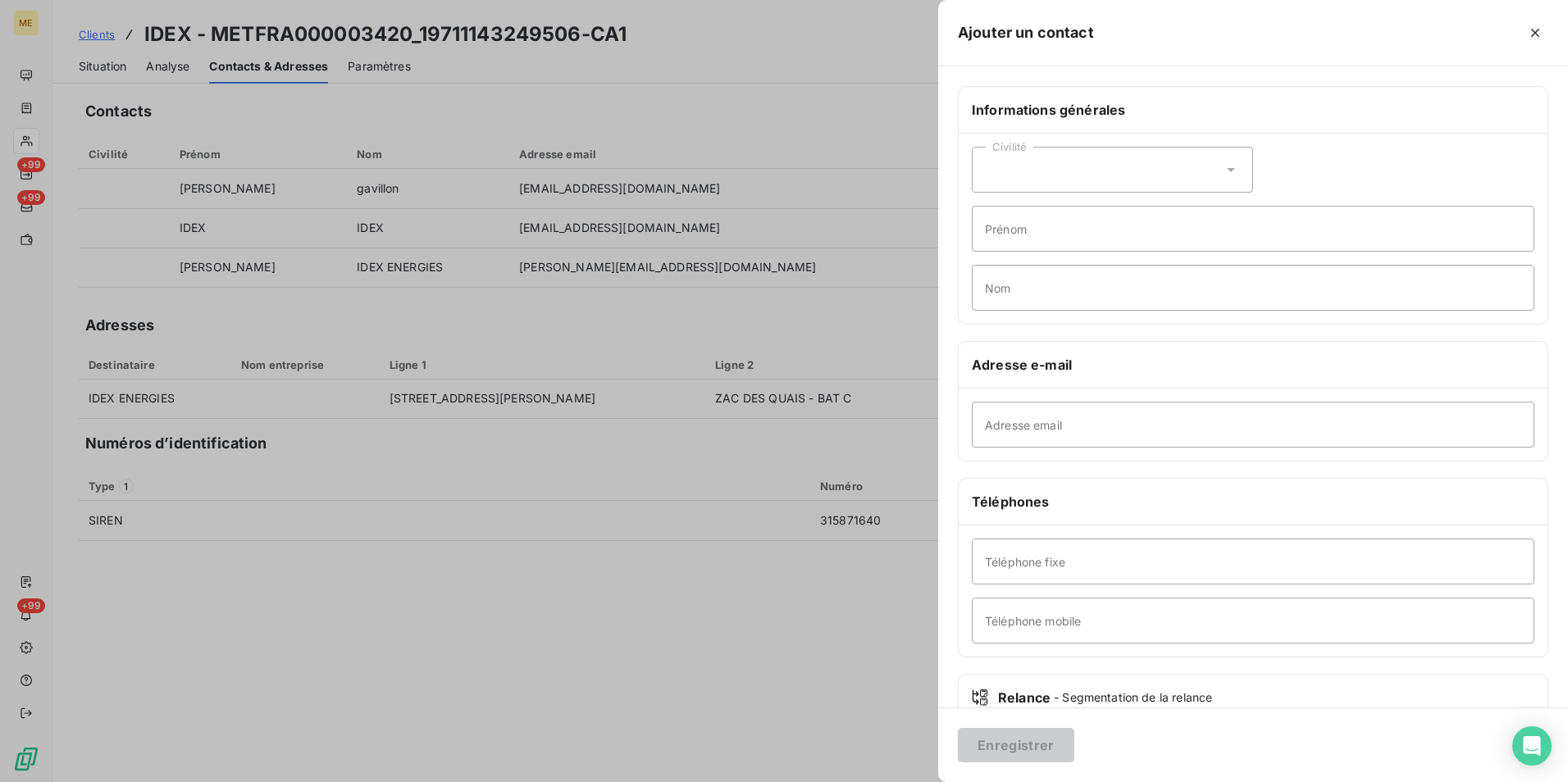
click at [1078, 174] on div "Civilité" at bounding box center [1112, 170] width 281 height 46
click at [1049, 210] on span "Madame" at bounding box center [1027, 211] width 44 height 15
click at [1052, 230] on input "Prénom" at bounding box center [1253, 229] width 563 height 46
type input "[PERSON_NAME]"
click at [1064, 279] on input "Nom" at bounding box center [1253, 288] width 563 height 46
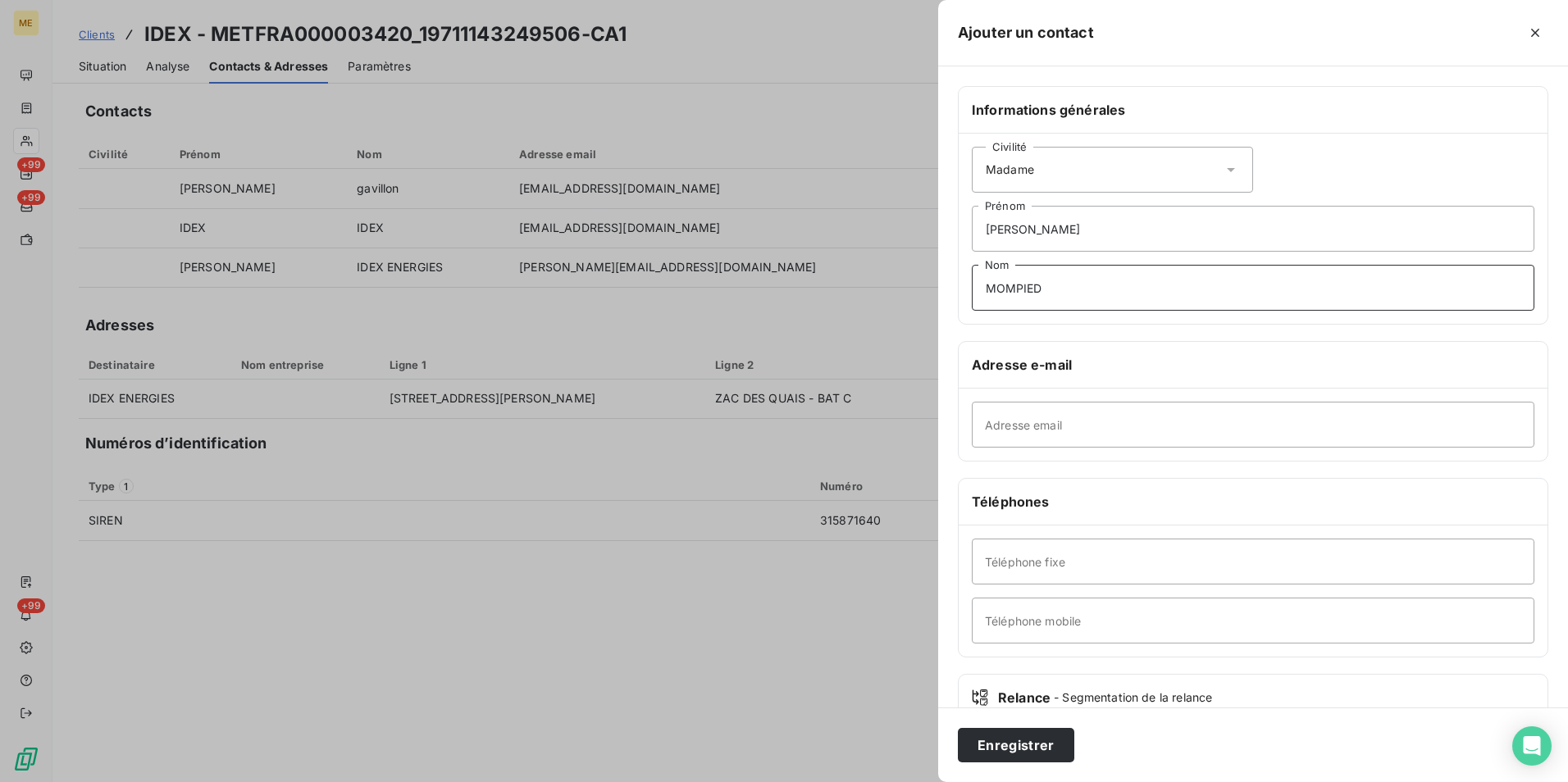
type input "MOMPIED"
click at [1035, 438] on input "Adresse email" at bounding box center [1253, 425] width 563 height 46
click at [1081, 414] on input "Adresse email" at bounding box center [1253, 425] width 563 height 46
paste input "[PERSON_NAME][EMAIL_ADDRESS][DOMAIN_NAME]"
type input "[PERSON_NAME][EMAIL_ADDRESS][DOMAIN_NAME]"
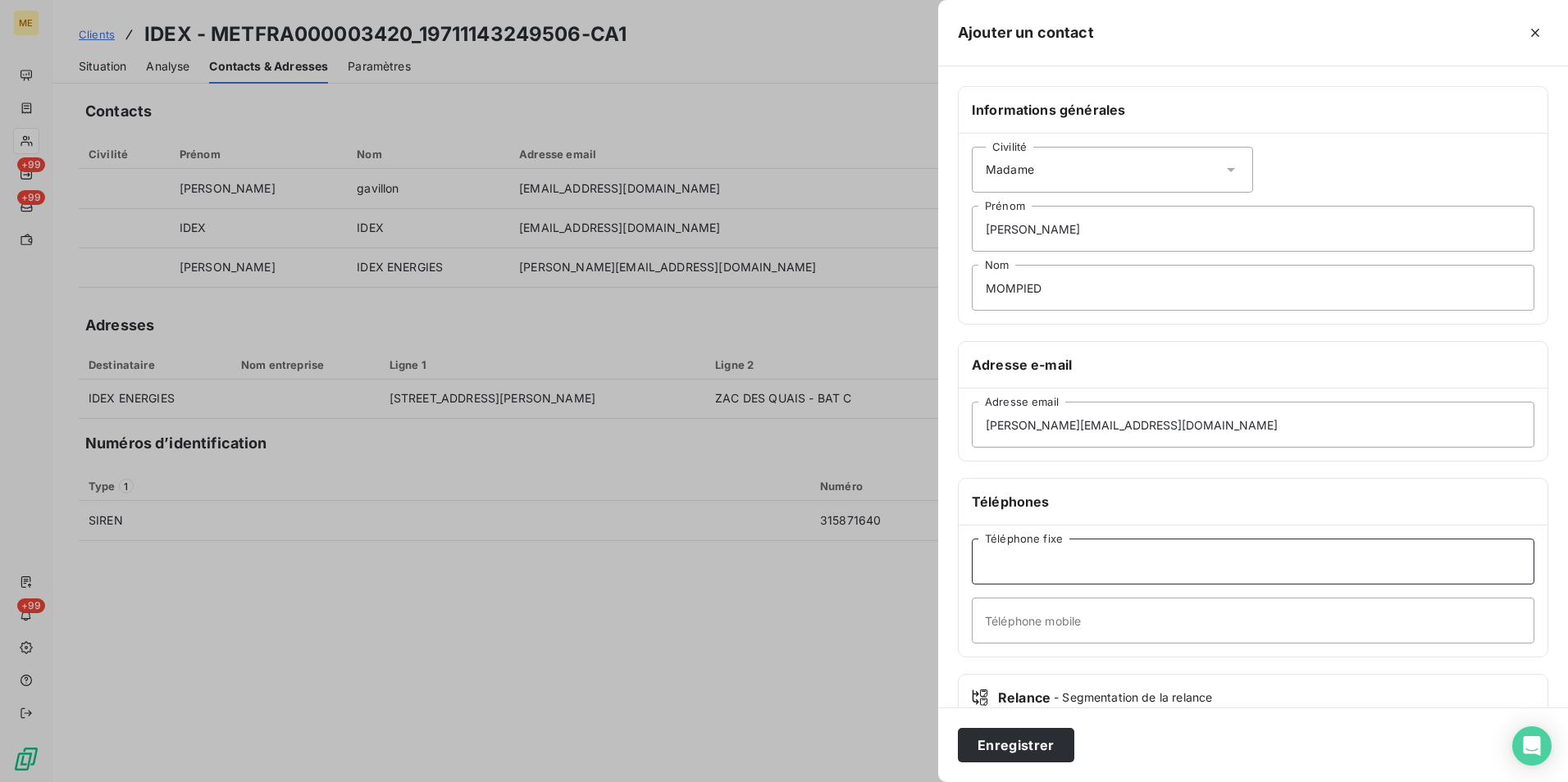
click at [1120, 570] on input "Téléphone fixe" at bounding box center [1253, 562] width 563 height 46
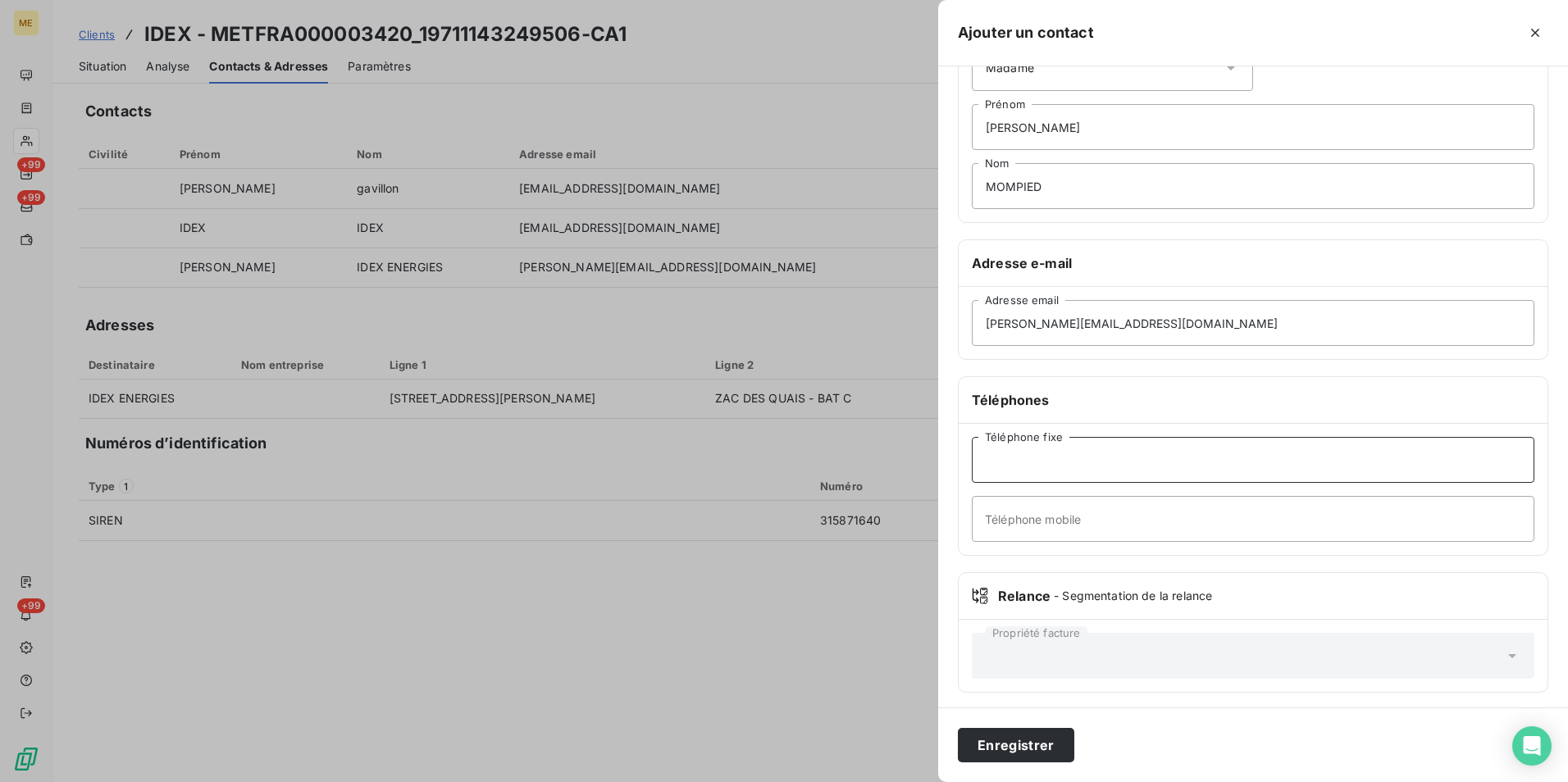
scroll to position [107, 0]
drag, startPoint x: 1005, startPoint y: 448, endPoint x: 1033, endPoint y: 451, distance: 28.2
click at [1005, 448] on input "Téléphone fixe" at bounding box center [1253, 455] width 563 height 46
paste input "05 57 89 10 70"
type input "05 57 89 10 70"
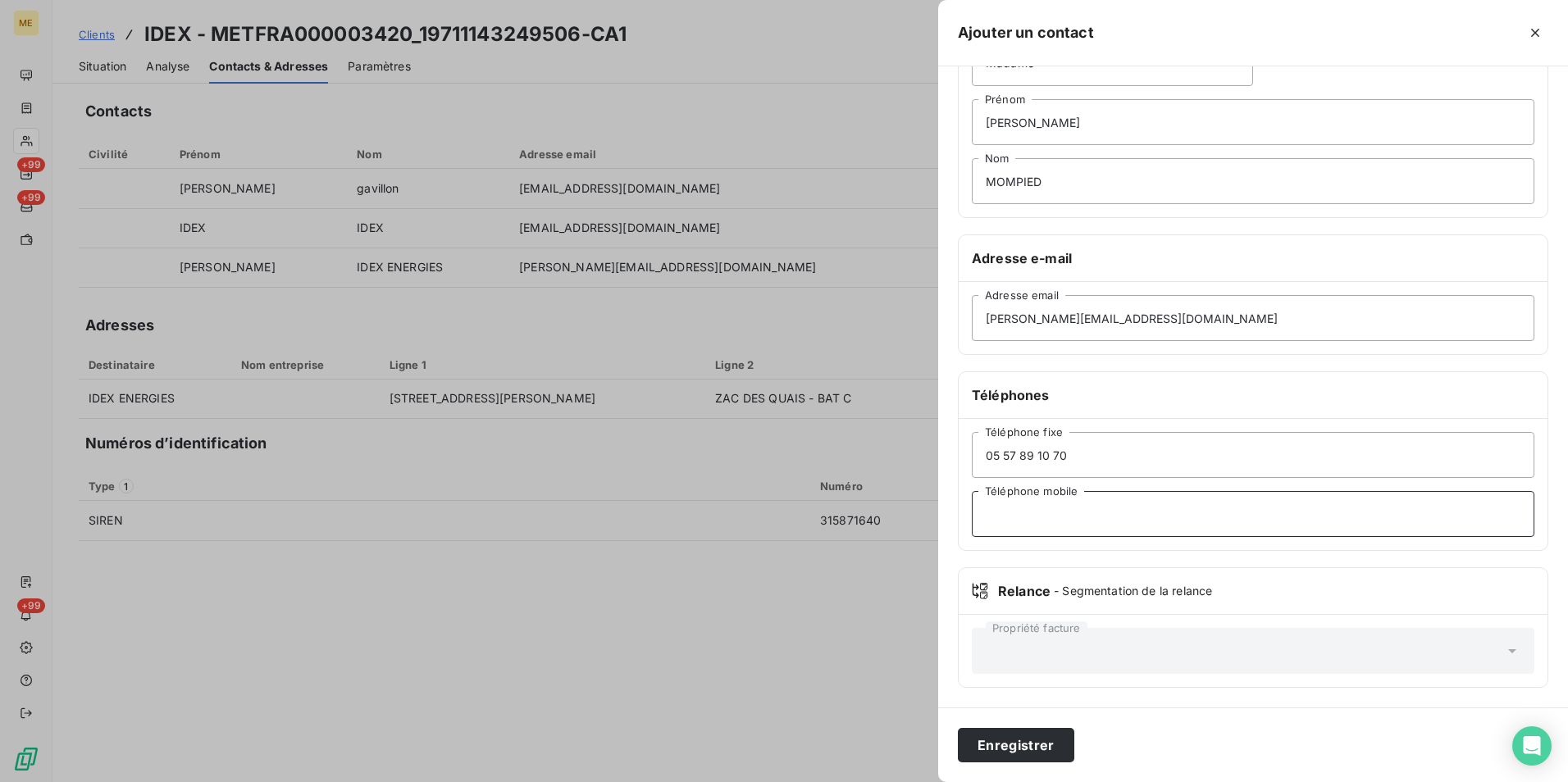
click at [1169, 519] on input "Téléphone mobile" at bounding box center [1253, 514] width 563 height 46
paste input "06 70 27 18 30"
type input "06 70 27 18 30"
click at [1053, 740] on button "Enregistrer" at bounding box center [1015, 745] width 116 height 34
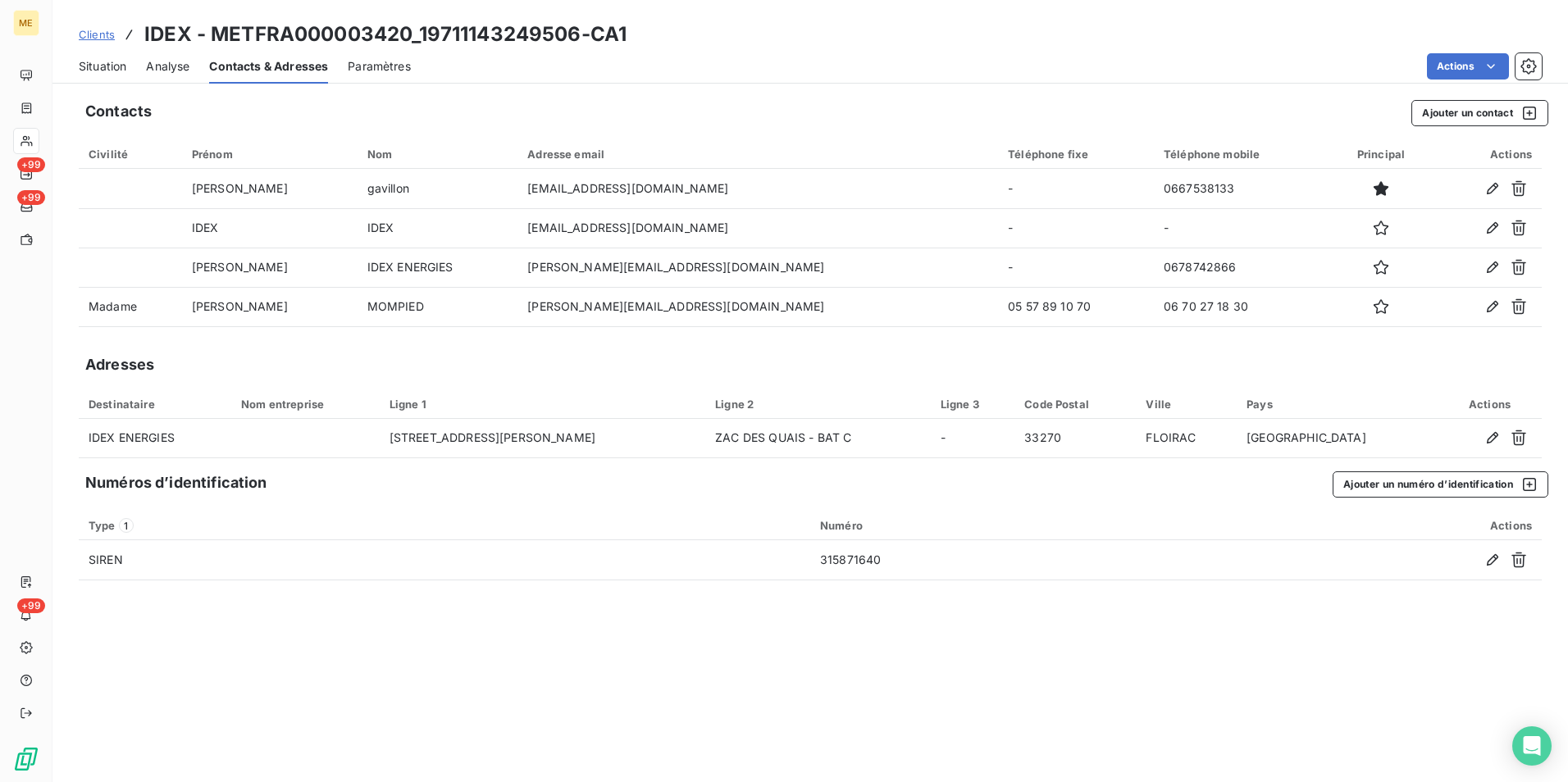
click at [94, 35] on span "Clients" at bounding box center [97, 34] width 36 height 13
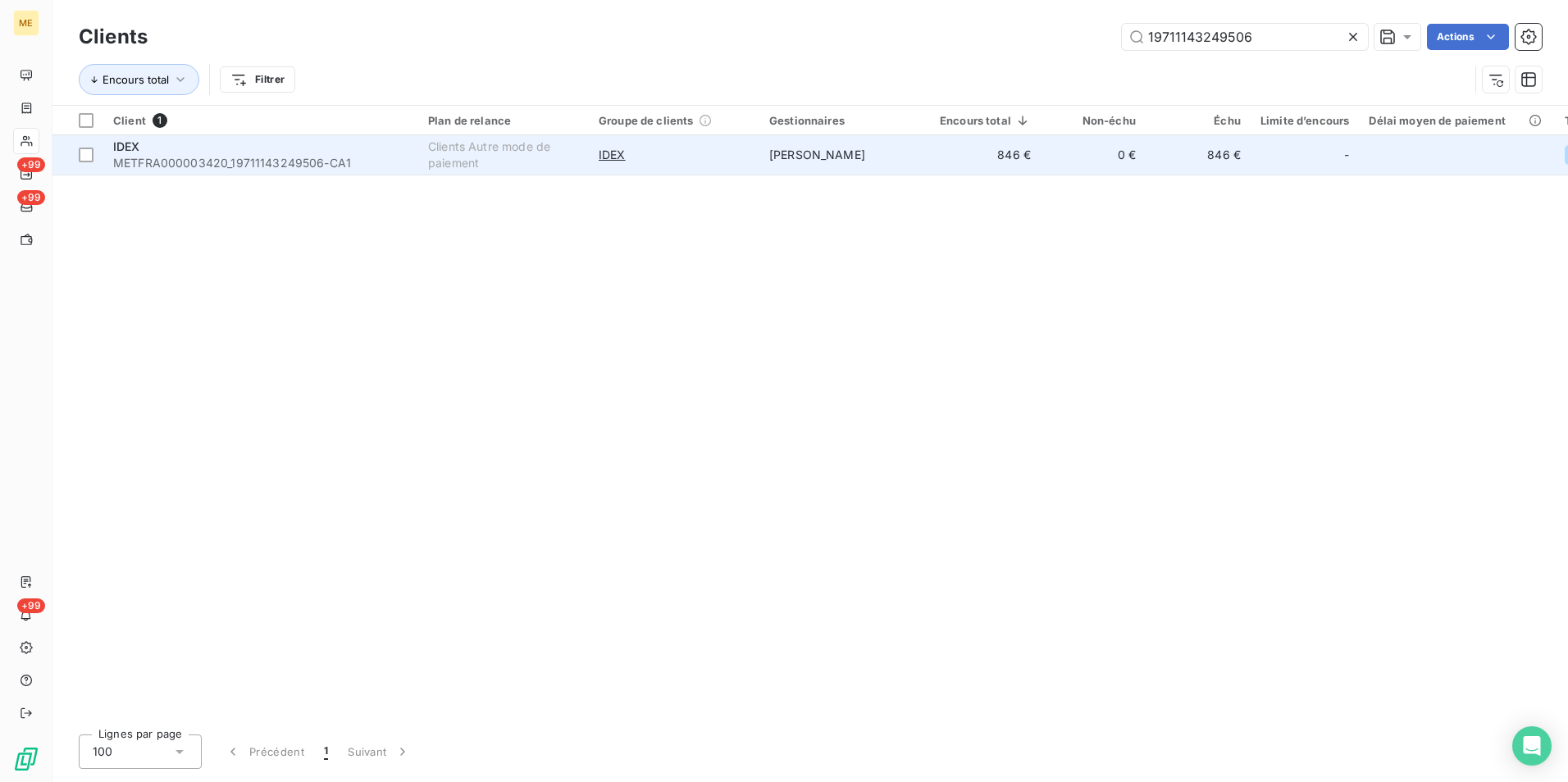
click at [343, 162] on span "METFRA000003420_19711143249506-CA1" at bounding box center [261, 163] width 295 height 16
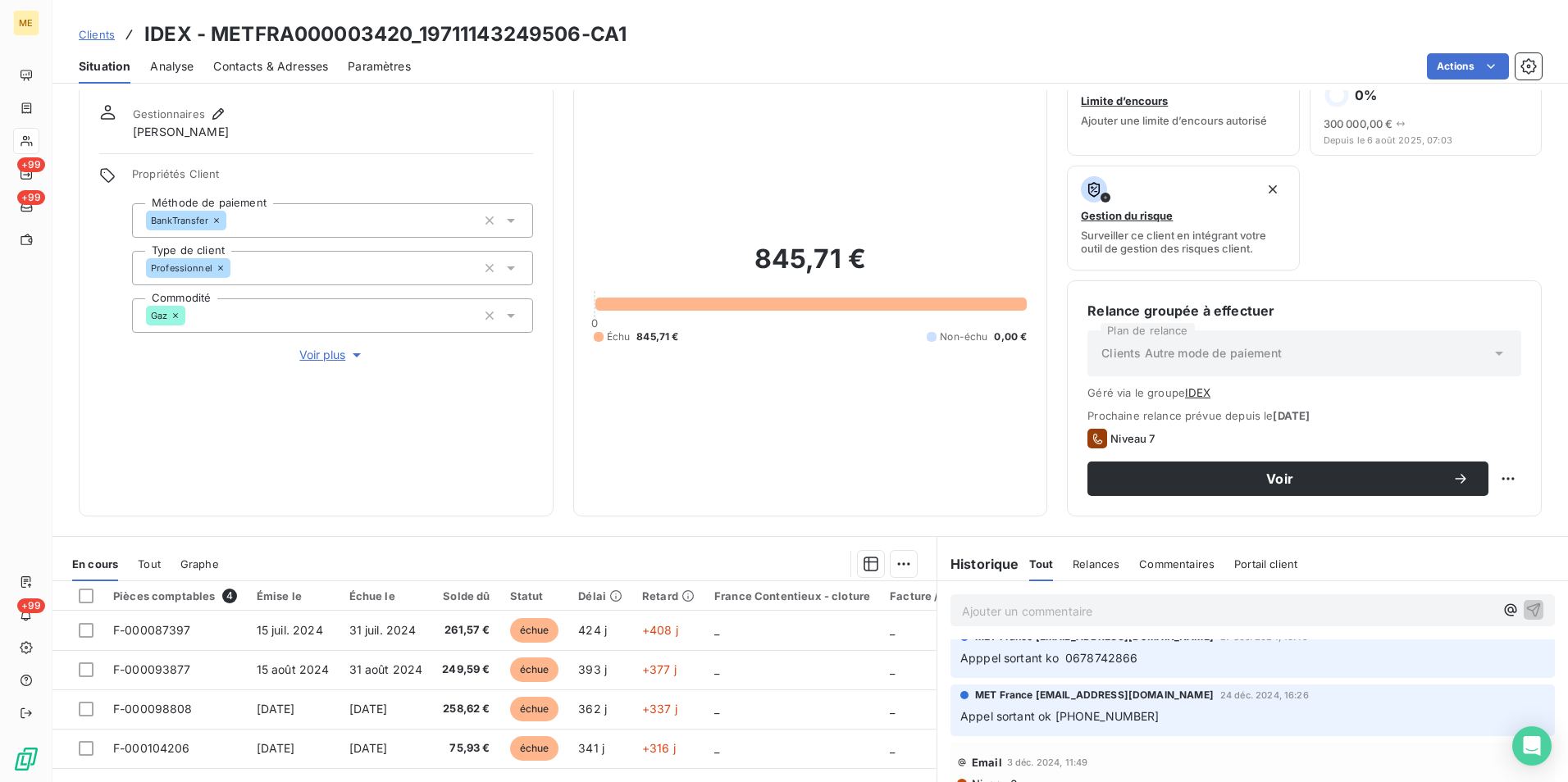
scroll to position [164, 0]
